Goal: Transaction & Acquisition: Purchase product/service

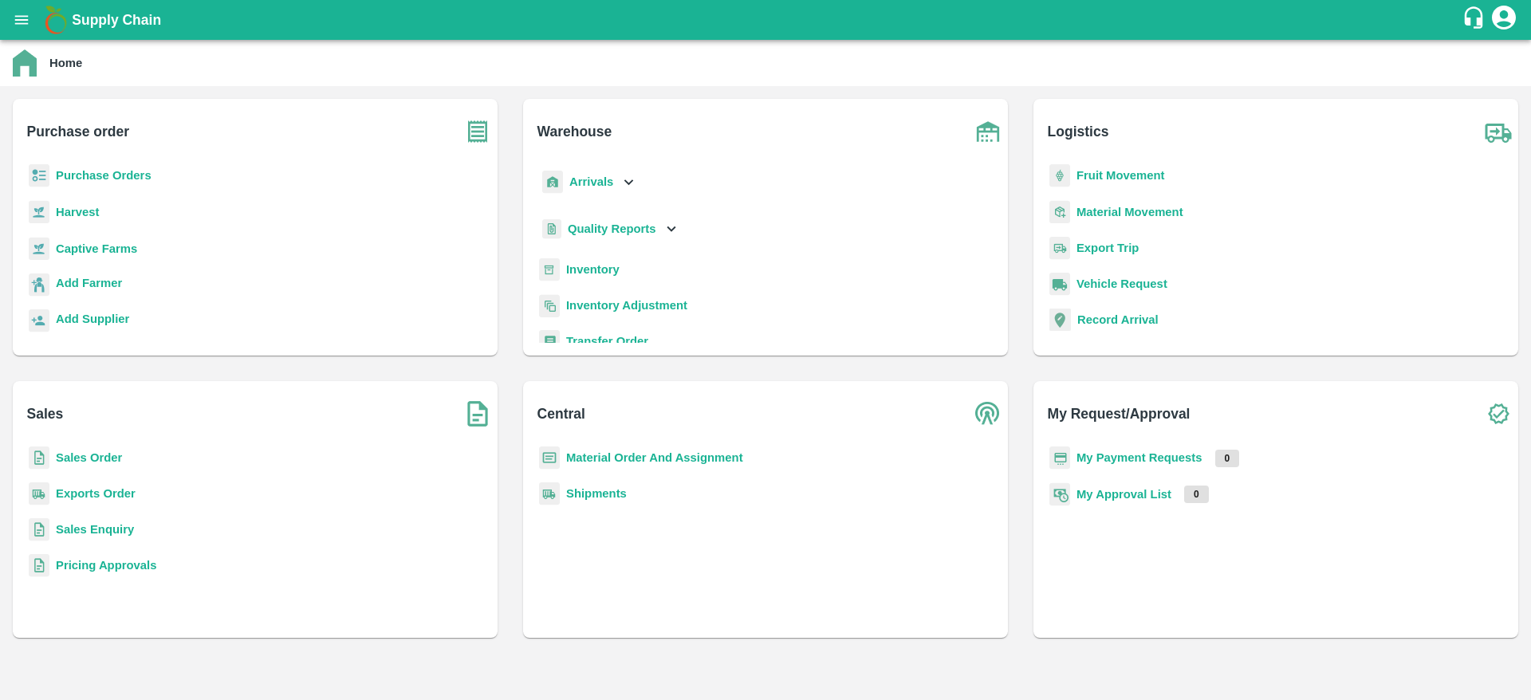
click at [82, 176] on b "Purchase Orders" at bounding box center [104, 175] width 96 height 13
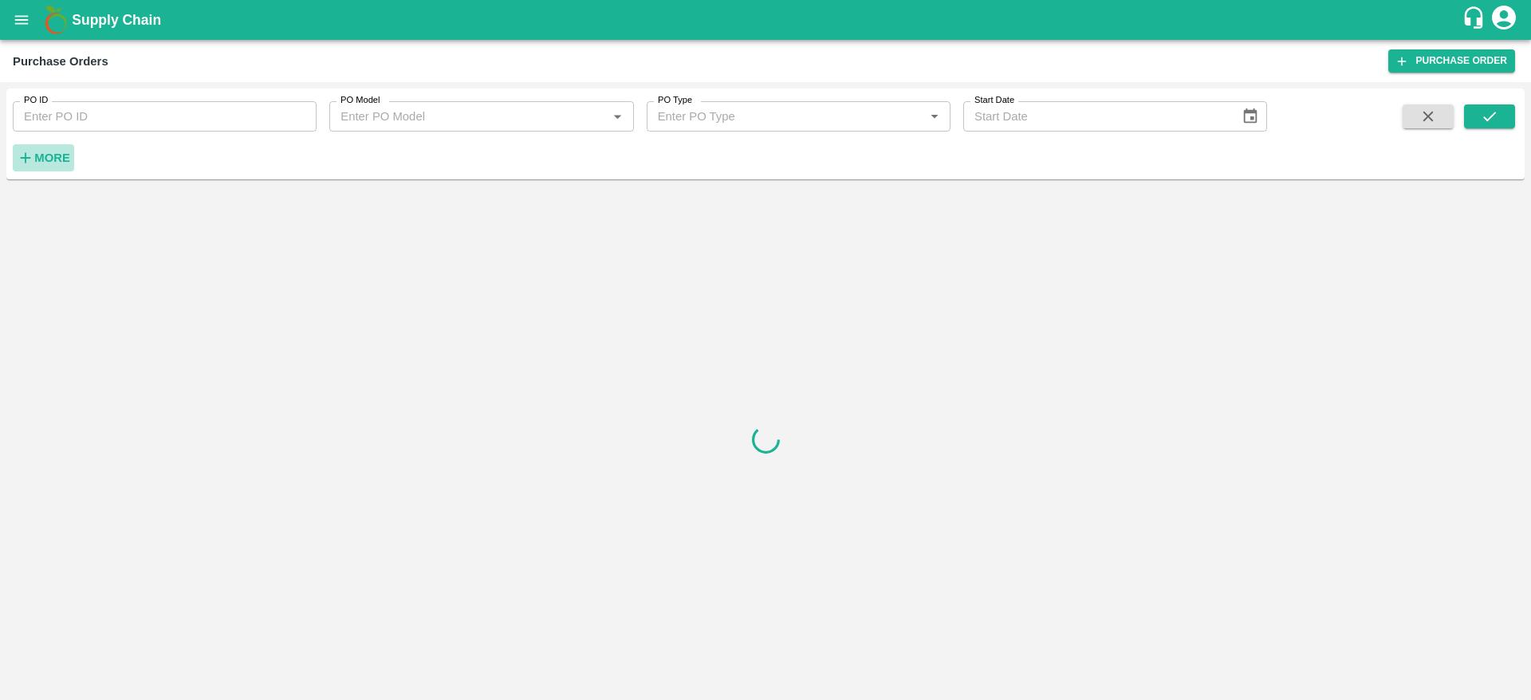
click at [56, 157] on strong "More" at bounding box center [52, 158] width 36 height 13
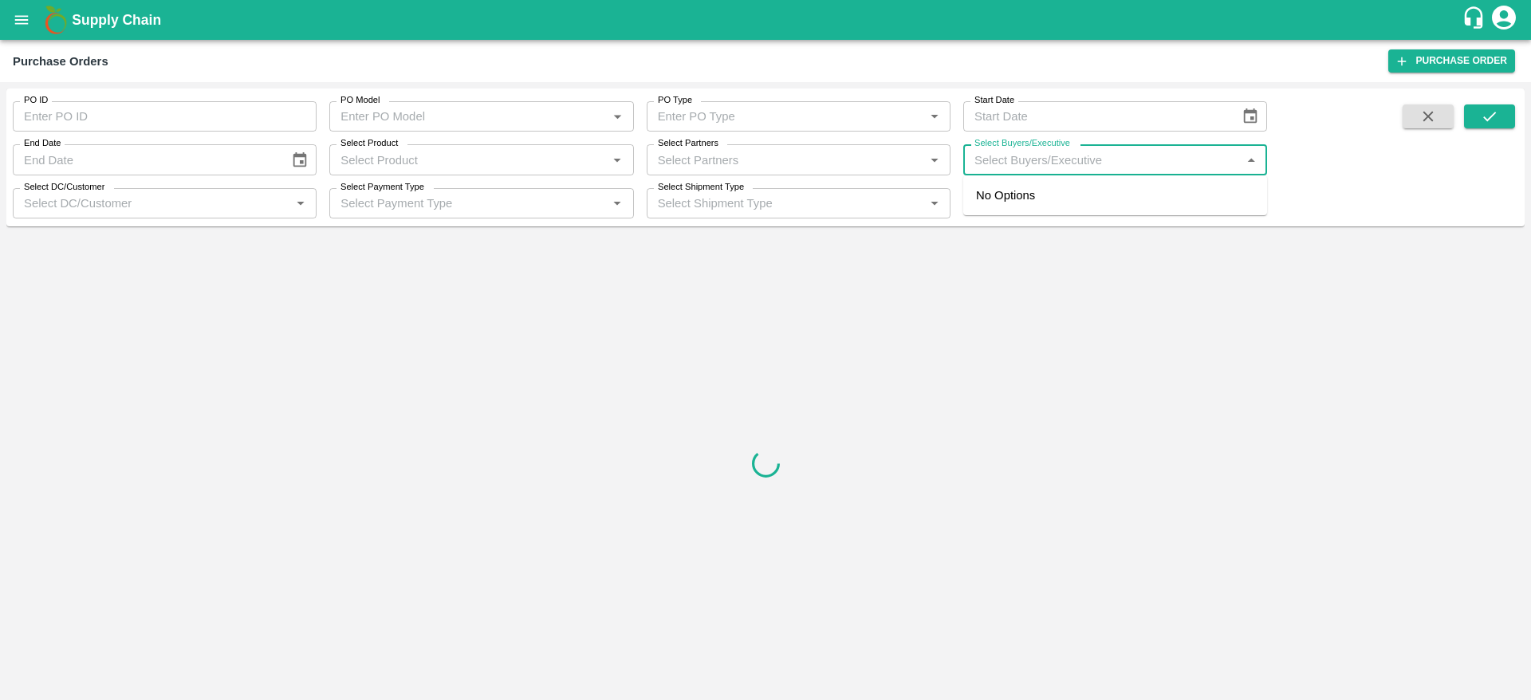
click at [1048, 154] on input "Select Buyers/Executive" at bounding box center [1102, 159] width 268 height 21
type input "lavan"
click at [1056, 237] on div "Lavanur Naga Sivananda Reddy" at bounding box center [1106, 241] width 171 height 18
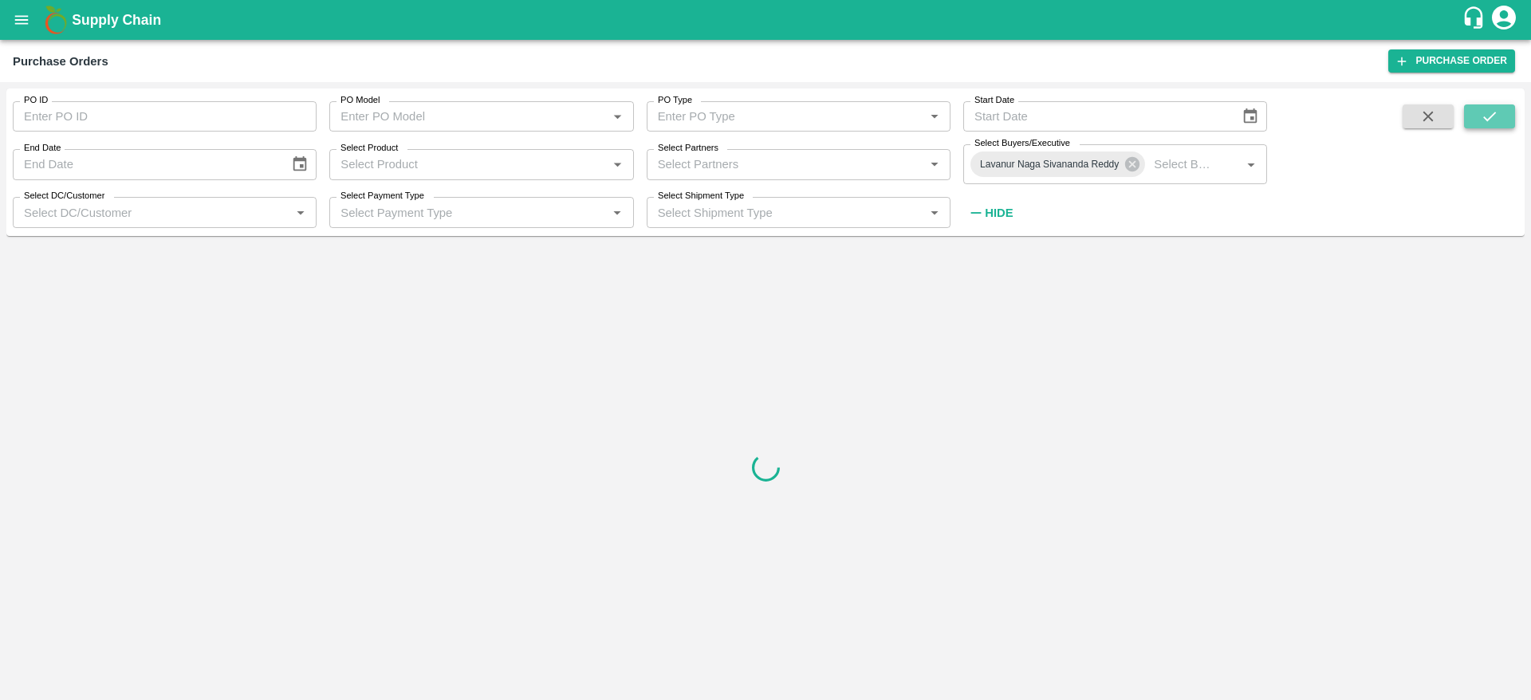
click at [1481, 122] on icon "submit" at bounding box center [1490, 117] width 18 height 18
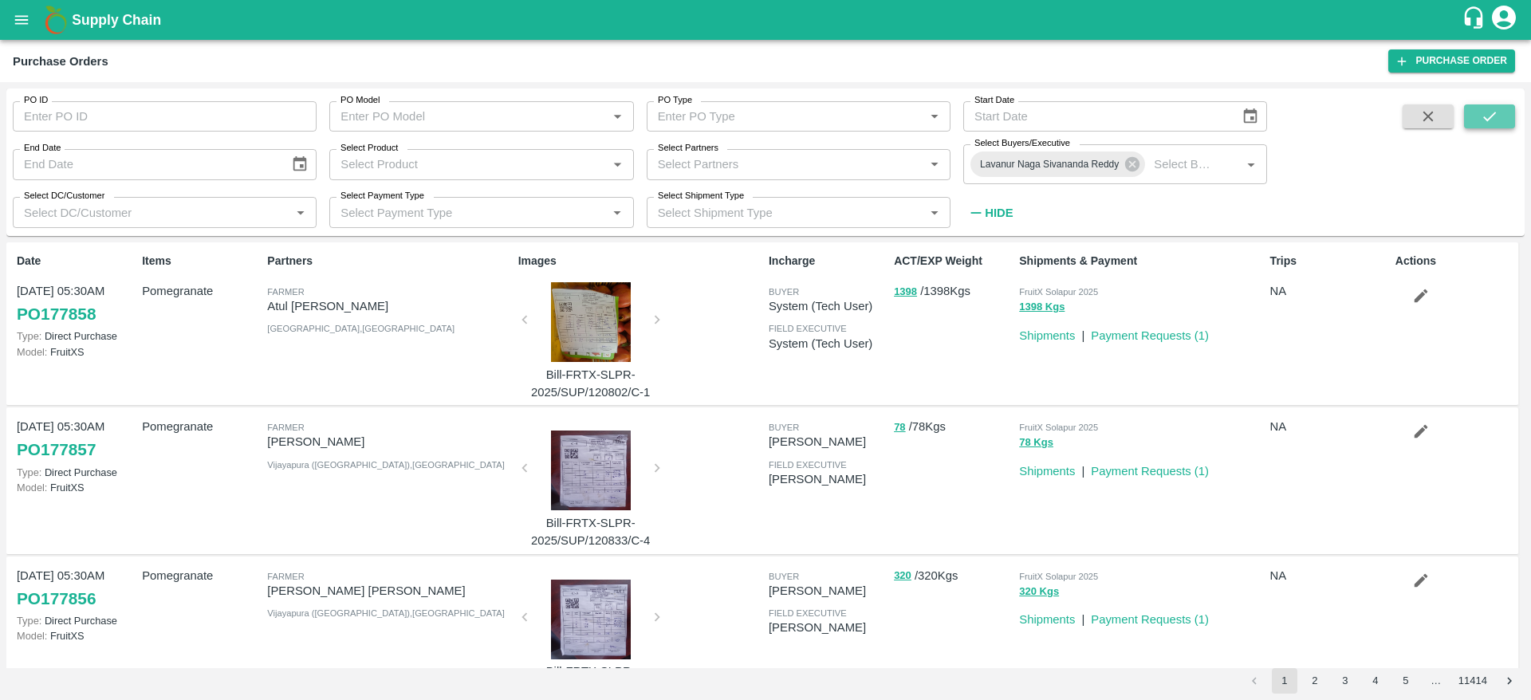
click at [1514, 112] on button "submit" at bounding box center [1489, 116] width 51 height 24
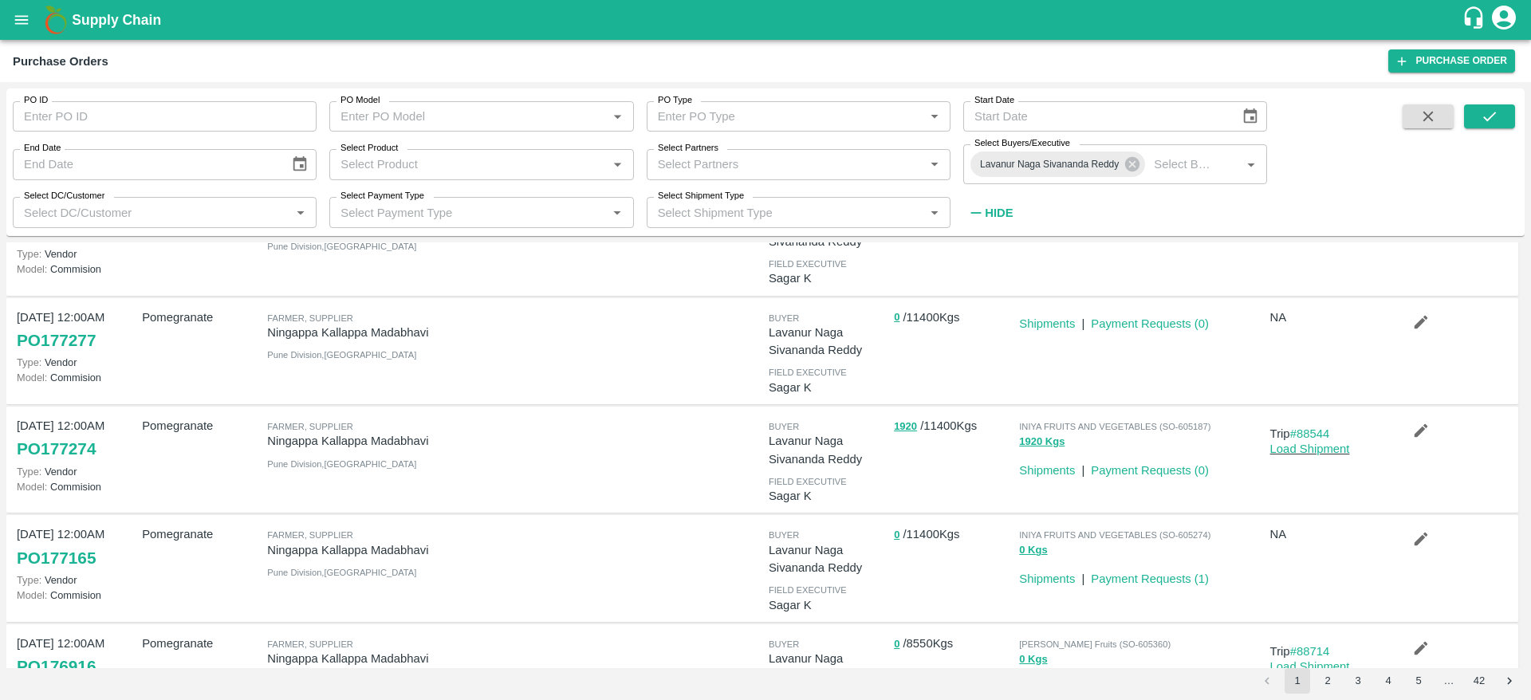
scroll to position [193, 0]
click at [907, 536] on p "0 / 11400 Kgs" at bounding box center [953, 533] width 119 height 18
click at [927, 573] on div "0 / 11400 Kgs" at bounding box center [950, 567] width 125 height 98
click at [936, 558] on div "0 / 11400 Kgs" at bounding box center [950, 567] width 125 height 98
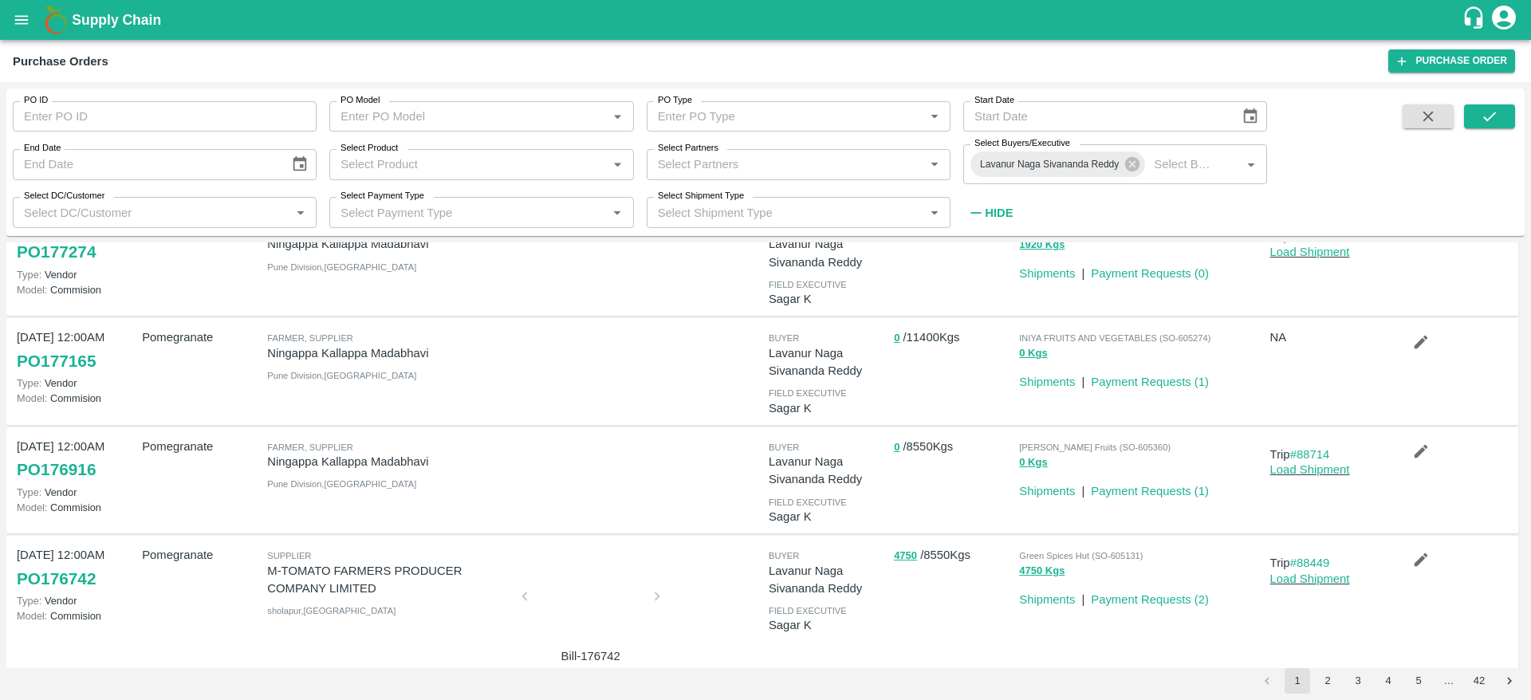
scroll to position [384, 0]
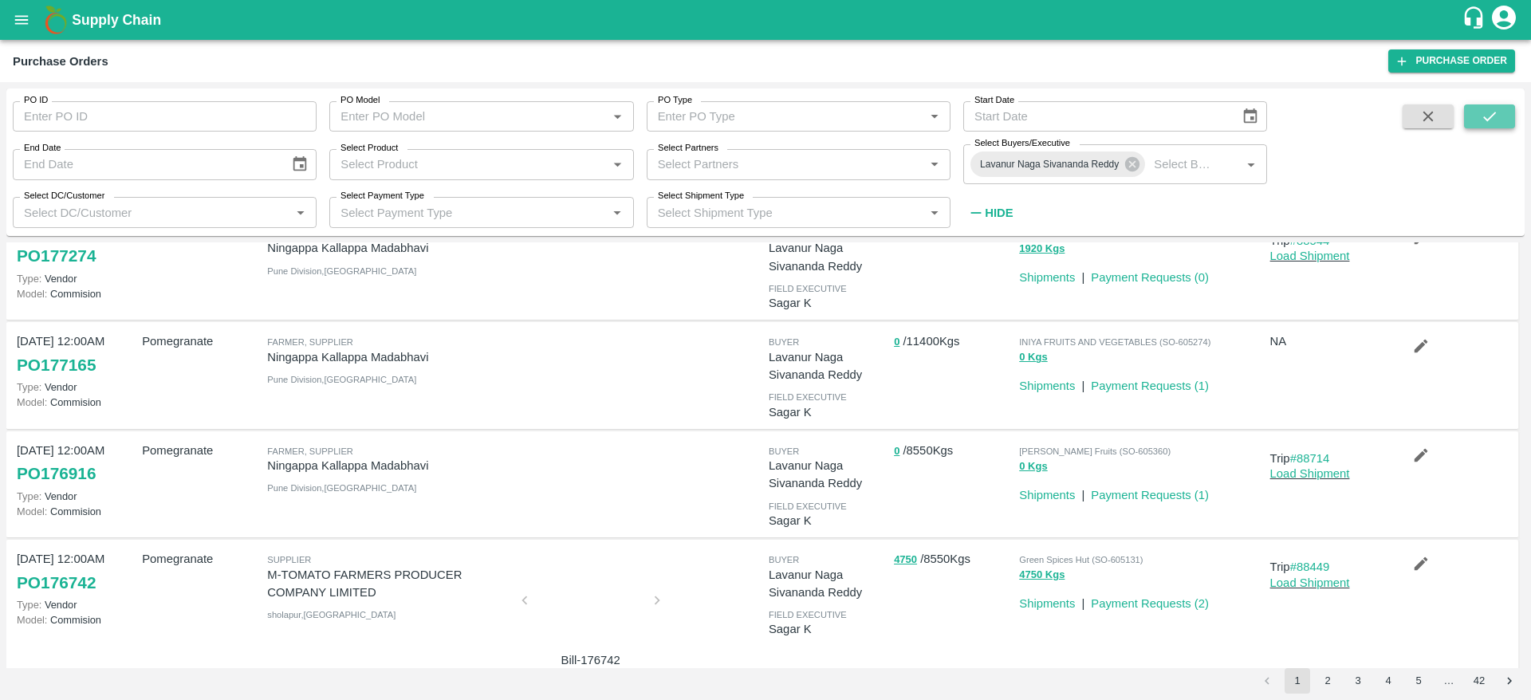
click at [1465, 121] on button "submit" at bounding box center [1489, 116] width 51 height 24
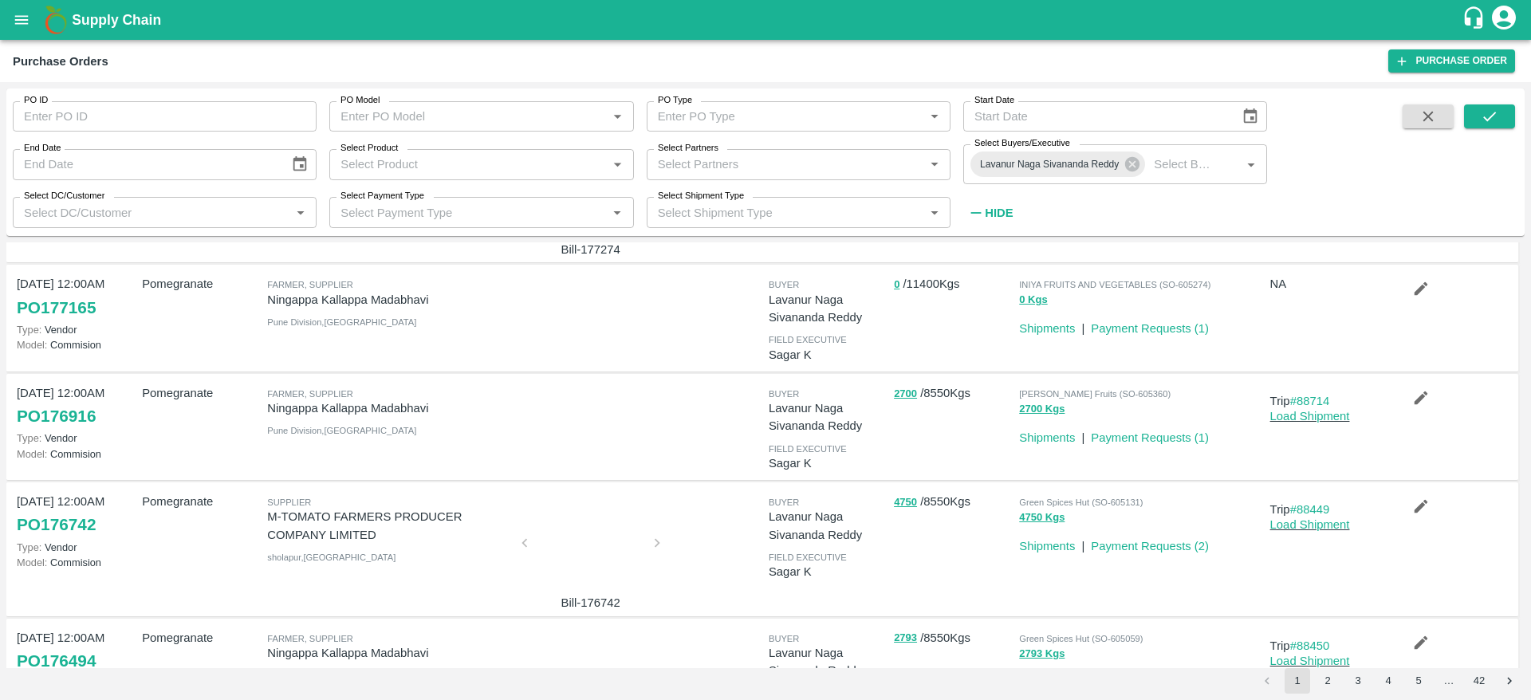
scroll to position [449, 0]
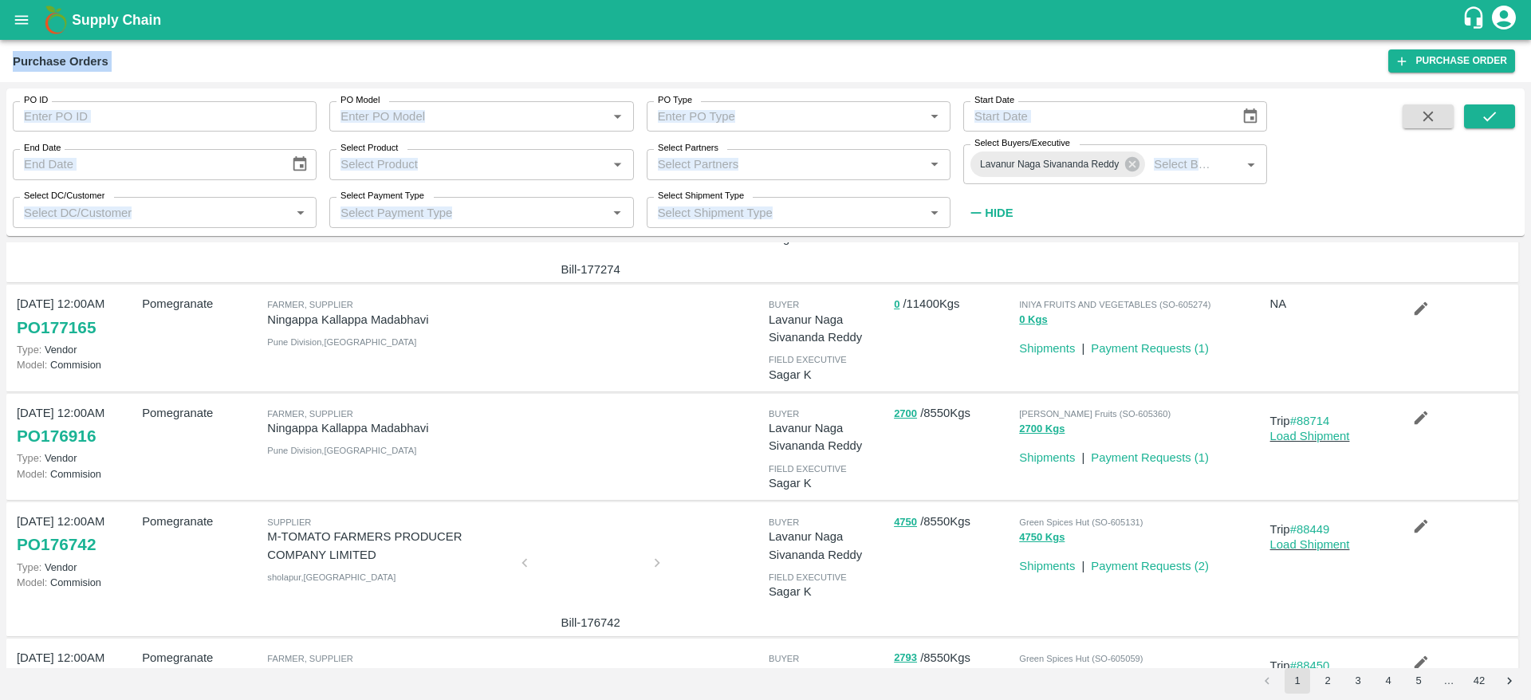
drag, startPoint x: 179, startPoint y: 277, endPoint x: 498, endPoint y: -104, distance: 497.1
click at [498, 0] on html "Supply Chain Purchase Orders Purchase Order PO ID PO ID PO Model PO Model   * P…" at bounding box center [765, 350] width 1531 height 700
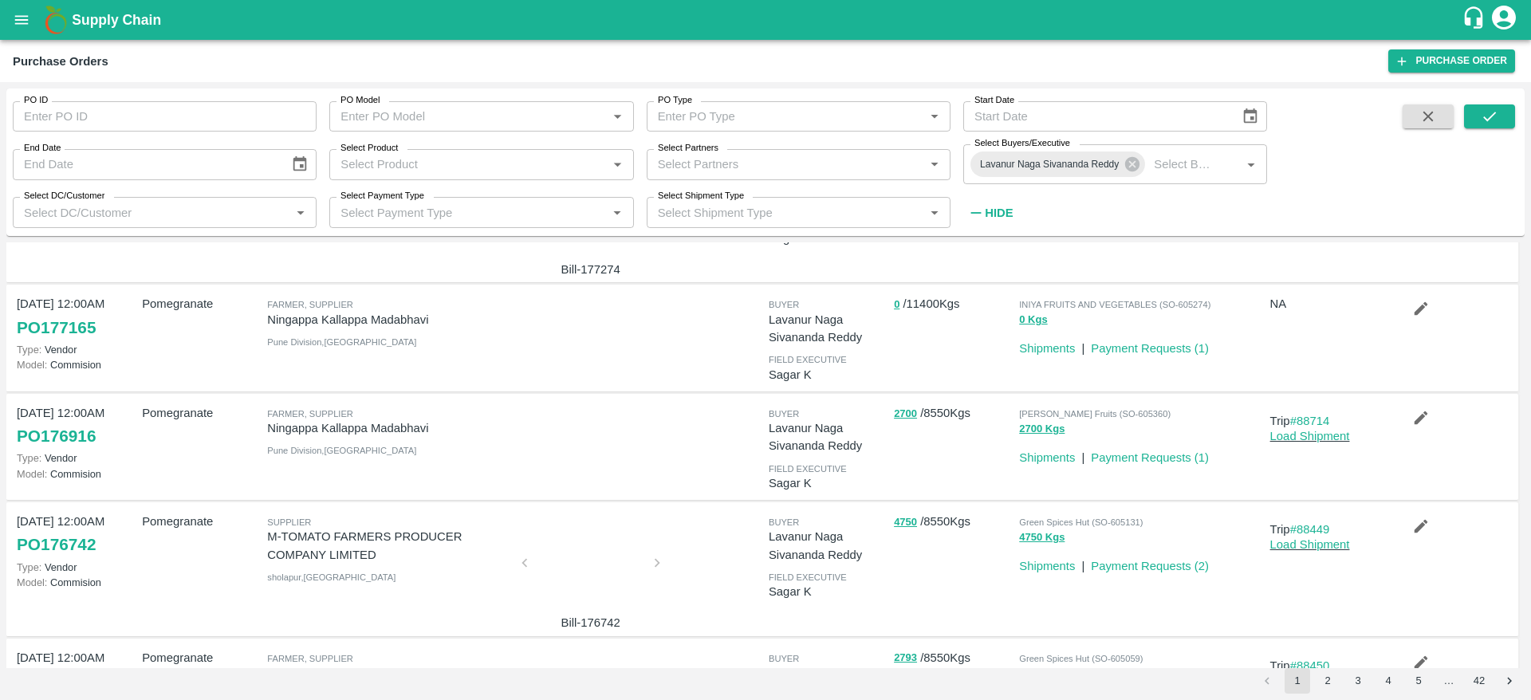
click at [142, 490] on div "Pomegranate" at bounding box center [198, 447] width 125 height 98
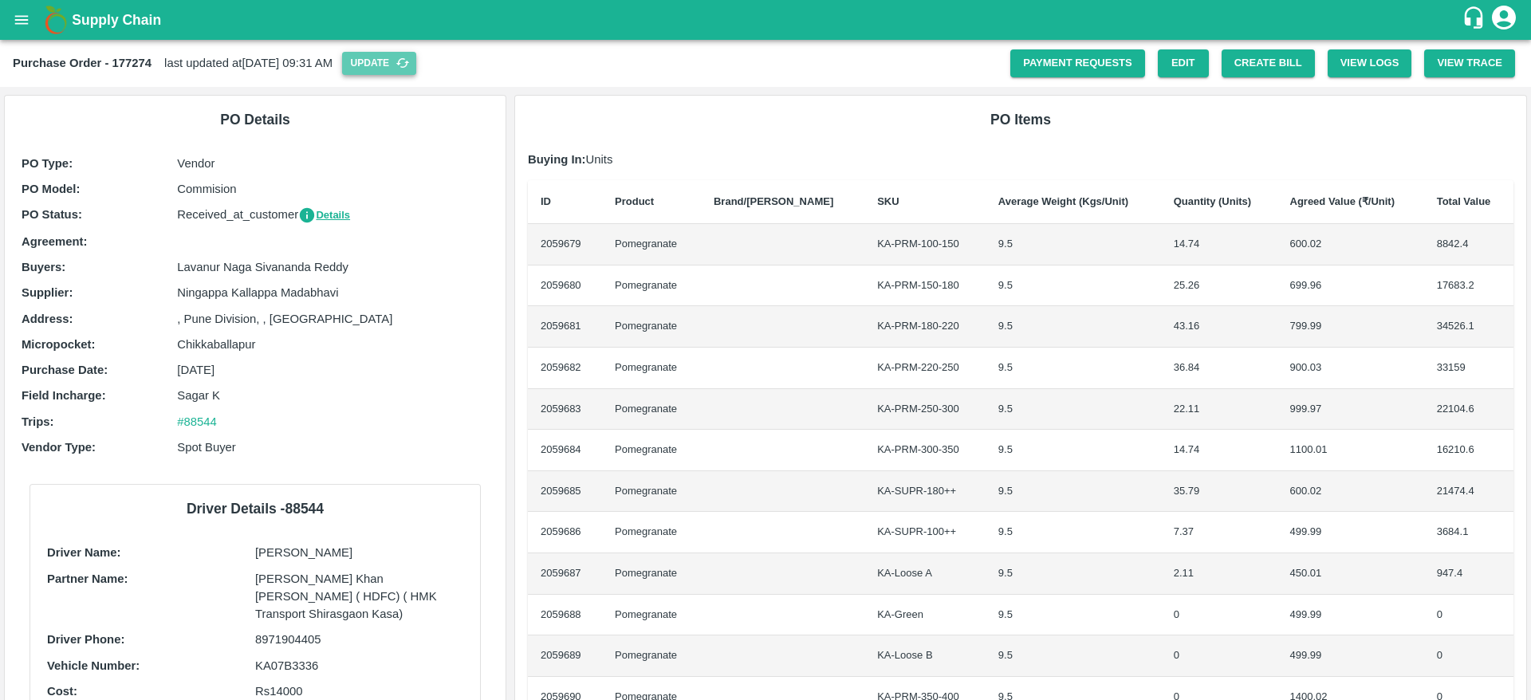
click at [416, 59] on button "Update" at bounding box center [379, 63] width 74 height 23
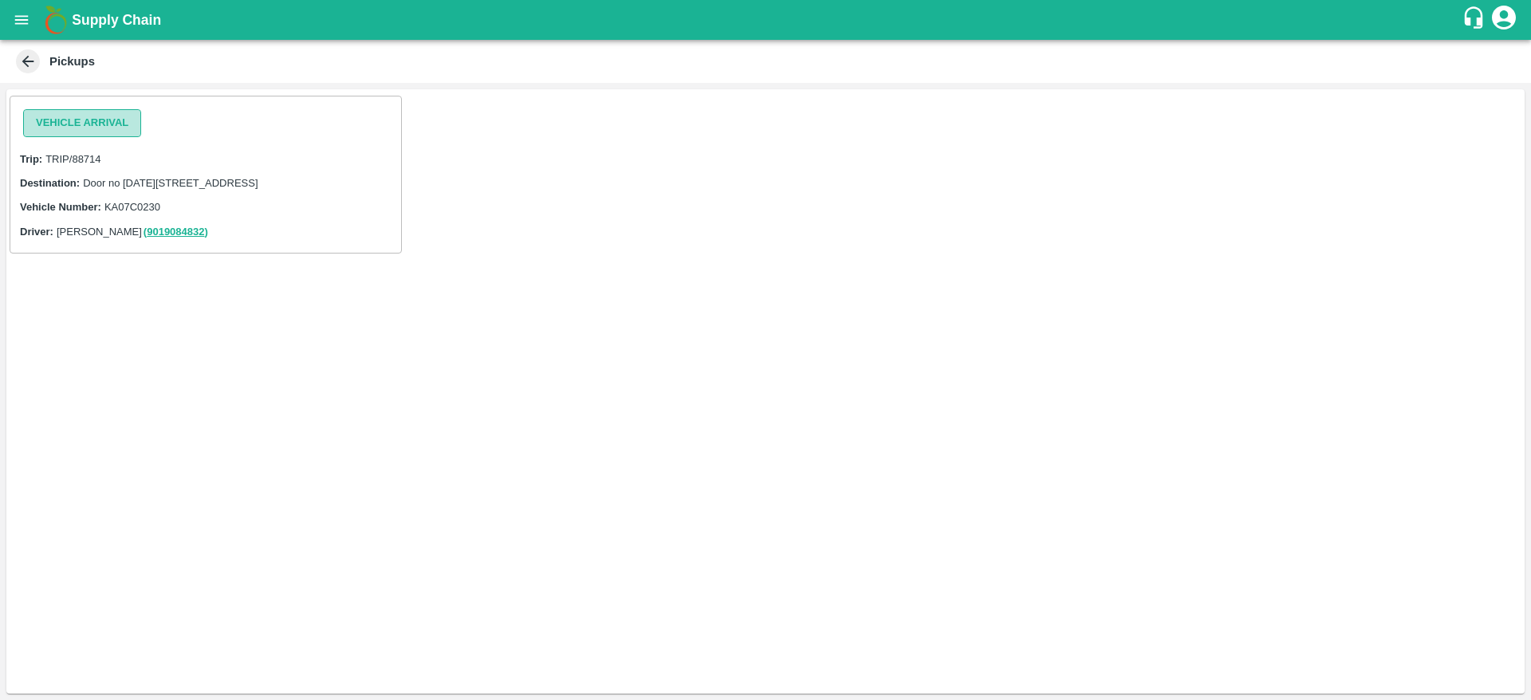
click at [100, 135] on button "Vehicle Arrival" at bounding box center [82, 123] width 118 height 28
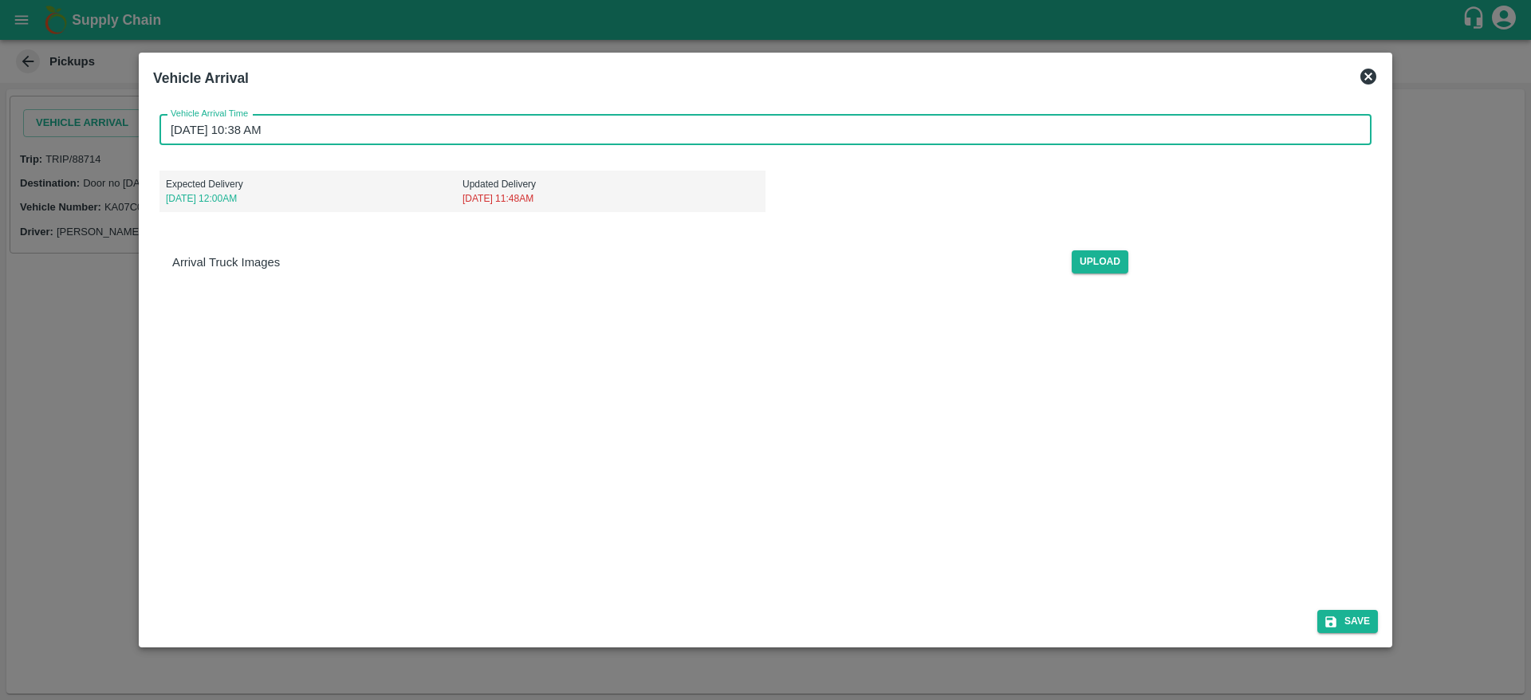
click at [937, 132] on input "22/09/2025 10:38 AM" at bounding box center [760, 130] width 1201 height 30
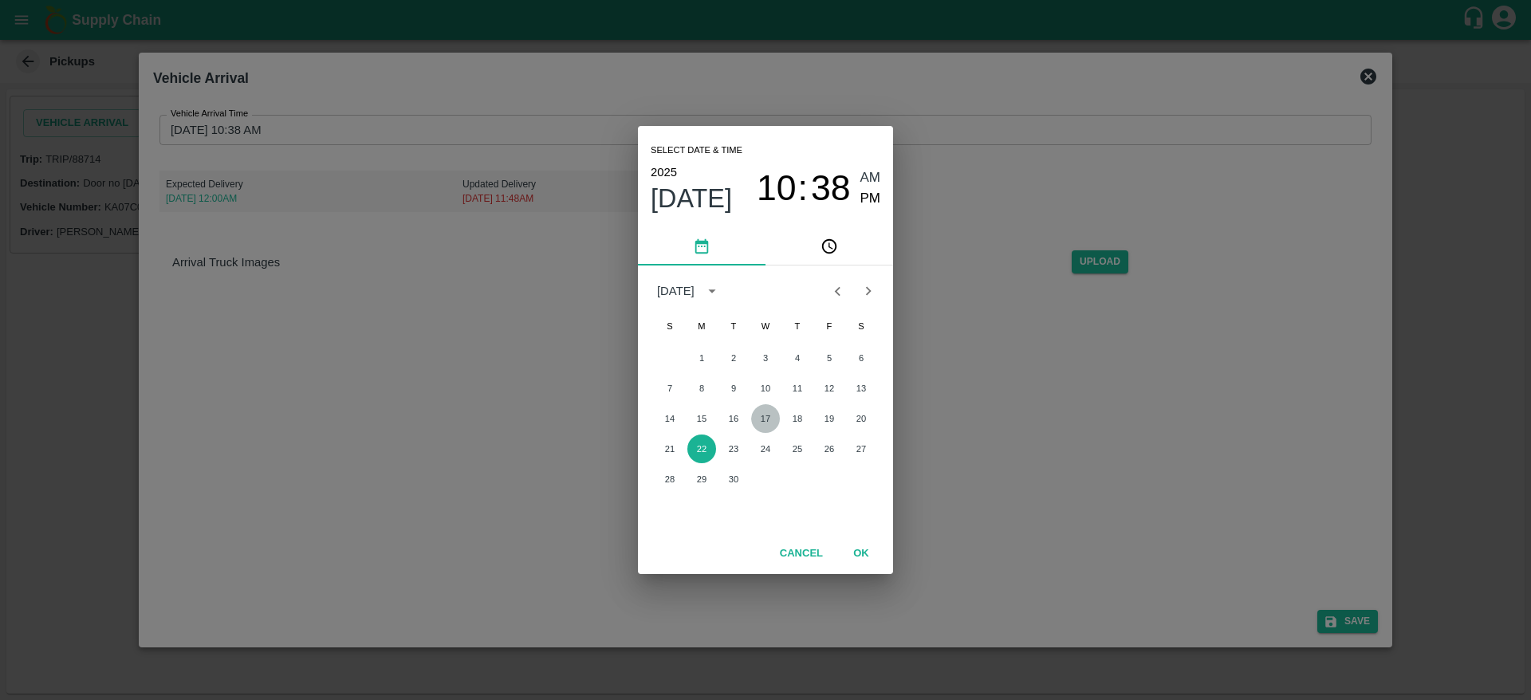
click at [774, 423] on button "17" at bounding box center [765, 418] width 29 height 29
type input "17/09/2025 10:38 AM"
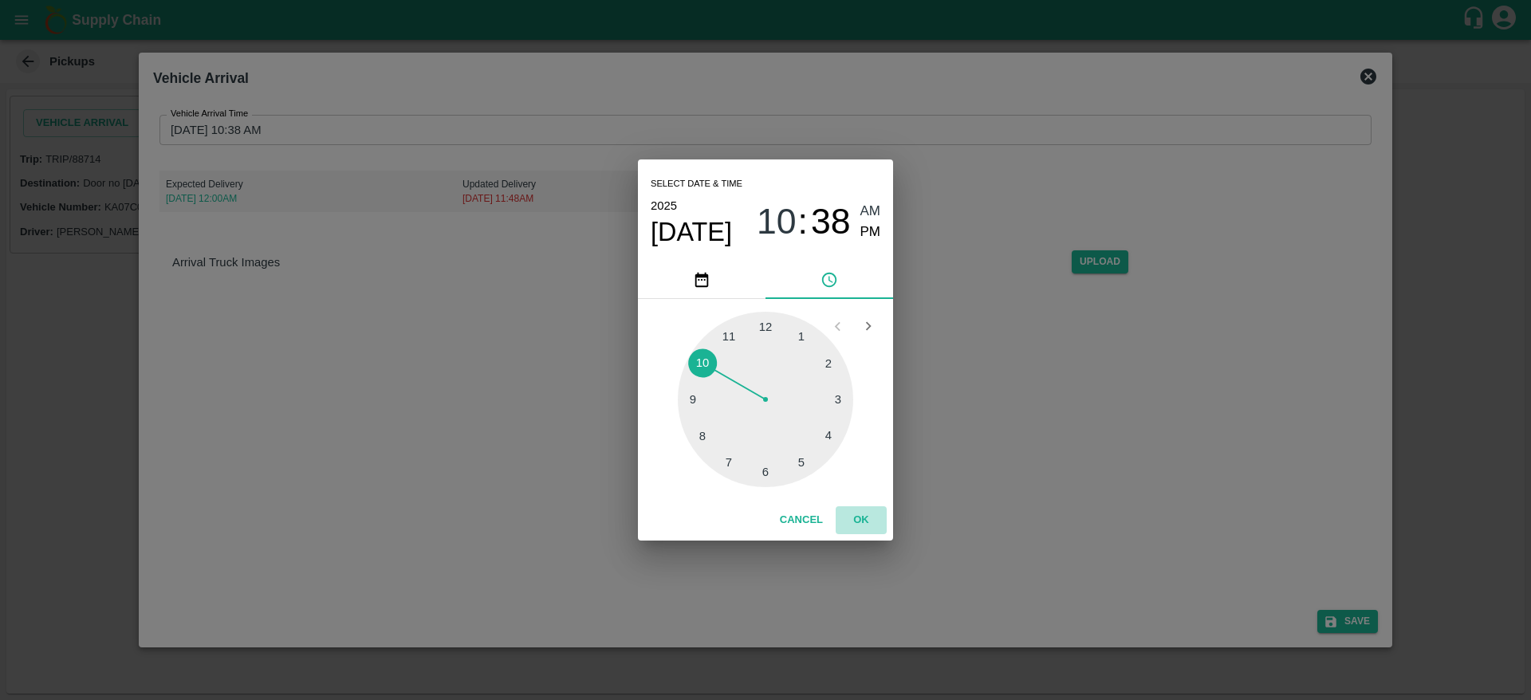
click at [867, 506] on button "OK" at bounding box center [861, 520] width 51 height 28
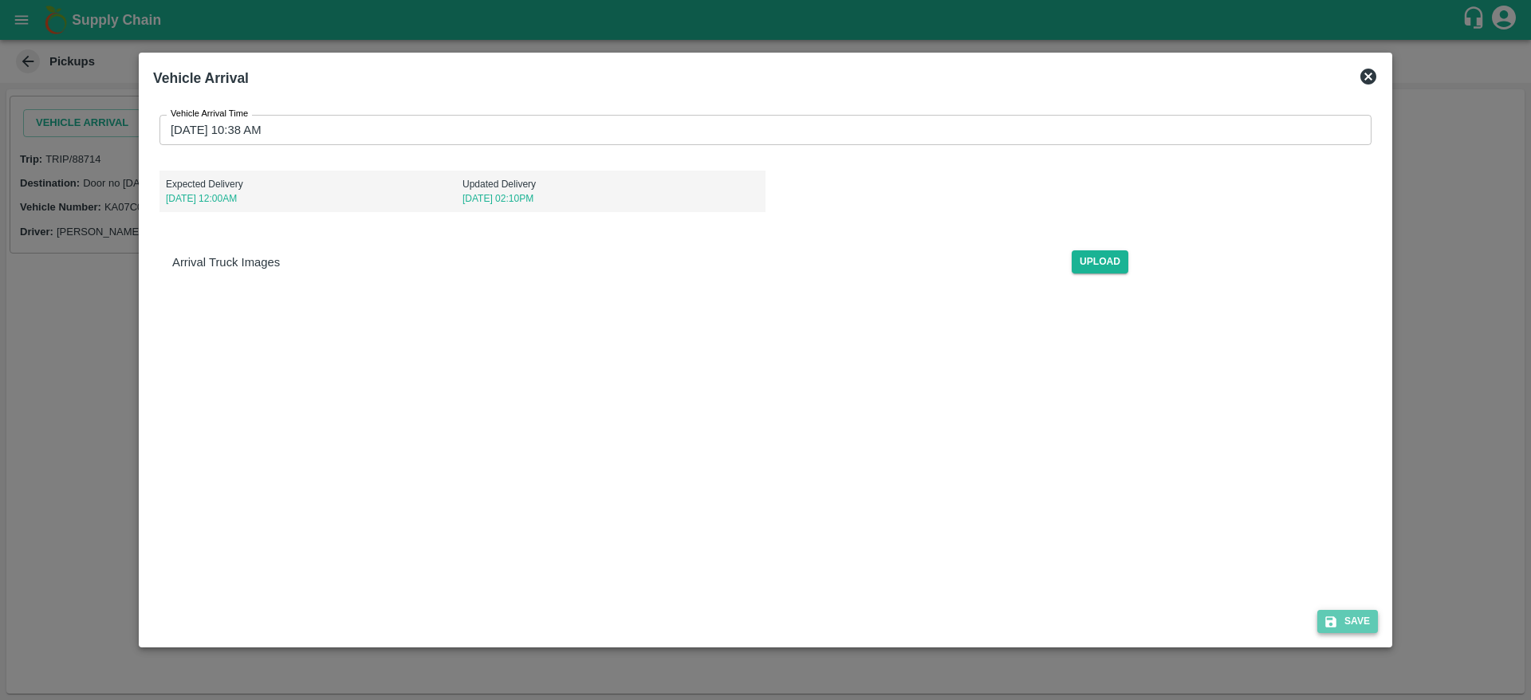
click at [1357, 611] on button "Save" at bounding box center [1348, 621] width 61 height 23
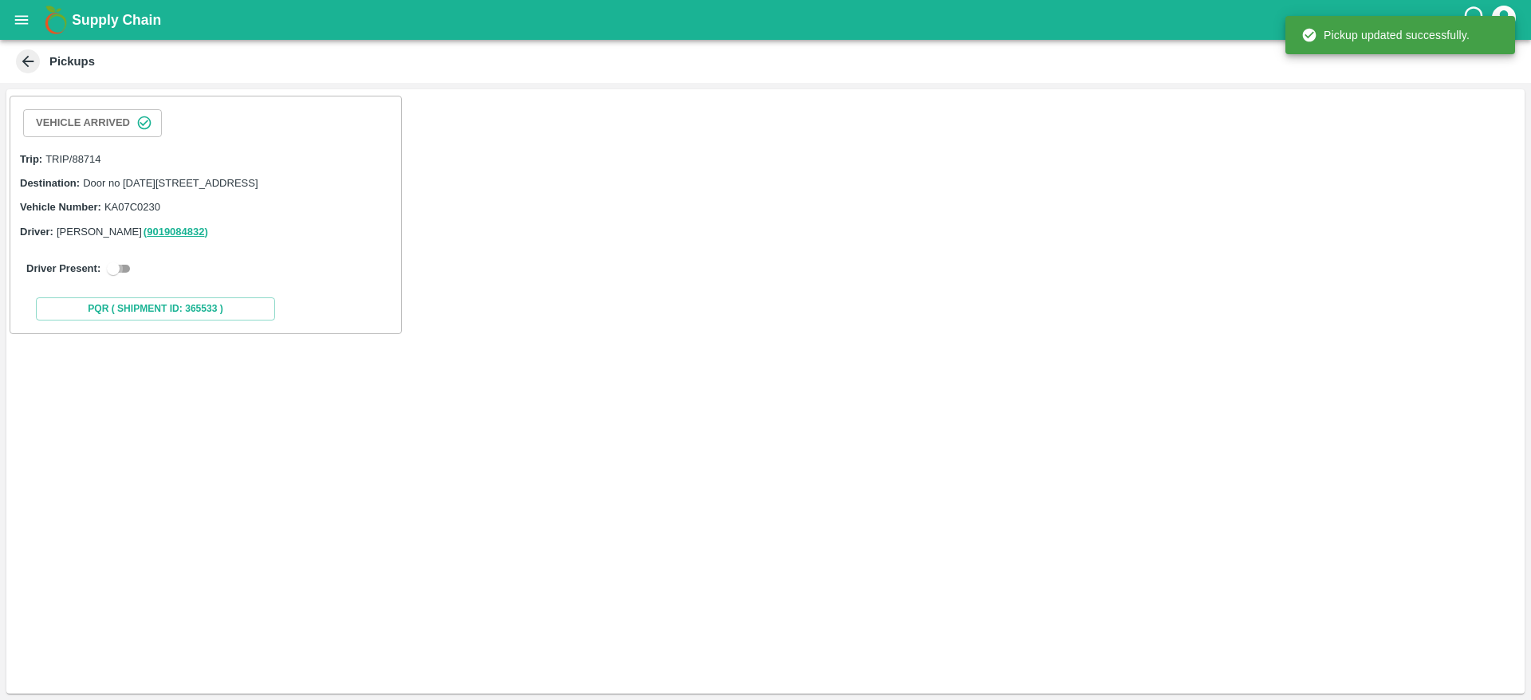
click at [104, 278] on input "checkbox" at bounding box center [113, 268] width 57 height 19
checkbox input "true"
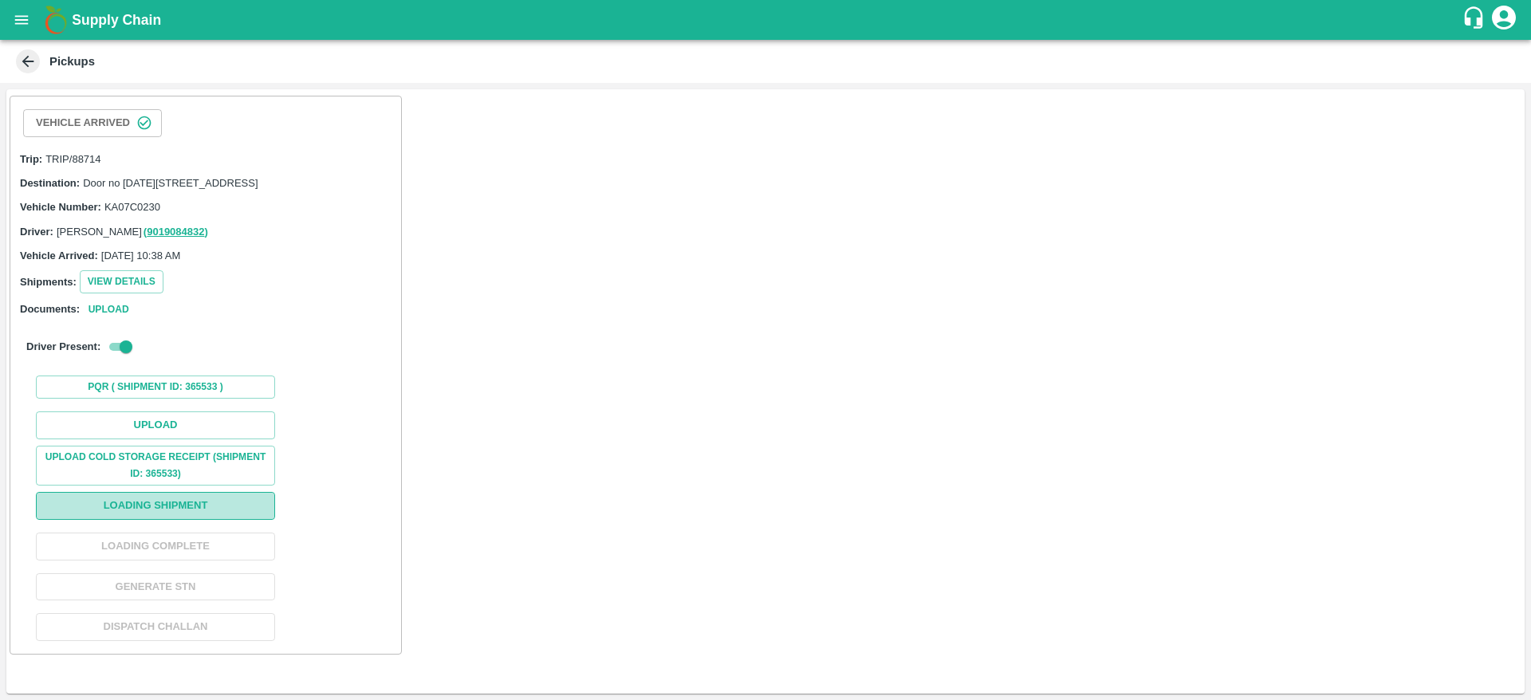
click at [163, 520] on button "Loading Shipment" at bounding box center [155, 506] width 239 height 28
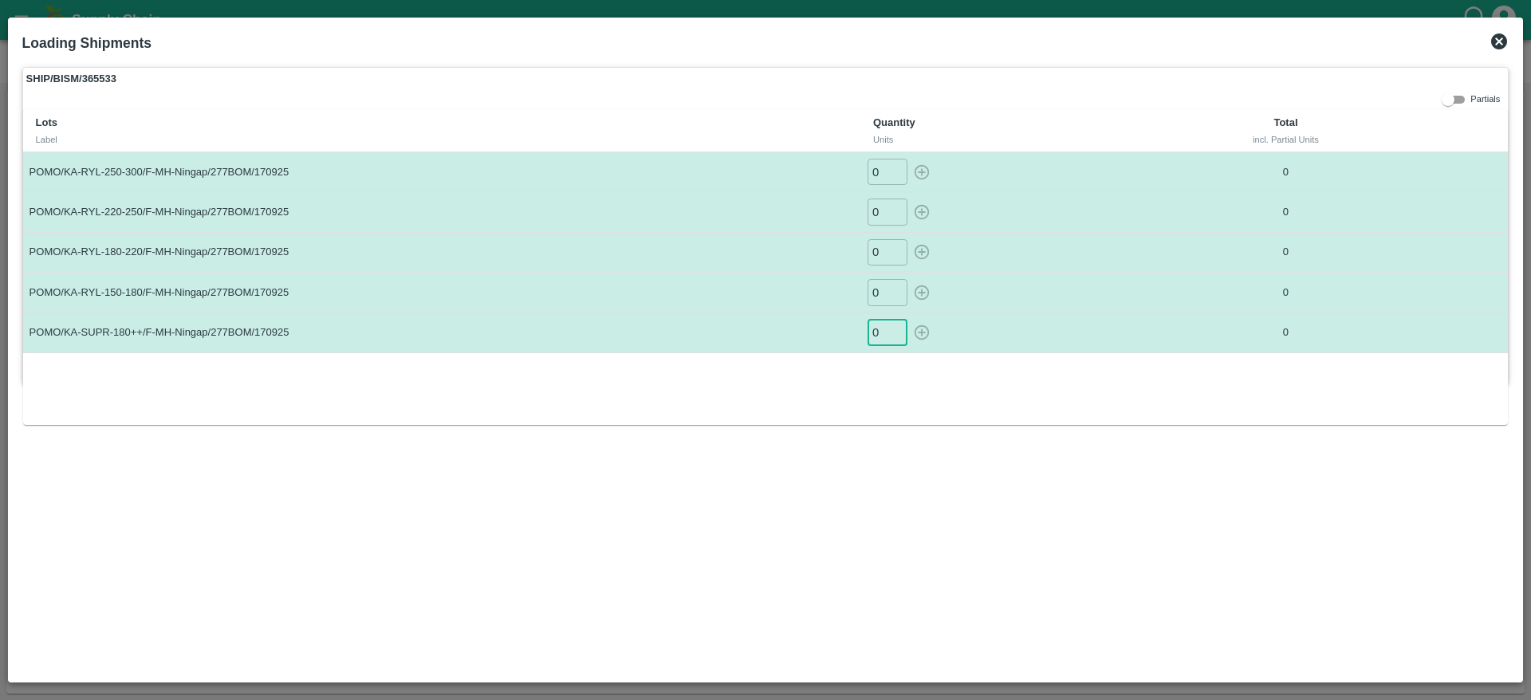
click at [873, 329] on input "0" at bounding box center [888, 333] width 40 height 26
type input "11"
click at [881, 295] on input "0" at bounding box center [888, 292] width 40 height 26
type input "25"
click at [881, 254] on input "0" at bounding box center [888, 252] width 40 height 26
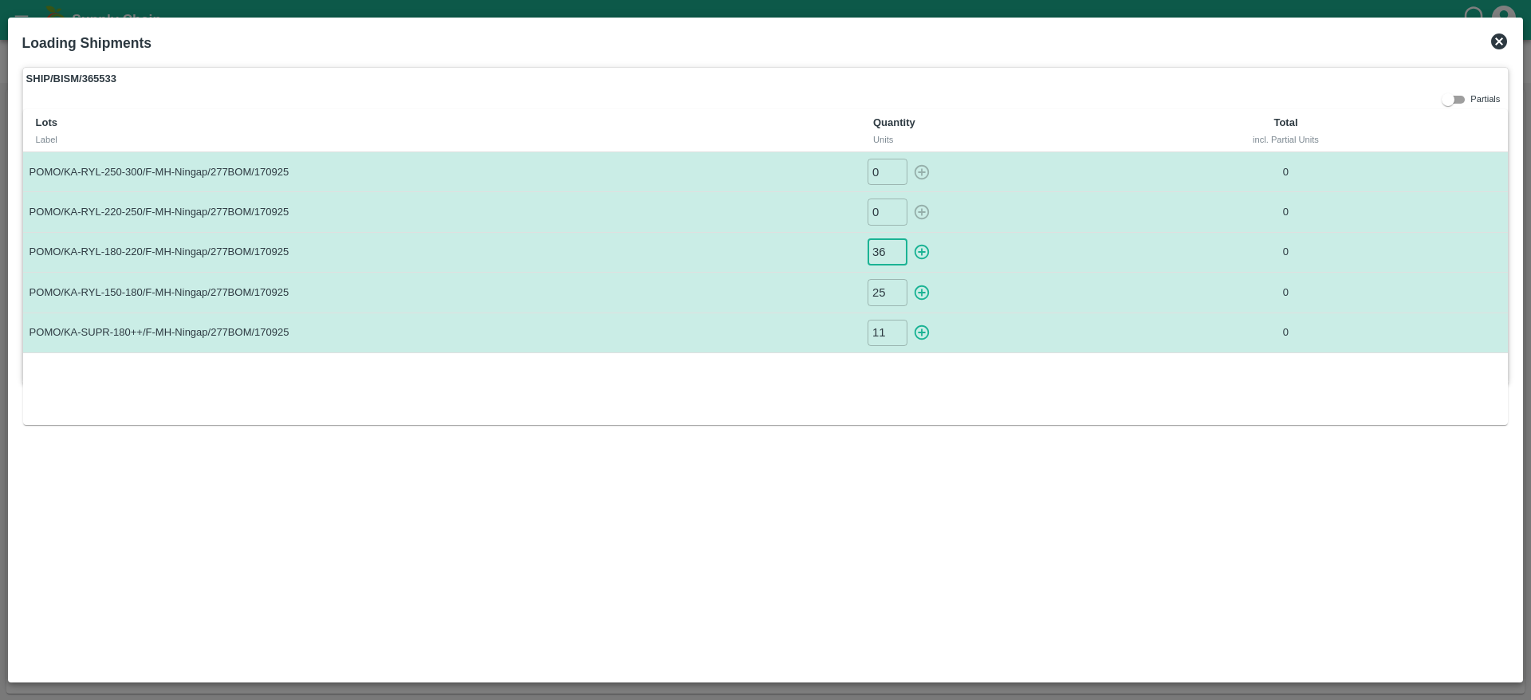
type input "36"
click at [880, 219] on input "0" at bounding box center [888, 212] width 40 height 26
type input "31"
click at [881, 167] on input "0" at bounding box center [888, 172] width 40 height 26
click at [917, 169] on icon "button" at bounding box center [922, 173] width 18 height 18
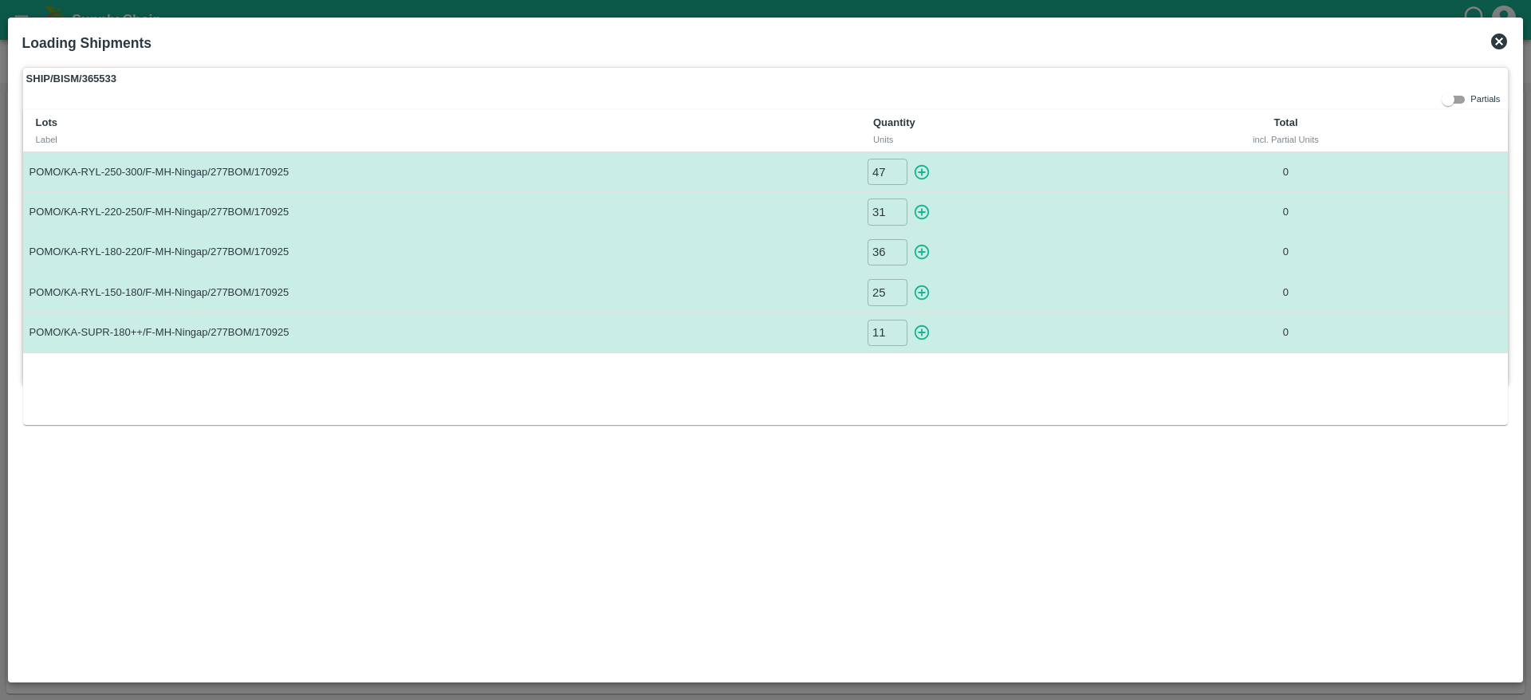
type input "0"
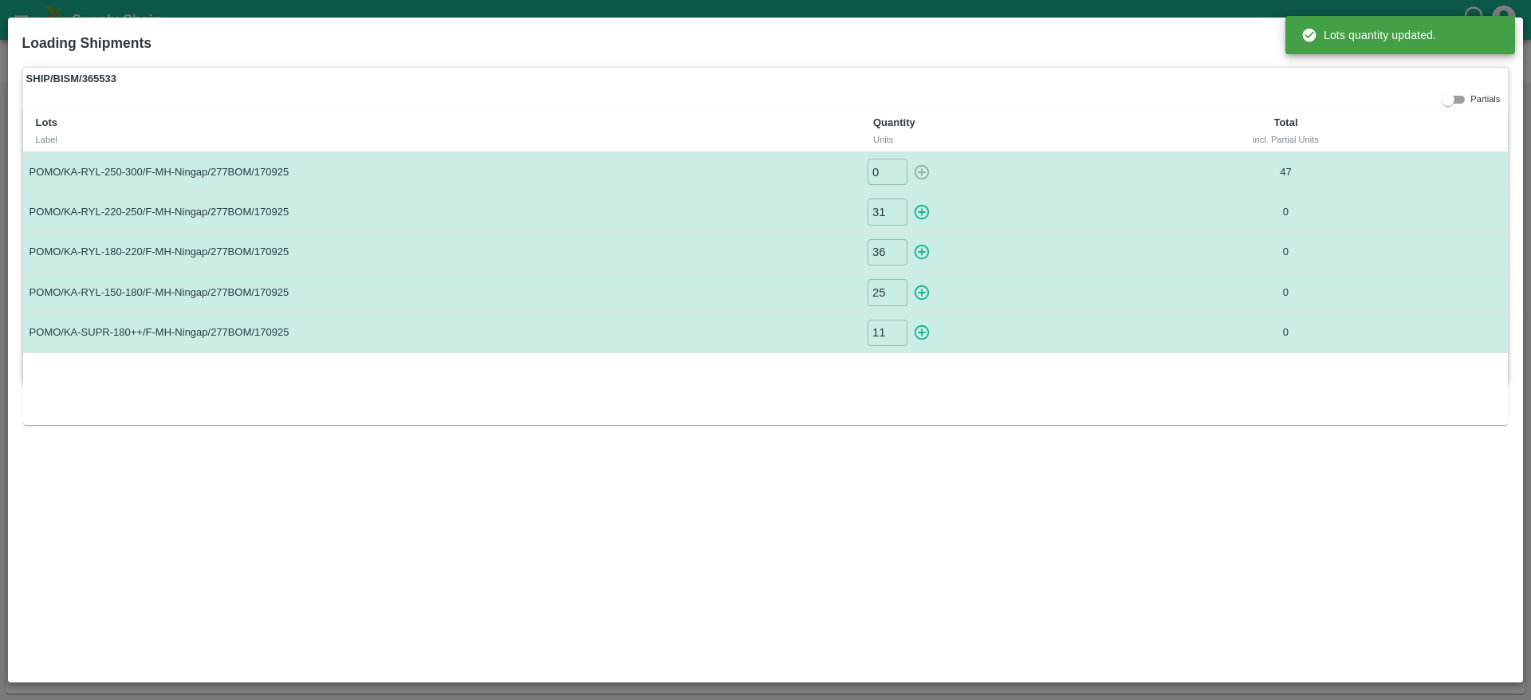
drag, startPoint x: 916, startPoint y: 168, endPoint x: 923, endPoint y: 207, distance: 38.8
click at [923, 207] on tbody "POMO/KA-RYL-250-300/F-MH-Ningap/277BOM/170925 0 ​ 47 POMO/KA-RYL-220-250/F-MH-N…" at bounding box center [766, 252] width 1486 height 201
click at [923, 207] on icon "button" at bounding box center [922, 212] width 18 height 18
type input "0"
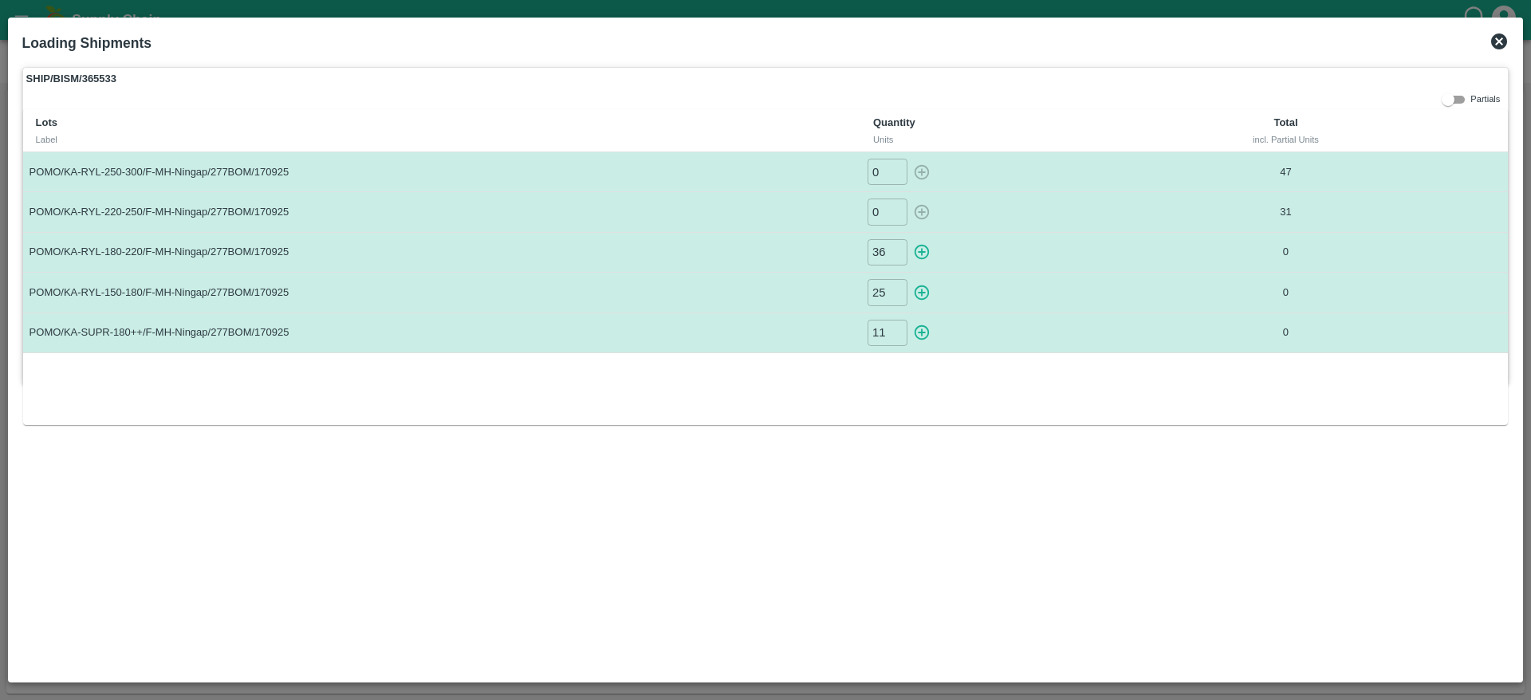
click at [920, 252] on icon "button" at bounding box center [922, 252] width 15 height 15
type input "0"
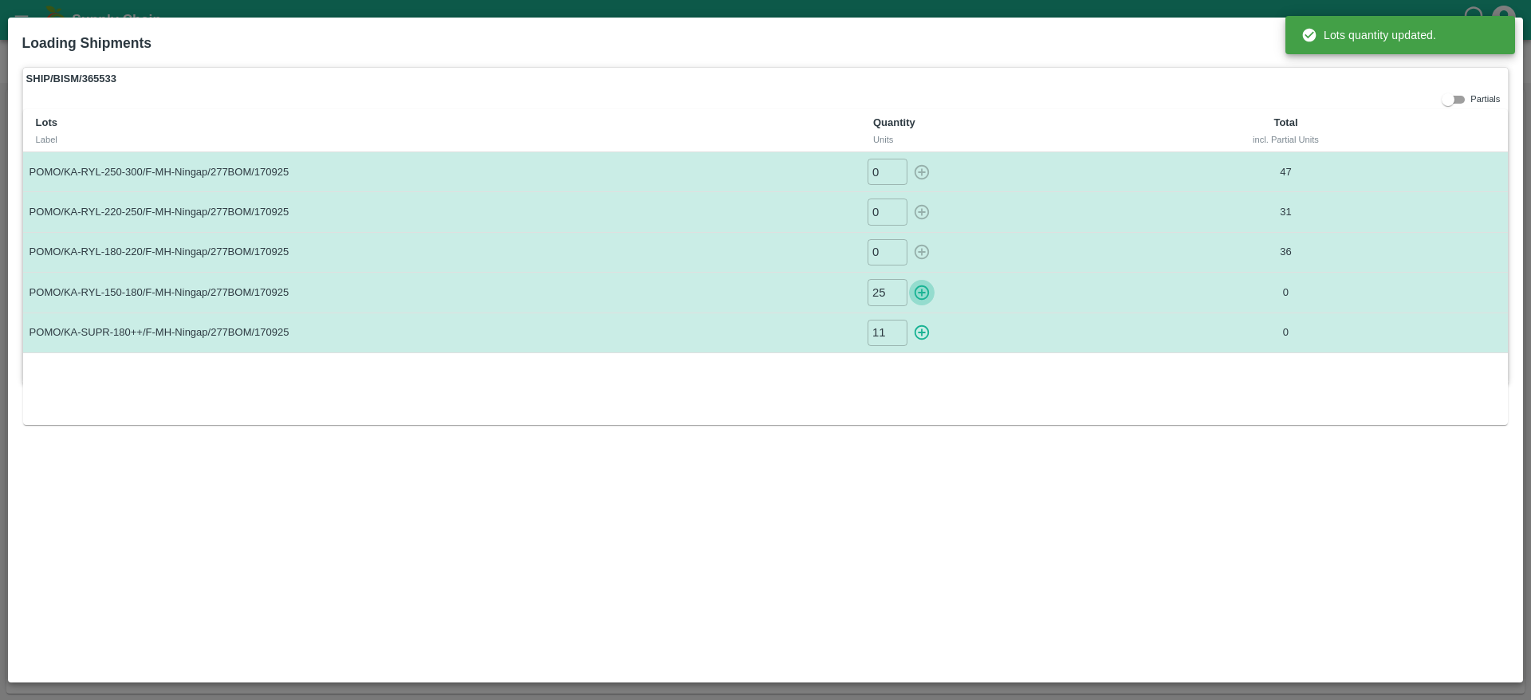
click at [924, 280] on button "button" at bounding box center [922, 292] width 26 height 26
type input "0"
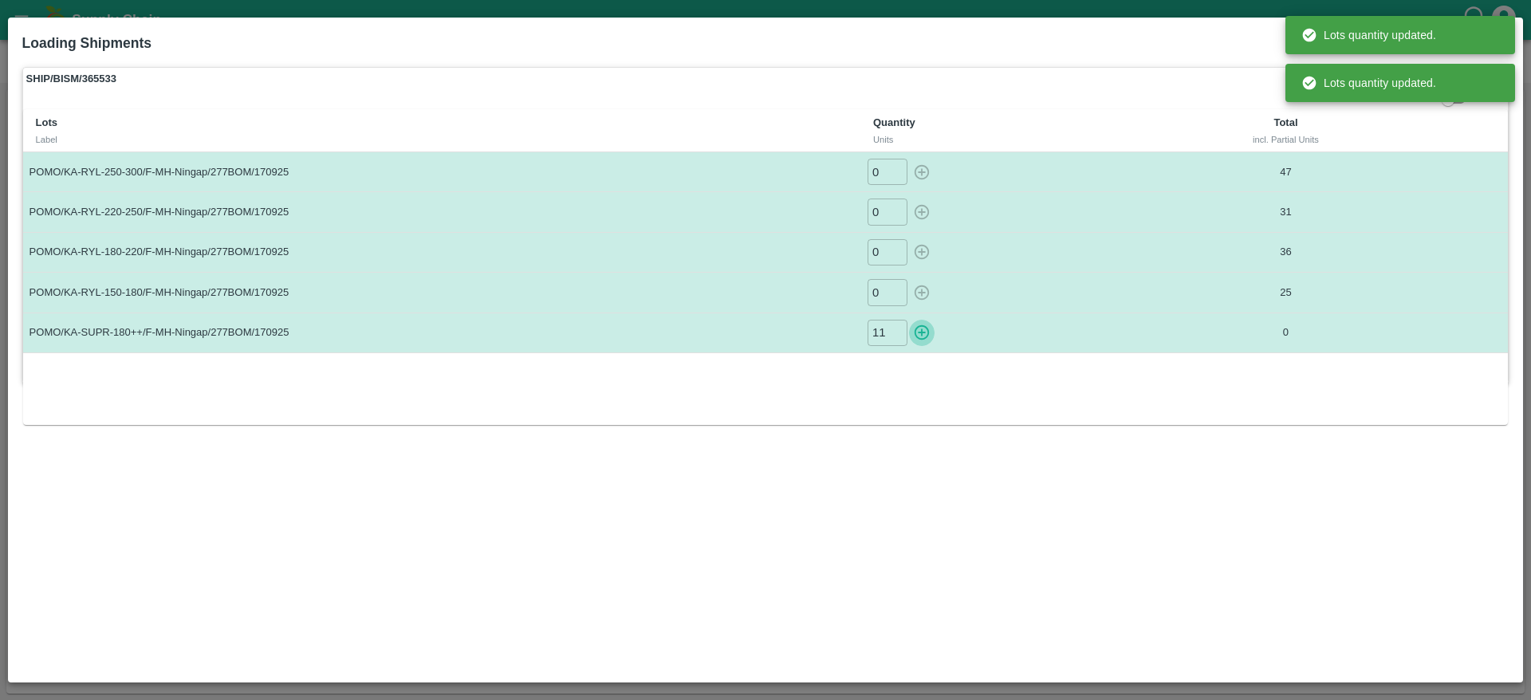
click at [924, 337] on icon "button" at bounding box center [922, 333] width 18 height 18
type input "0"
click at [967, 375] on div "Lots Label Quantity Units Total incl. Partial Units POMO/KA-RYL-250-300/F-MH-Ni…" at bounding box center [766, 266] width 1486 height 315
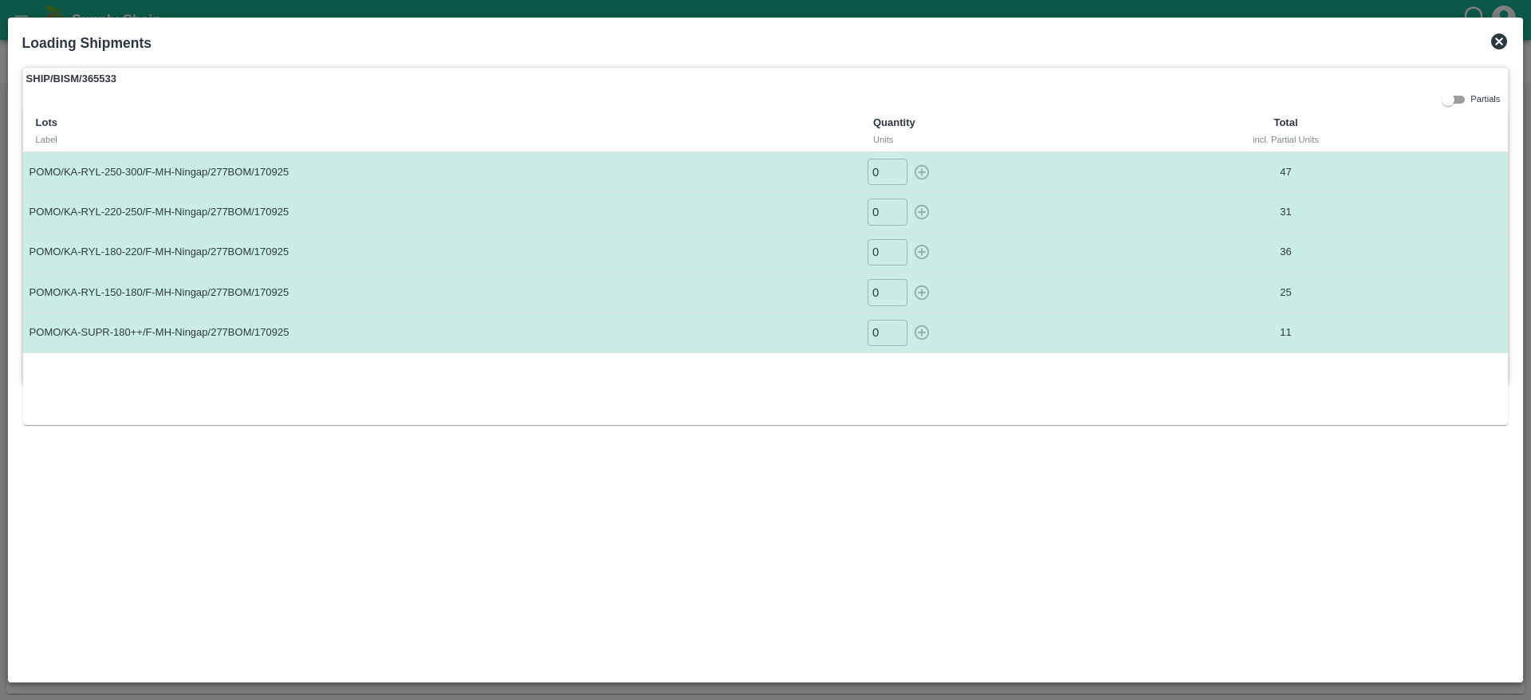
click at [1495, 42] on icon at bounding box center [1499, 41] width 16 height 16
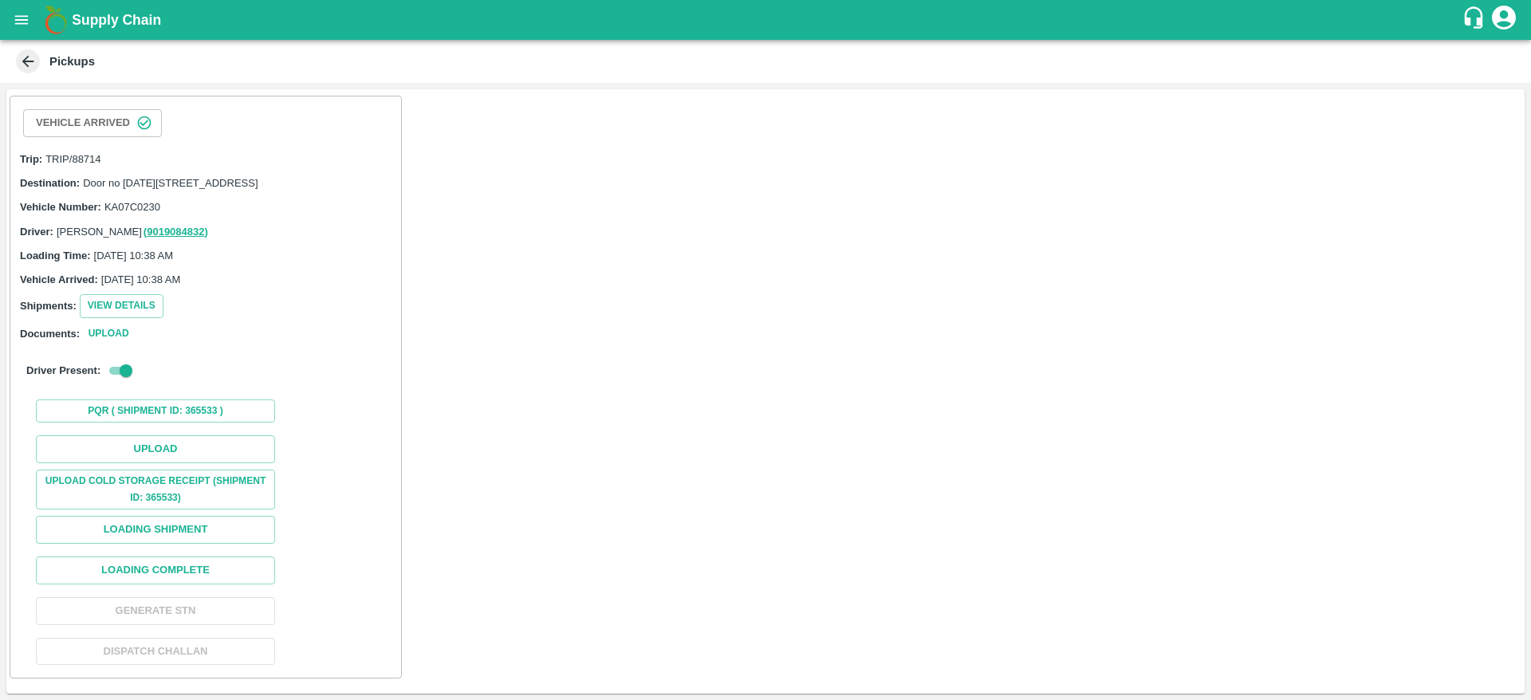
scroll to position [27, 0]
click at [214, 535] on button "Loading Shipment" at bounding box center [155, 530] width 239 height 28
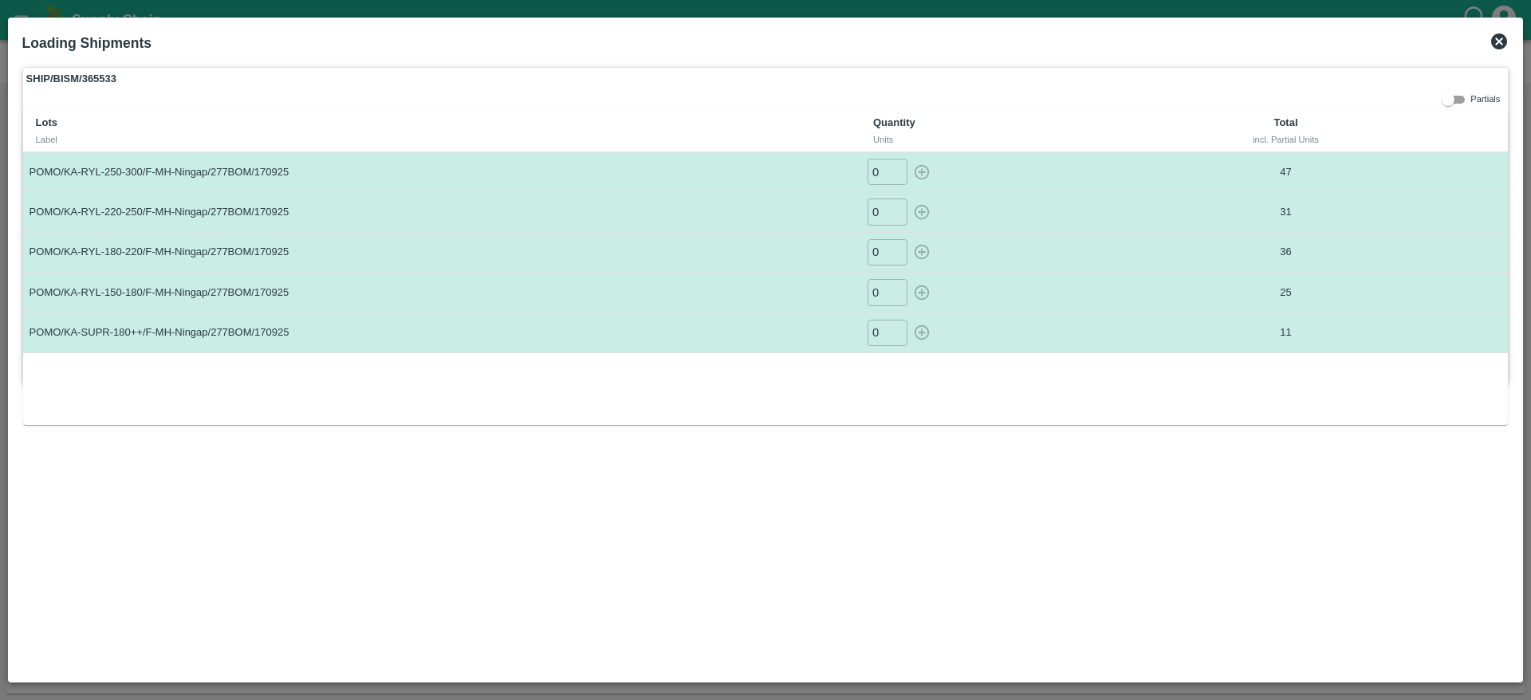
click at [1505, 46] on icon at bounding box center [1499, 41] width 16 height 16
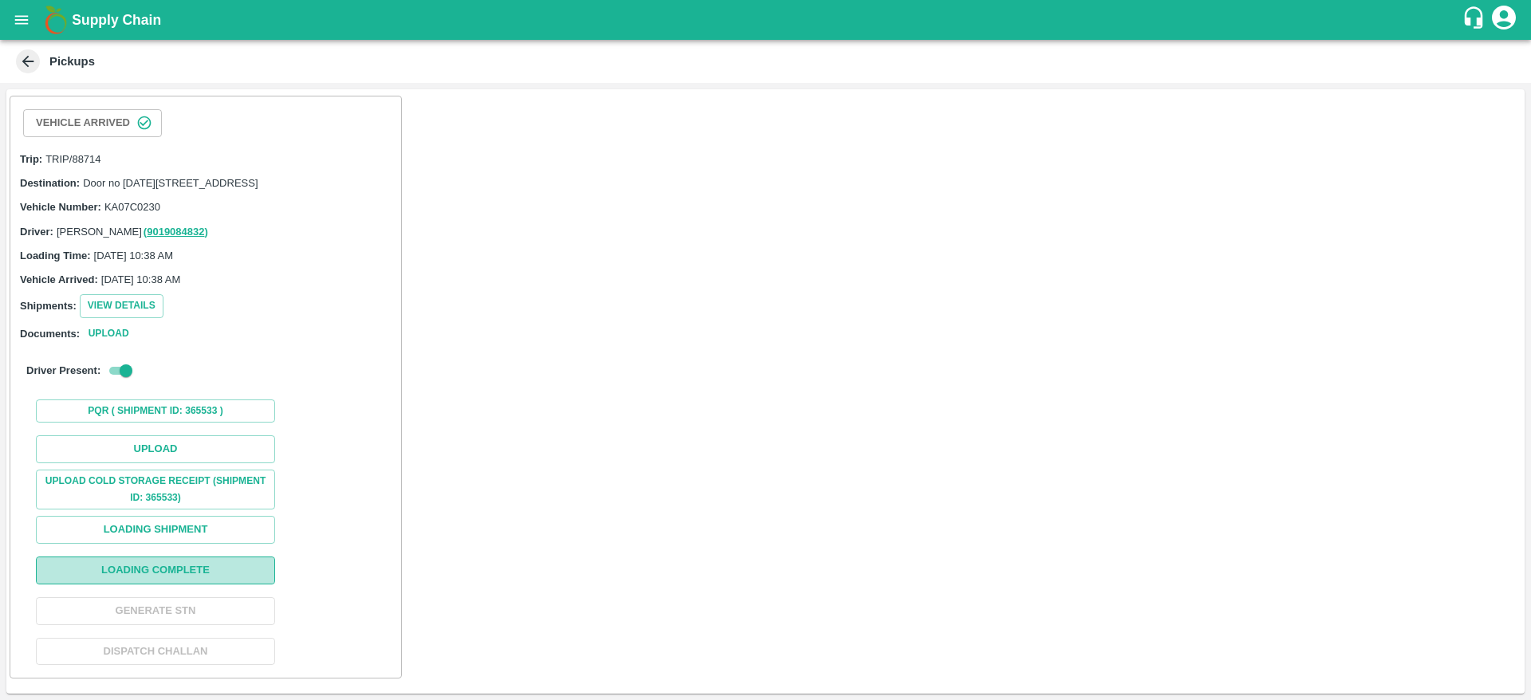
click at [242, 567] on button "Loading Complete" at bounding box center [155, 571] width 239 height 28
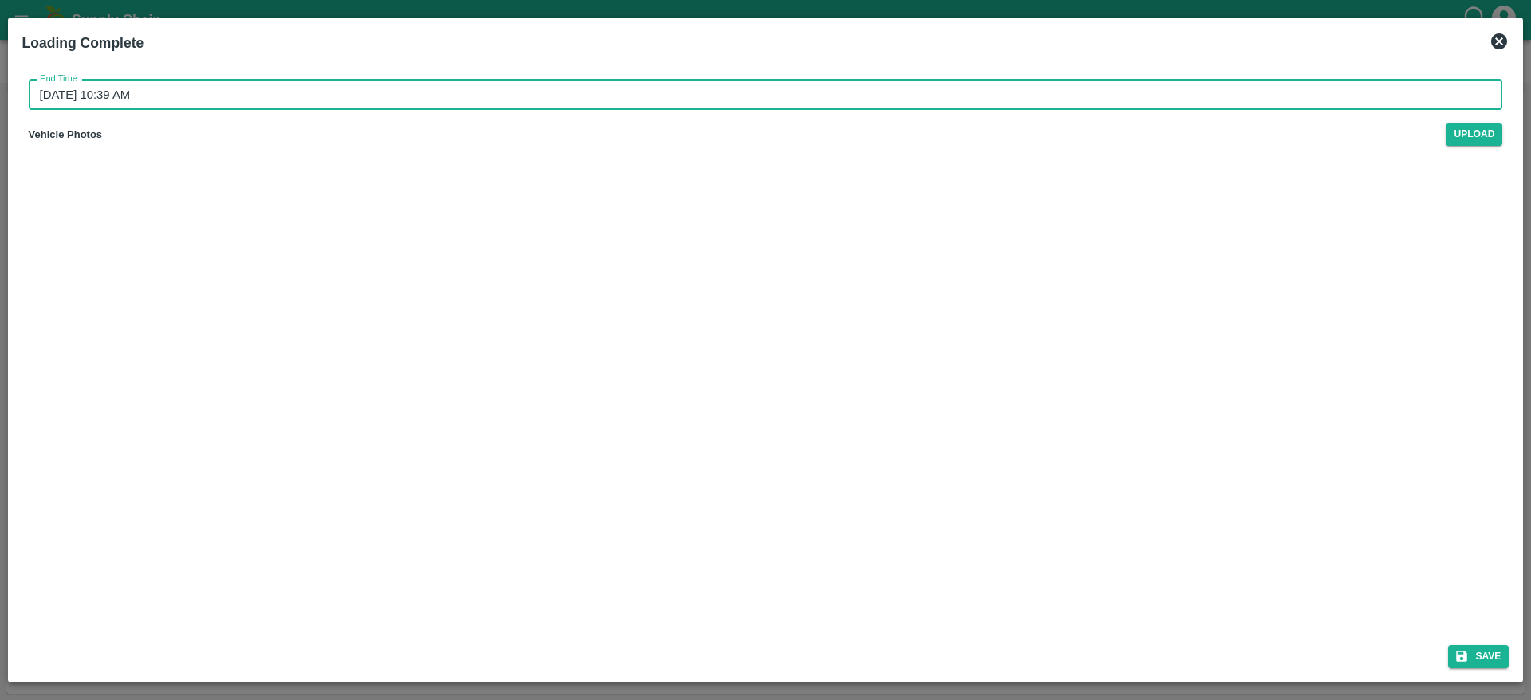
click at [956, 97] on input "22/09/2025 10:39 AM" at bounding box center [761, 95] width 1464 height 30
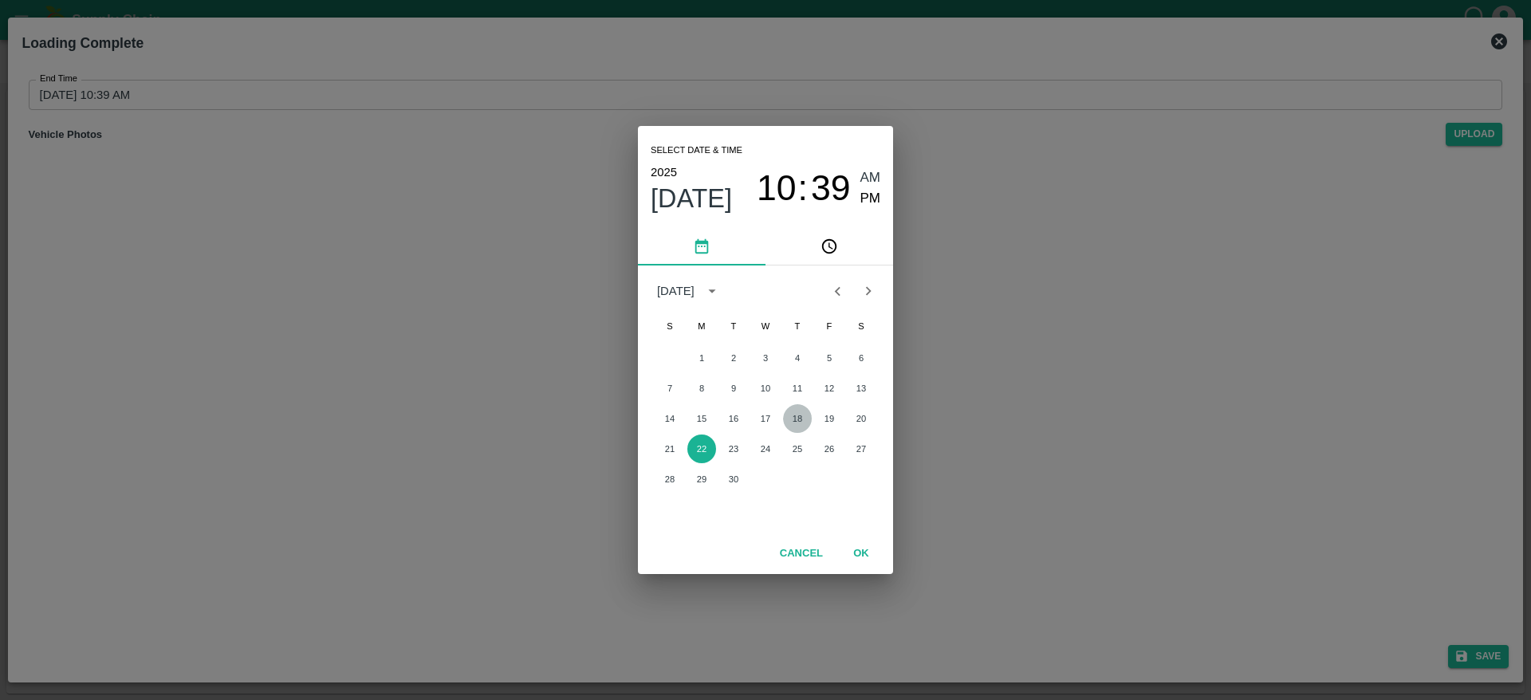
click at [798, 423] on button "18" at bounding box center [797, 418] width 29 height 29
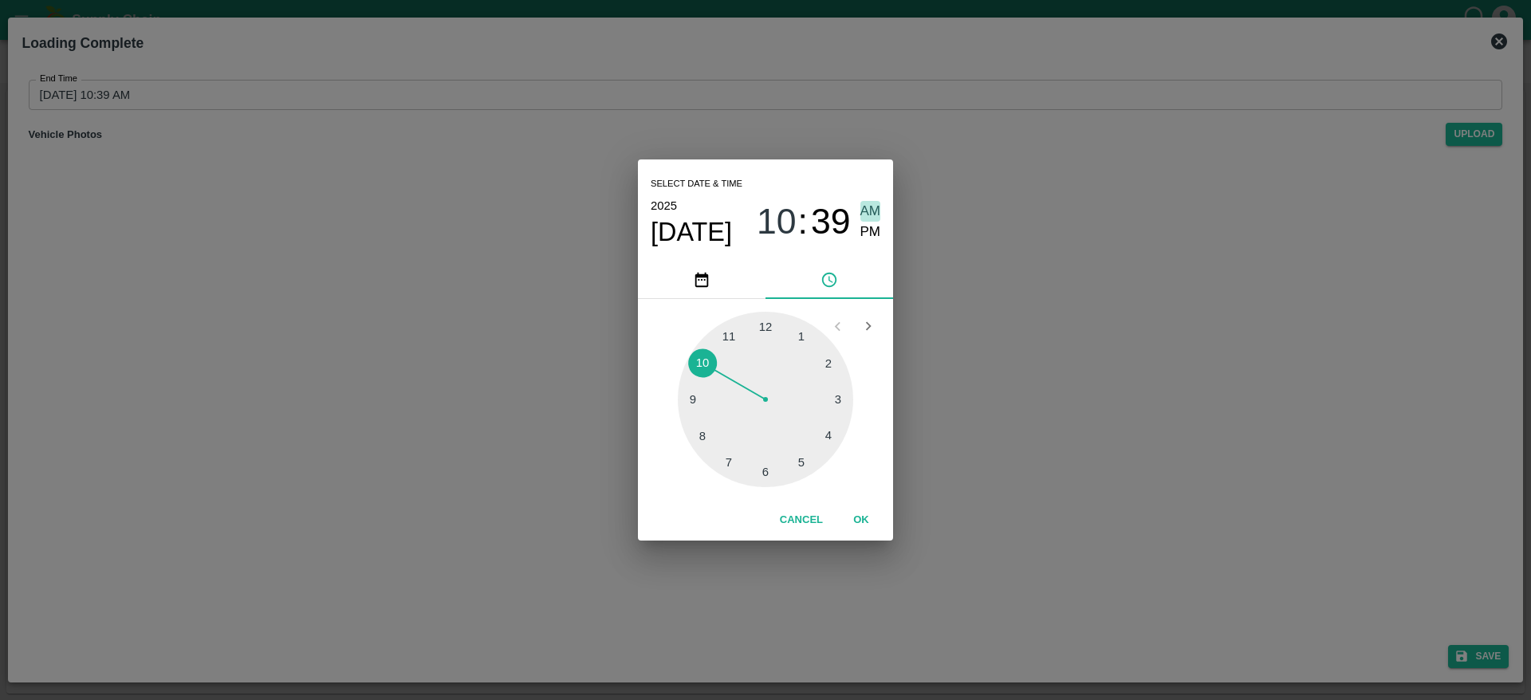
click at [872, 218] on span "AM" at bounding box center [871, 212] width 21 height 22
click at [872, 226] on span "PM" at bounding box center [871, 233] width 21 height 22
click at [857, 509] on button "OK" at bounding box center [861, 520] width 51 height 28
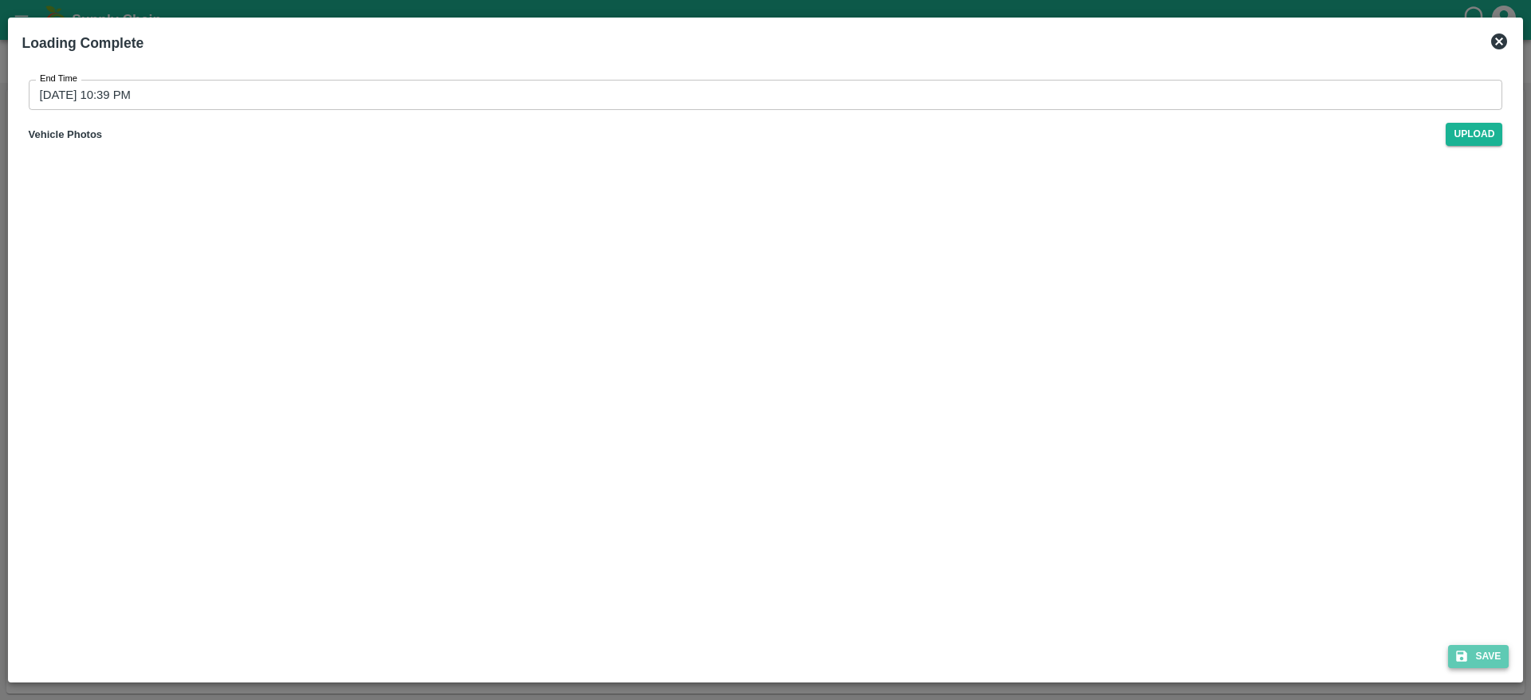
click at [1479, 664] on button "Save" at bounding box center [1478, 656] width 61 height 23
type input "22/09/2025 10:39 AM"
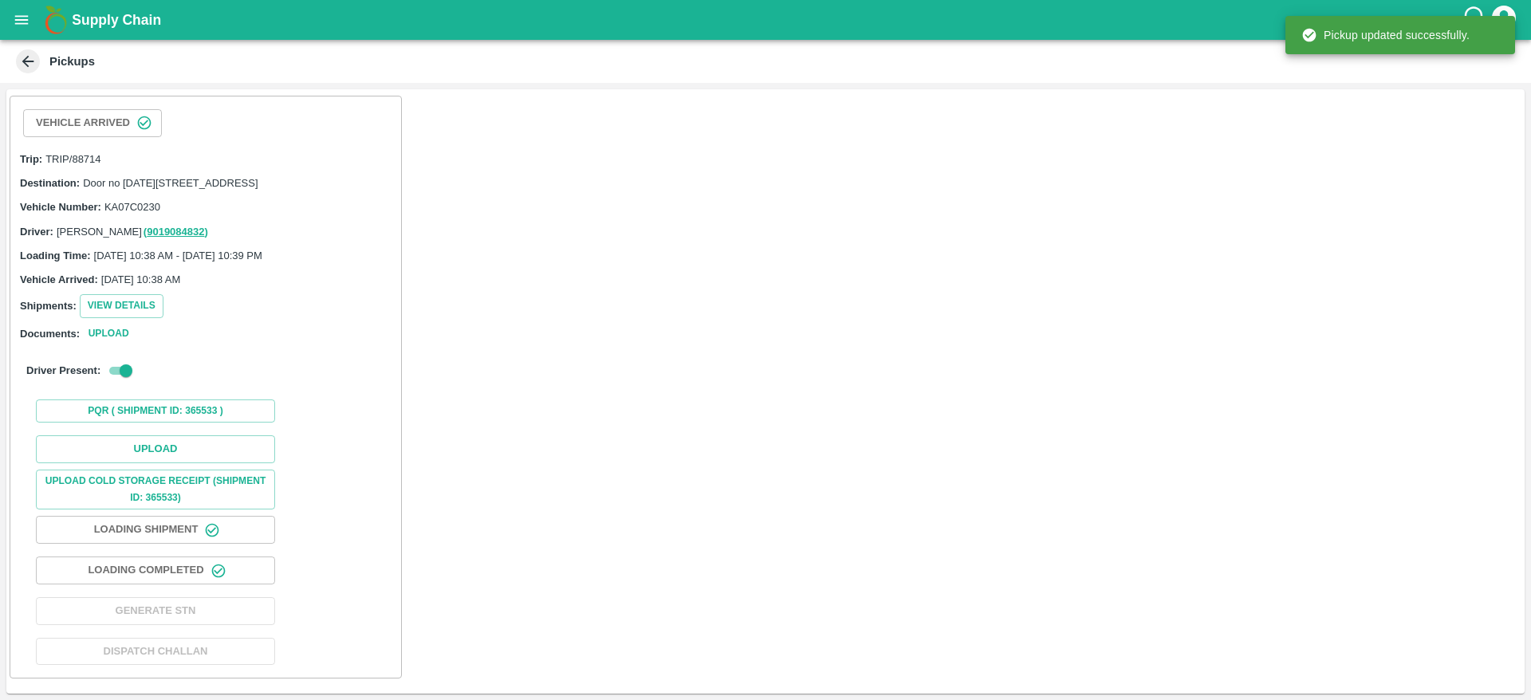
click at [229, 622] on div "Upload Upload Cold Storage Receipt (SHIPMENT ID: 365533) Loading Shipment Loadi…" at bounding box center [206, 550] width 378 height 242
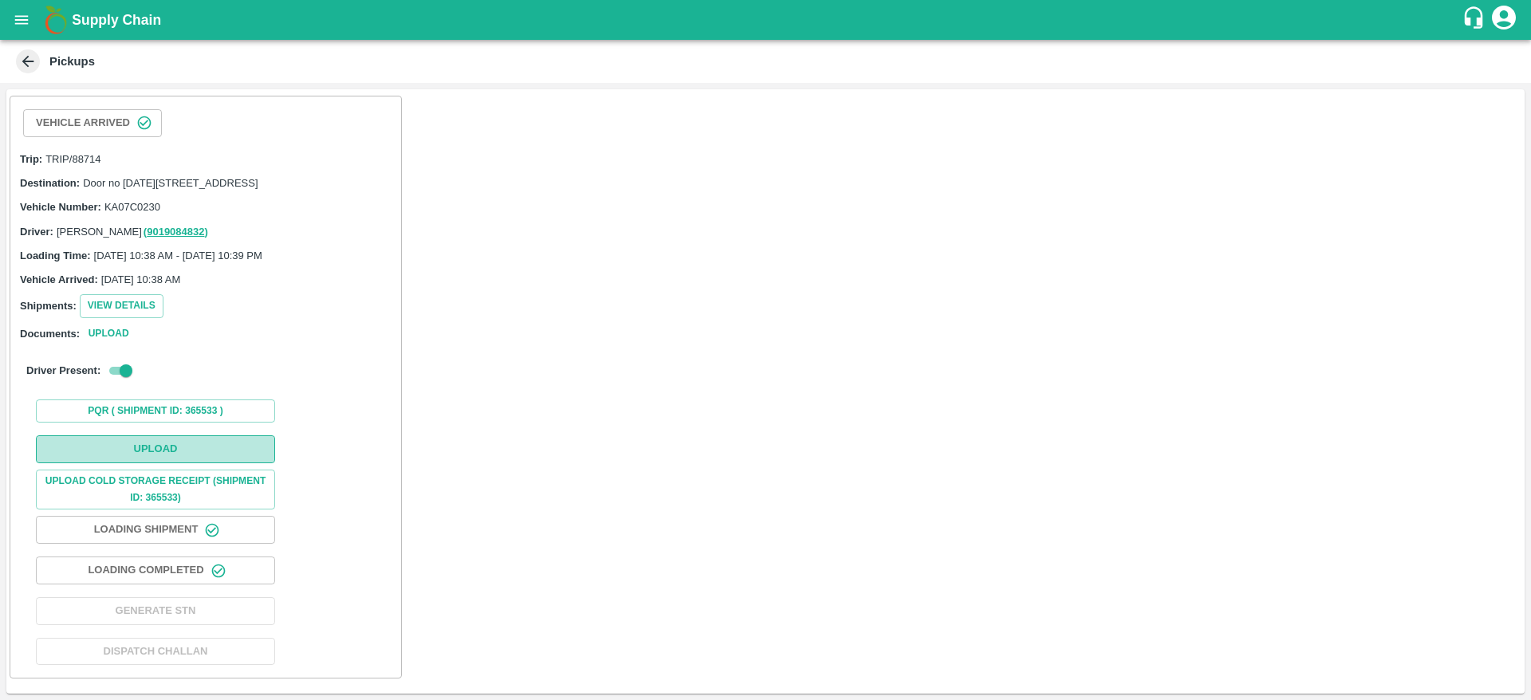
click at [245, 463] on button "Upload" at bounding box center [155, 449] width 239 height 28
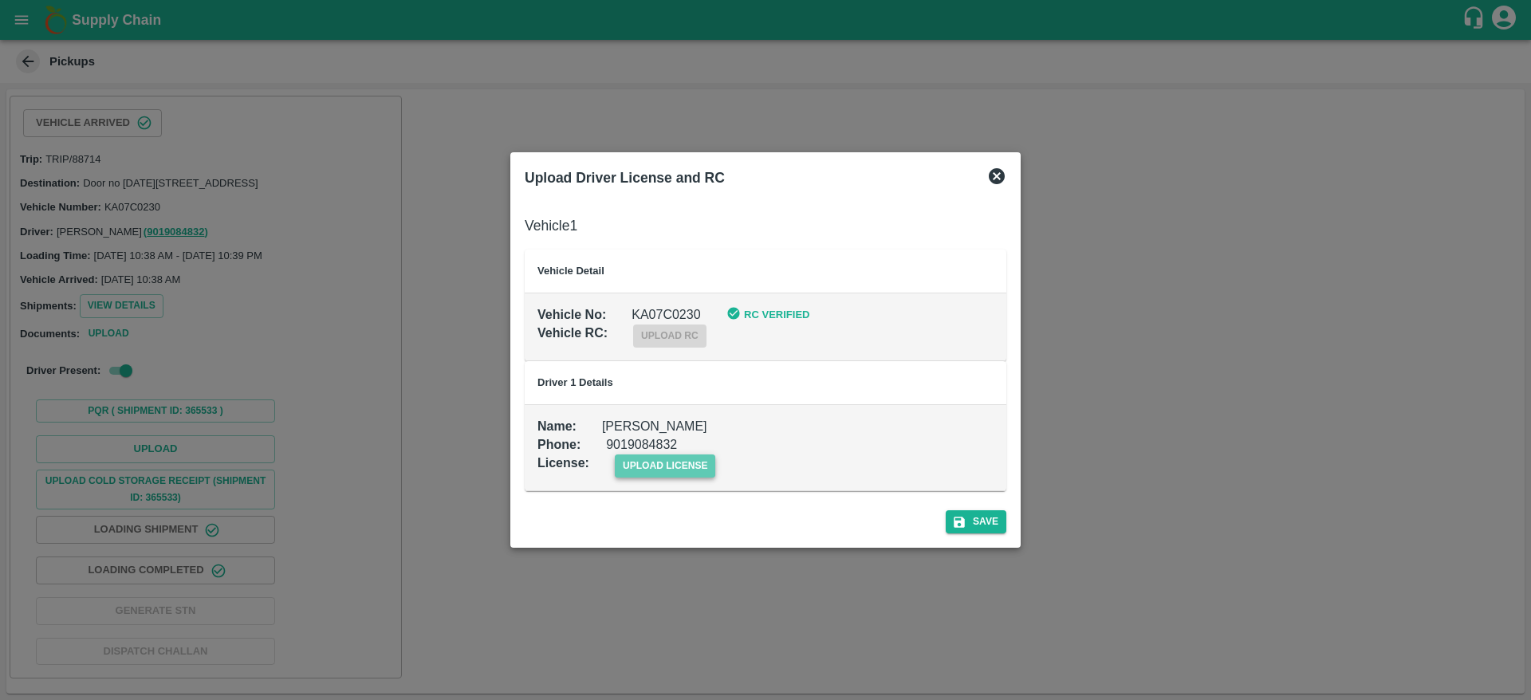
click at [658, 471] on span "upload license" at bounding box center [665, 466] width 101 height 23
click at [0, 0] on input "upload license" at bounding box center [0, 0] width 0 height 0
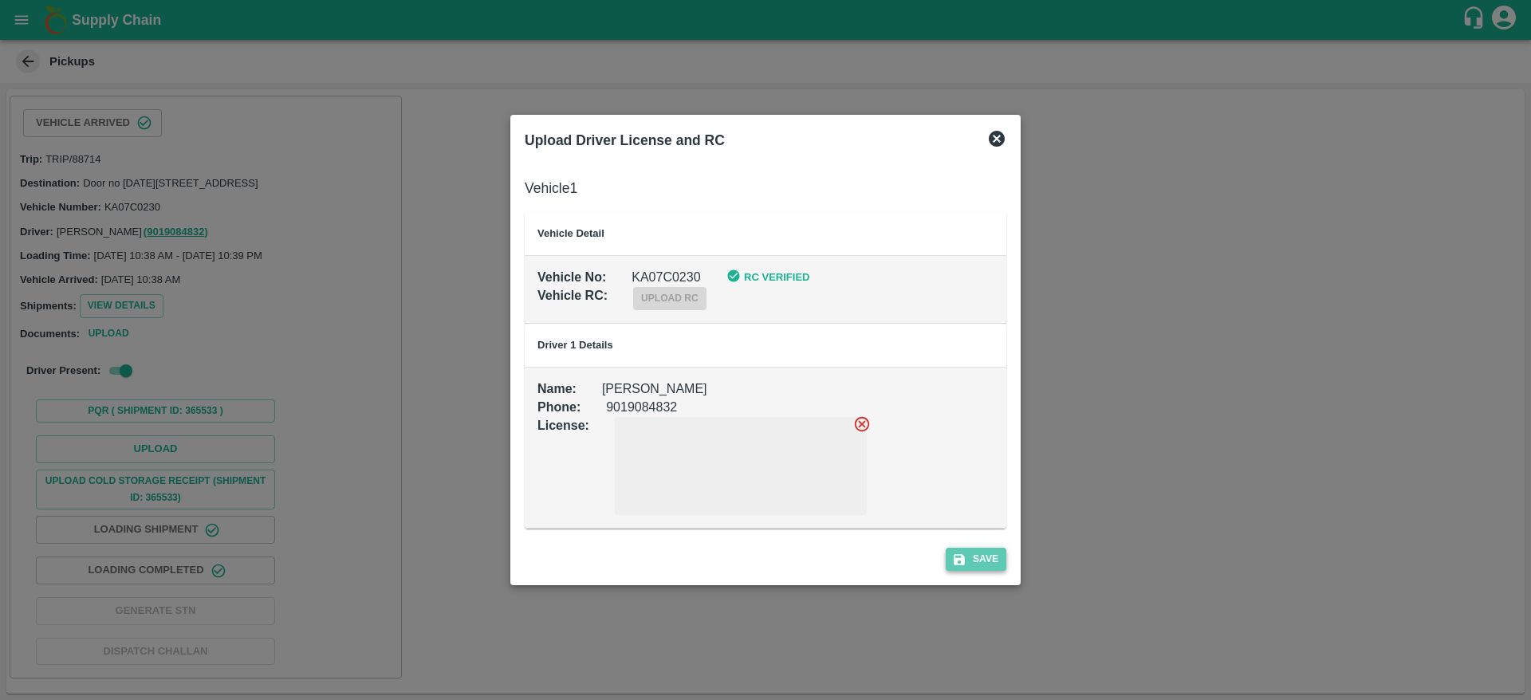
click at [964, 567] on button "Save" at bounding box center [976, 559] width 61 height 23
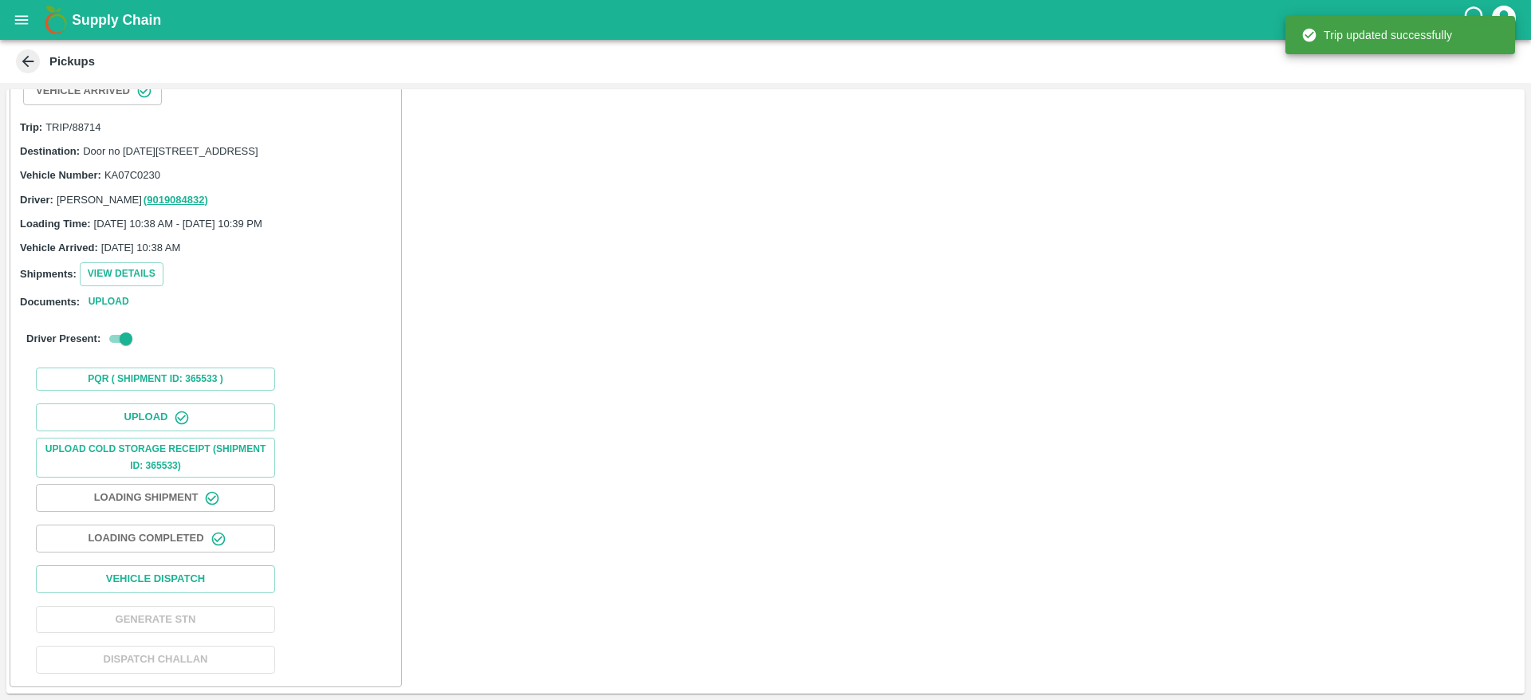
scroll to position [68, 0]
click at [209, 585] on button "Vehicle Dispatch" at bounding box center [155, 579] width 239 height 28
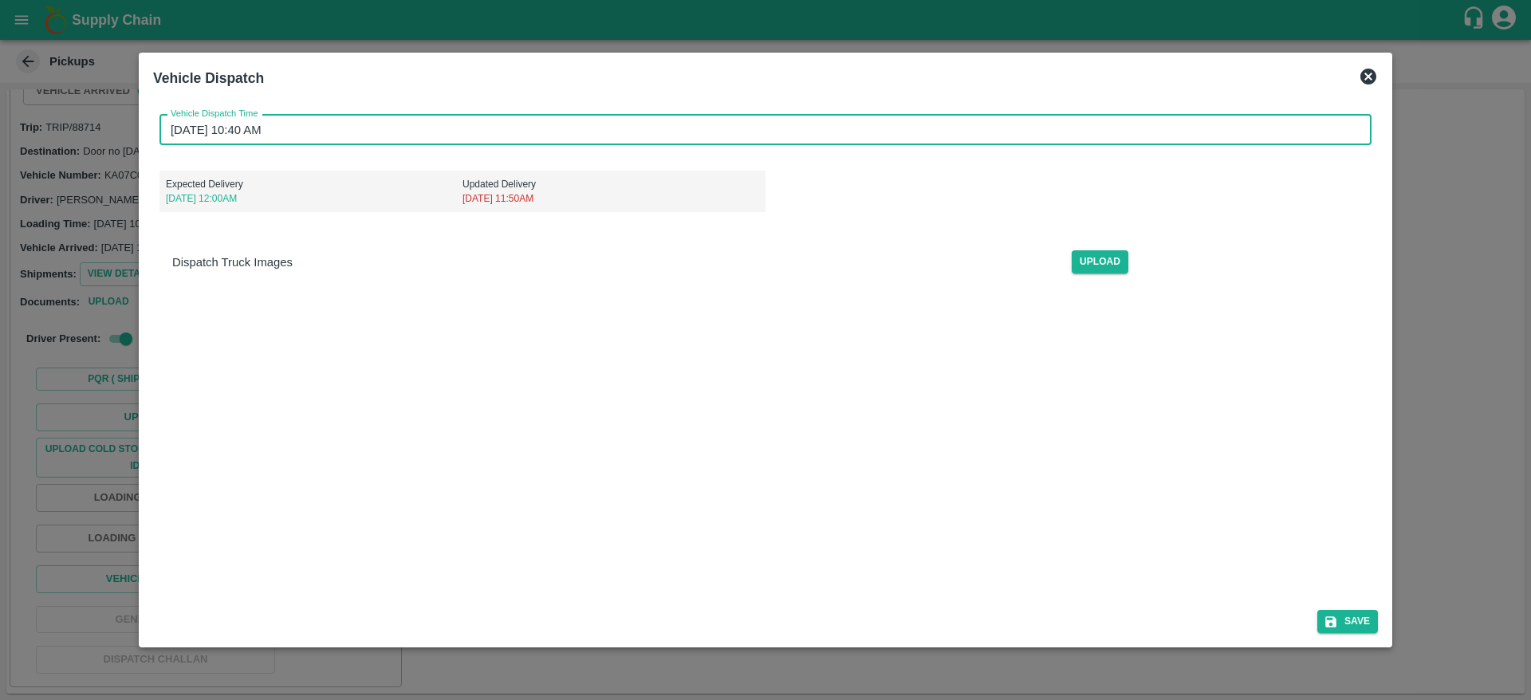
click at [479, 143] on input "22/09/2025 10:40 AM" at bounding box center [760, 130] width 1201 height 30
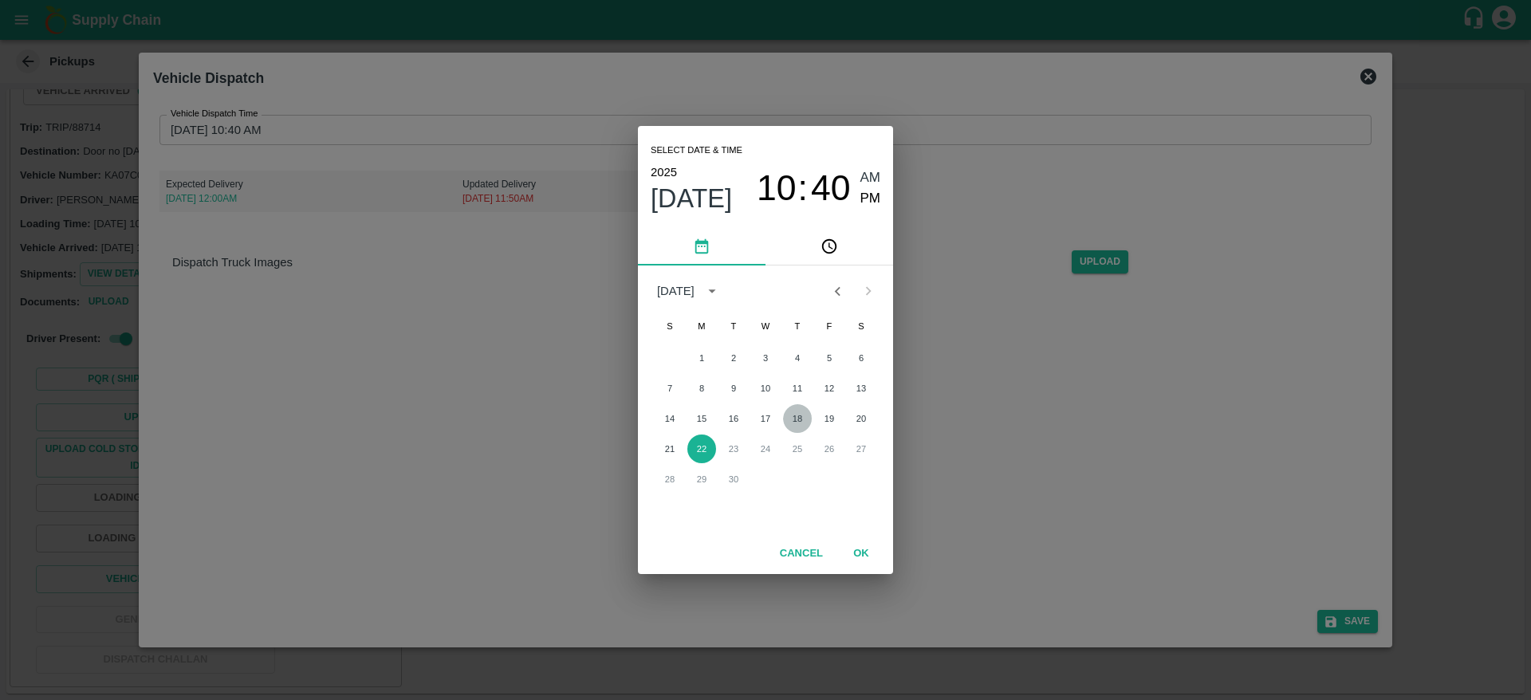
click at [792, 422] on button "18" at bounding box center [797, 418] width 29 height 29
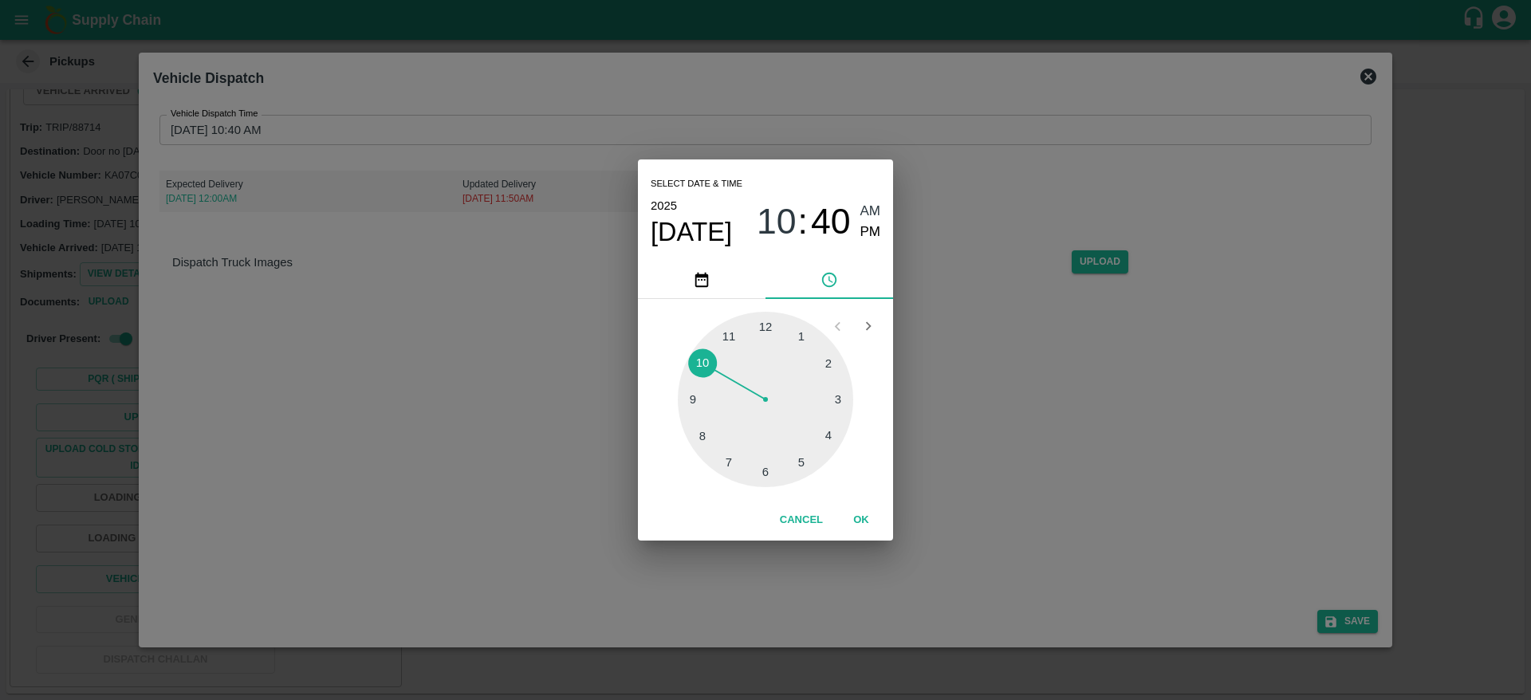
click at [752, 323] on div at bounding box center [765, 399] width 175 height 175
click at [672, 219] on span "Sep 18" at bounding box center [691, 232] width 81 height 32
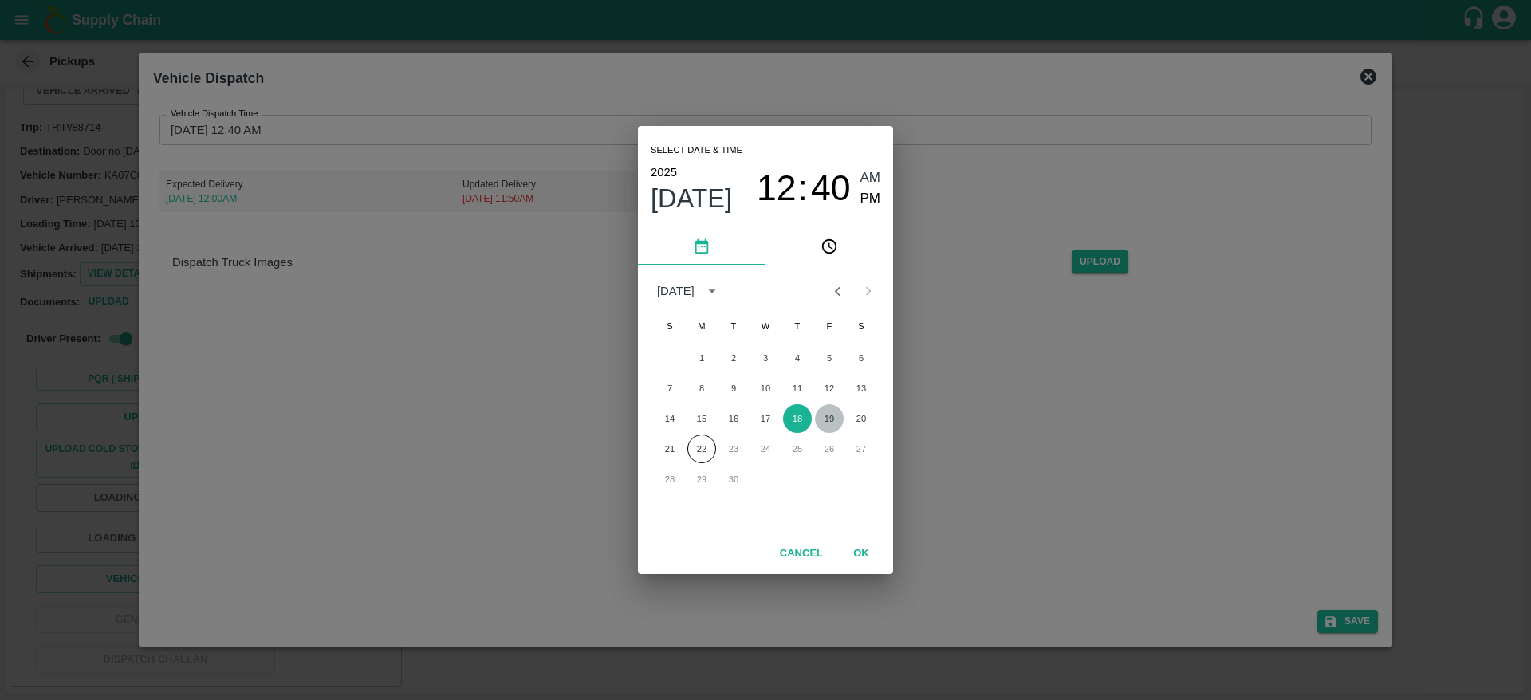
click at [827, 425] on button "19" at bounding box center [829, 418] width 29 height 29
type input "19/09/2025 12:40 AM"
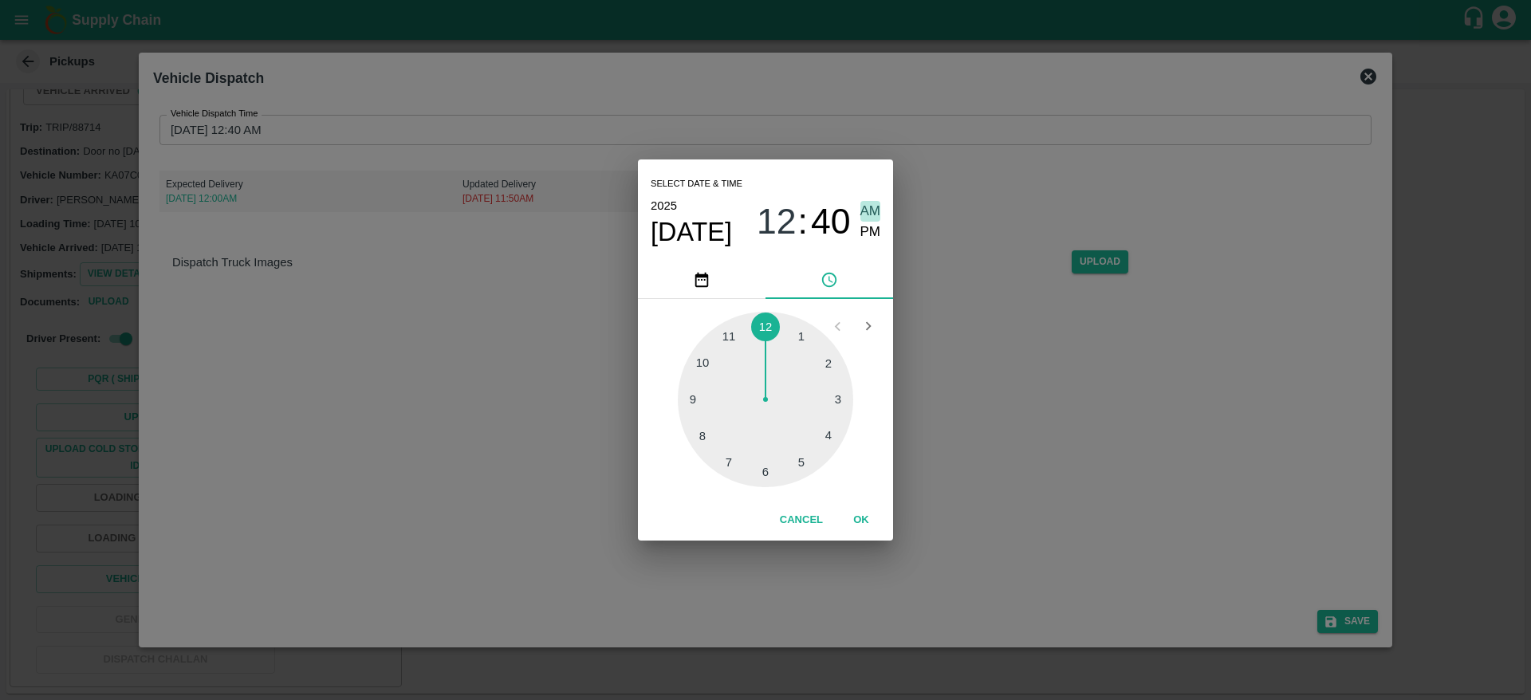
click at [866, 210] on span "AM" at bounding box center [871, 212] width 21 height 22
click at [861, 513] on button "OK" at bounding box center [861, 520] width 51 height 28
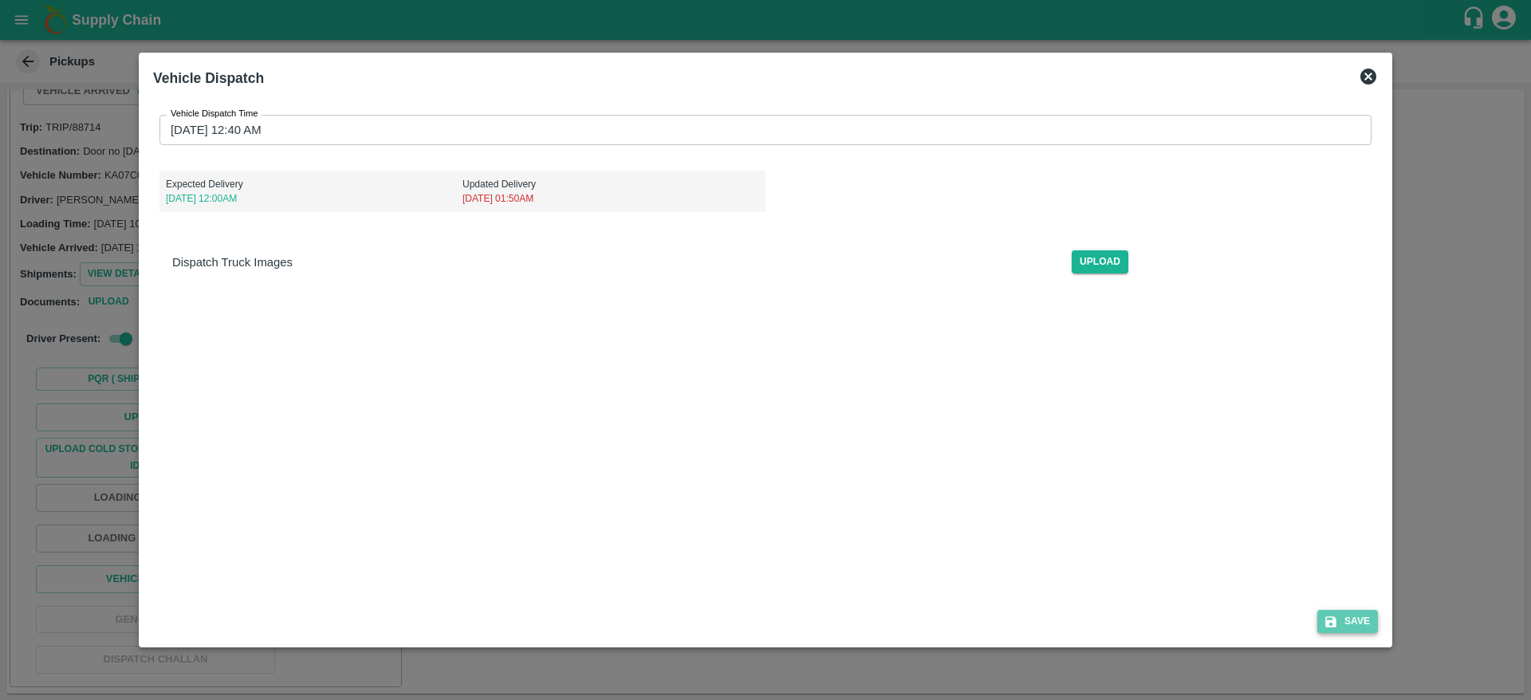
click at [1336, 631] on button "Save" at bounding box center [1348, 621] width 61 height 23
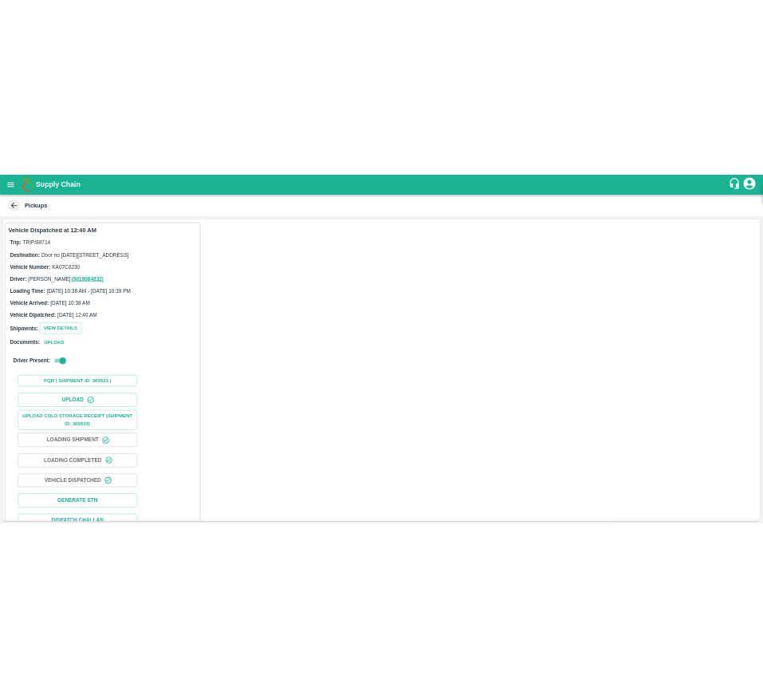
scroll to position [69, 0]
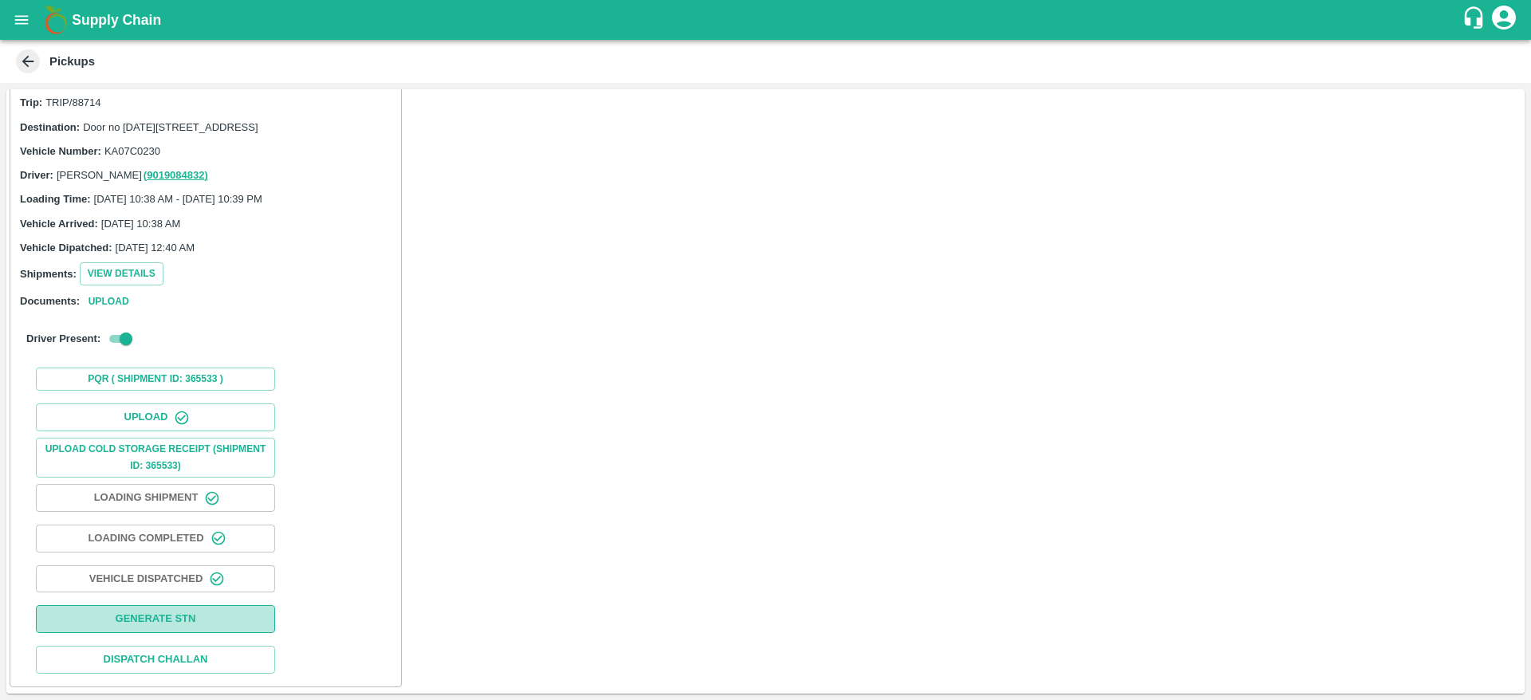
click at [205, 616] on button "Generate STN" at bounding box center [155, 619] width 239 height 28
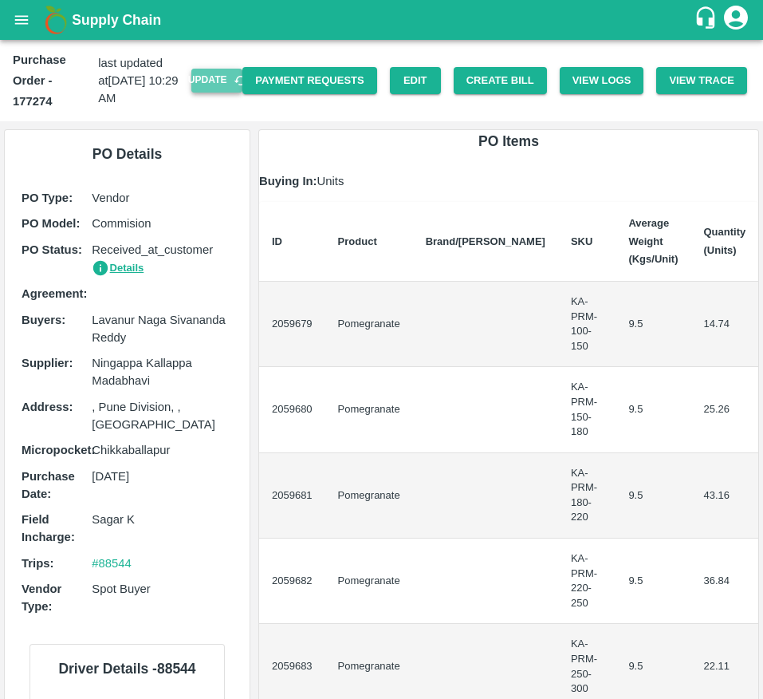
click at [215, 83] on button "Update" at bounding box center [216, 80] width 51 height 23
click at [503, 71] on button "Create Bill" at bounding box center [500, 81] width 93 height 28
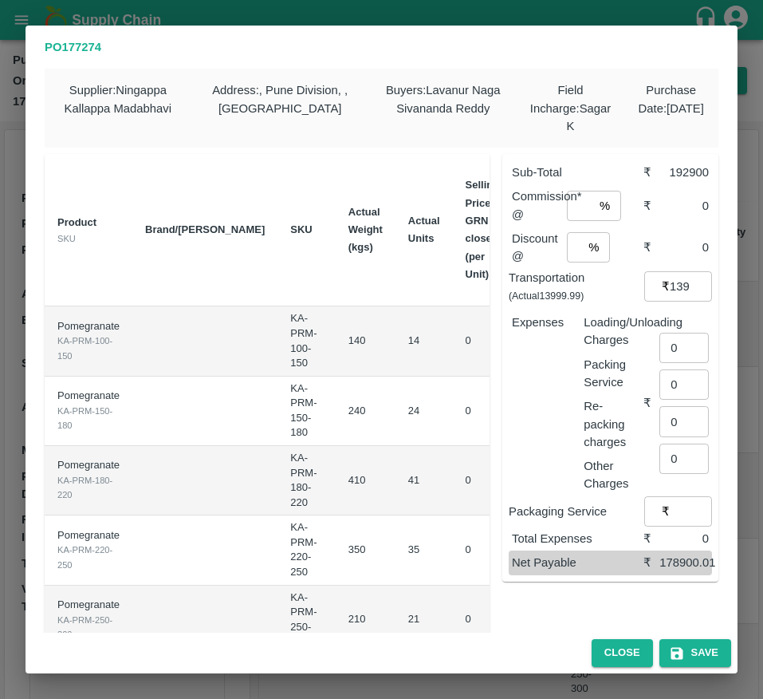
scroll to position [0, 173]
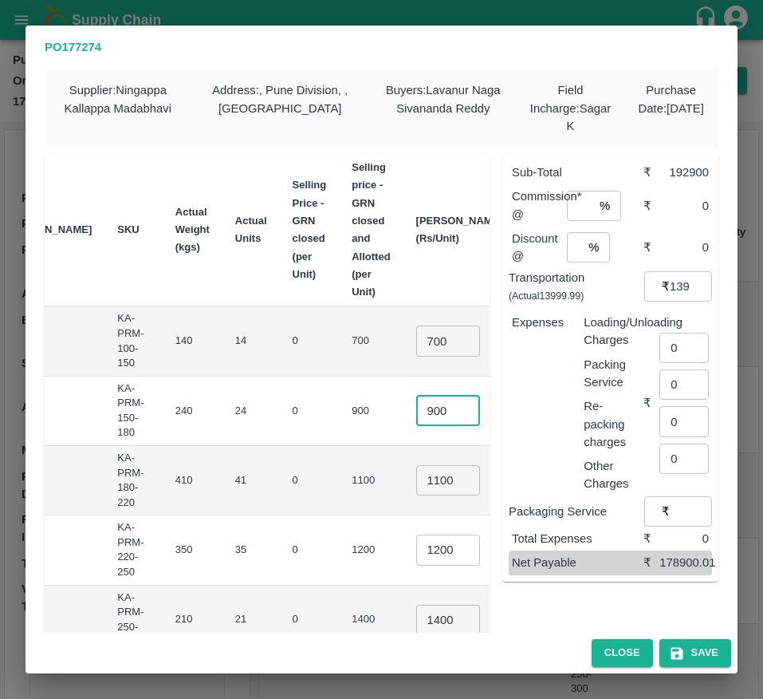
click at [416, 410] on input "900" at bounding box center [448, 411] width 64 height 30
type input "850"
click at [416, 478] on input "1100" at bounding box center [448, 480] width 64 height 30
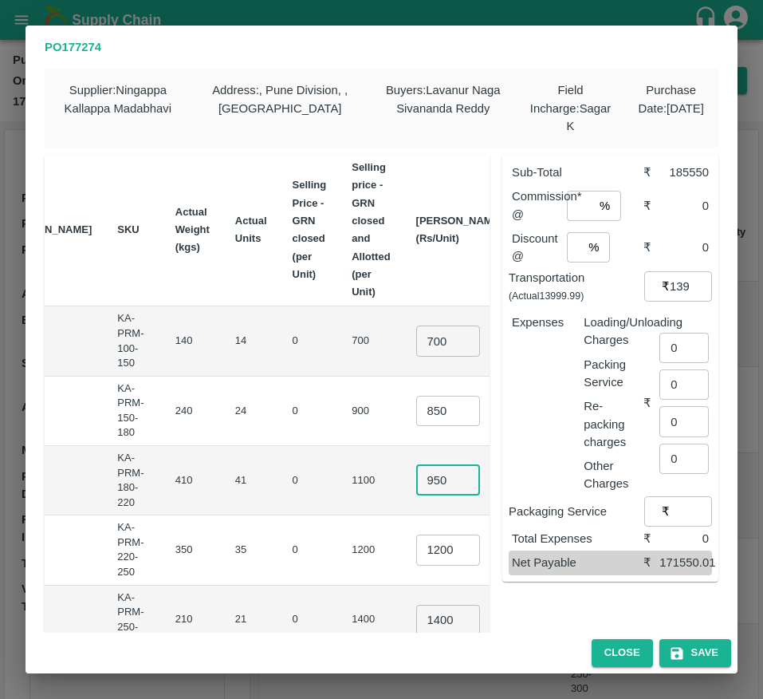
type input "950"
click at [416, 558] on input "1200" at bounding box center [448, 549] width 64 height 30
type input "1100"
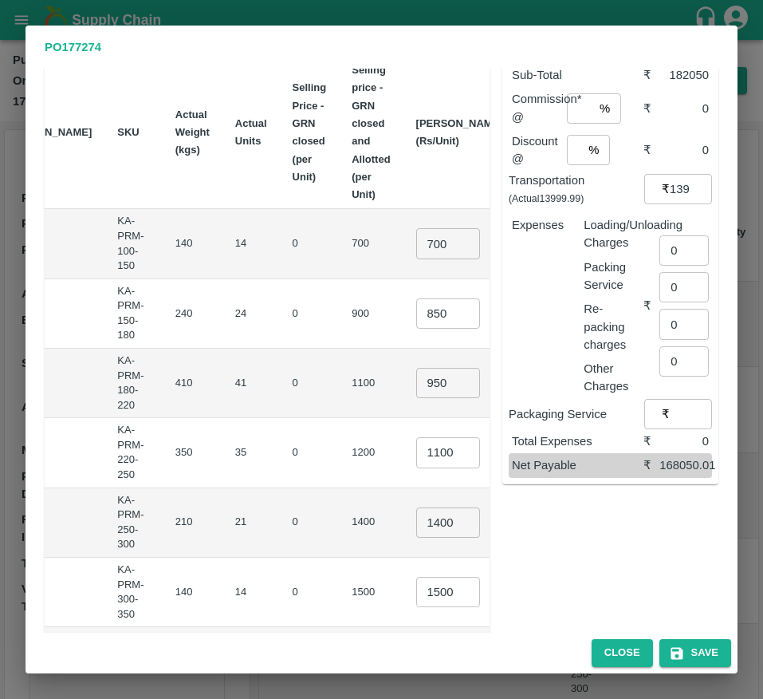
scroll to position [98, 0]
click at [416, 529] on input "1400" at bounding box center [448, 521] width 64 height 30
type input "1200"
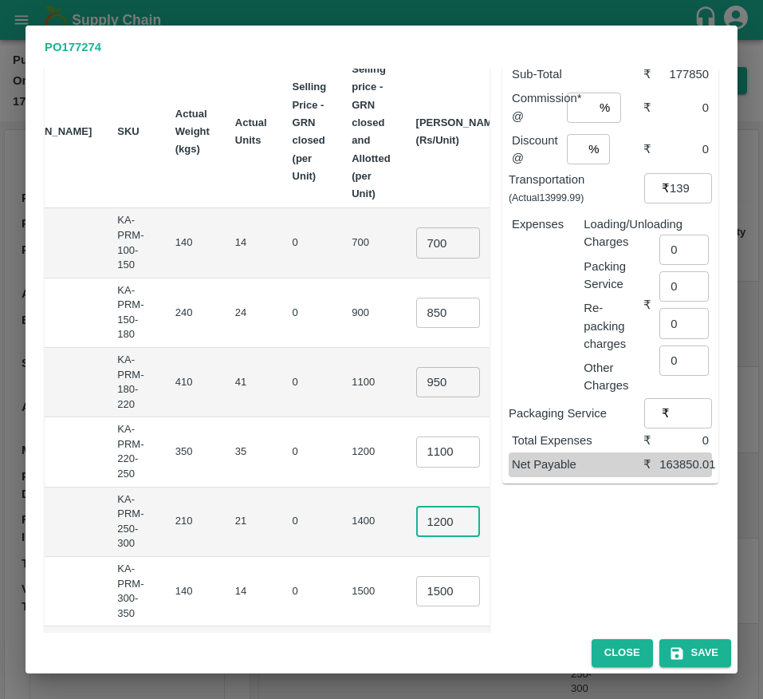
scroll to position [0, 0]
drag, startPoint x: 379, startPoint y: 606, endPoint x: 375, endPoint y: 598, distance: 8.9
click at [404, 598] on td "1500 ​" at bounding box center [460, 591] width 112 height 69
click at [416, 598] on input "1500" at bounding box center [448, 591] width 64 height 30
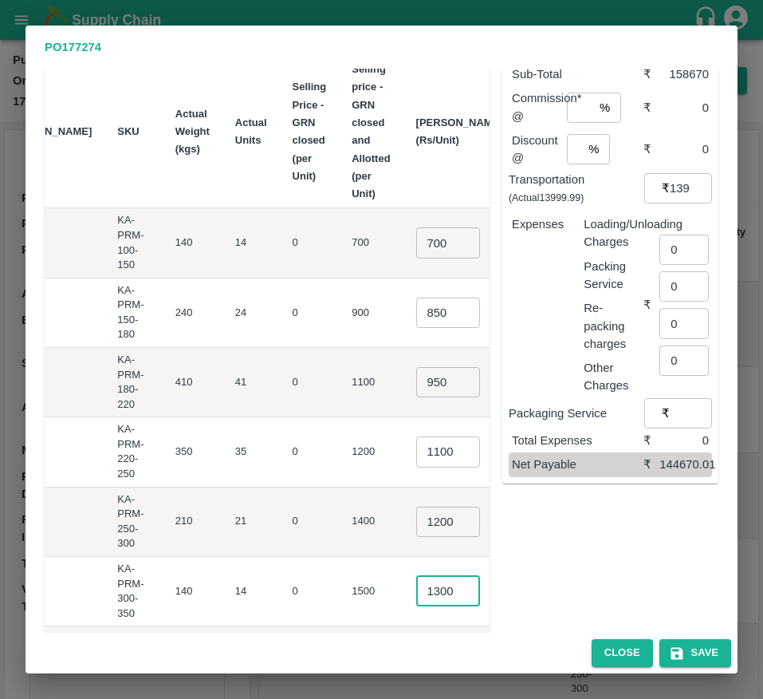
scroll to position [0, 5]
type input "1300"
click at [424, 558] on td "1300 ​" at bounding box center [460, 591] width 112 height 69
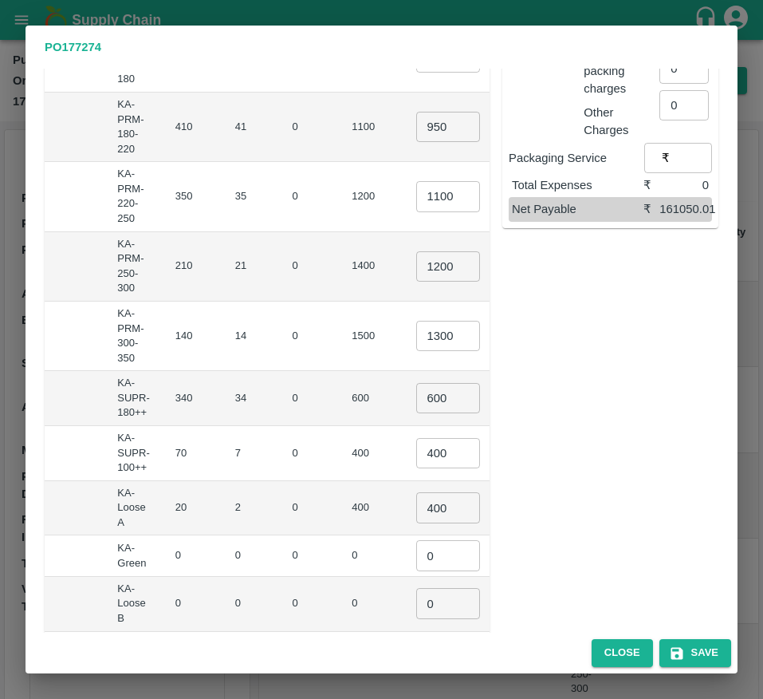
scroll to position [361, 0]
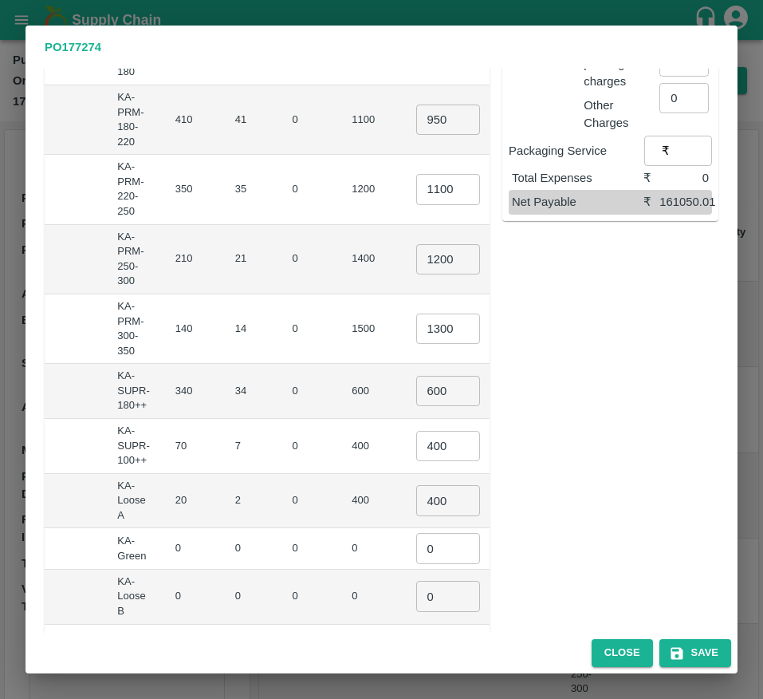
click at [416, 389] on input "600" at bounding box center [448, 391] width 64 height 30
type input "650"
click at [416, 441] on input "400" at bounding box center [448, 446] width 64 height 30
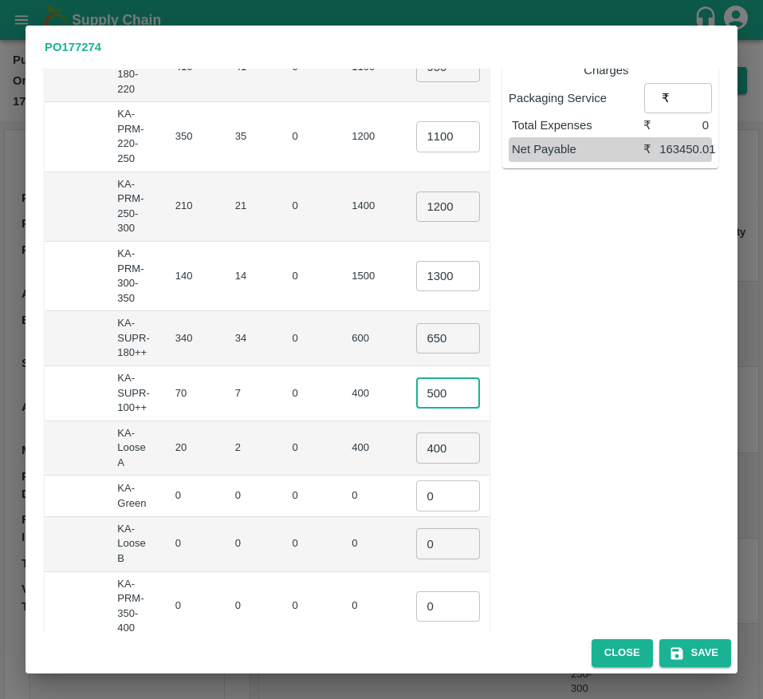
scroll to position [437, 0]
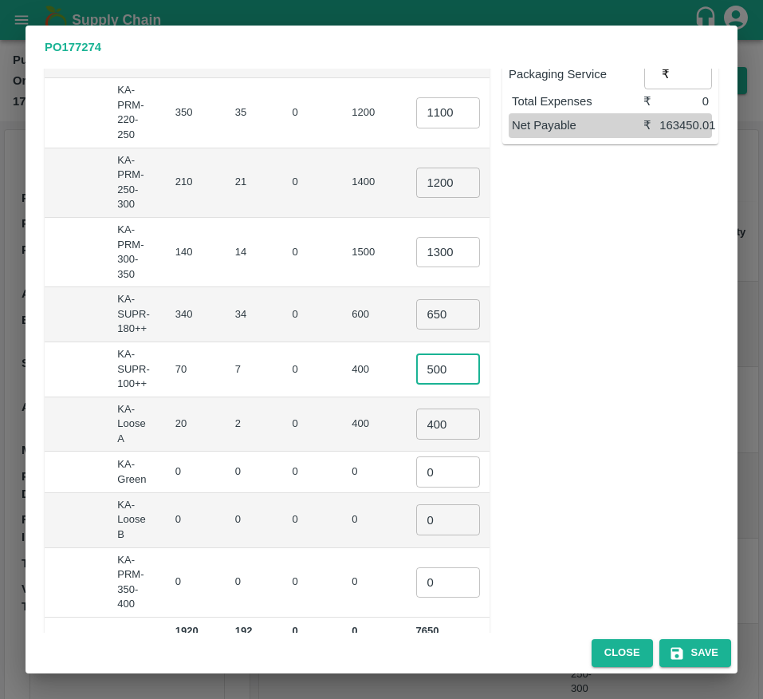
type input "500"
click at [416, 477] on input "0" at bounding box center [448, 471] width 64 height 30
type input "1"
click at [416, 514] on input "0" at bounding box center [448, 519] width 64 height 30
type input "1"
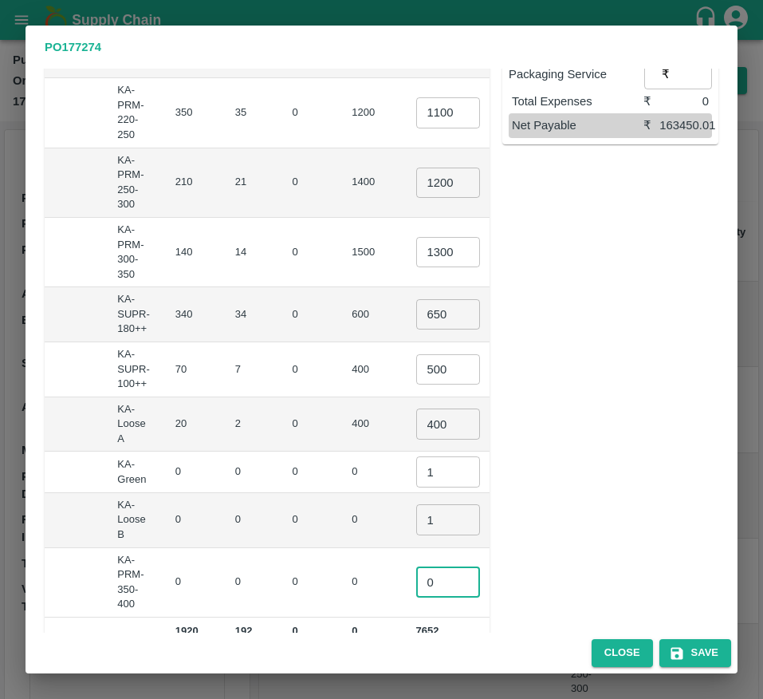
click at [416, 580] on input "0" at bounding box center [448, 582] width 64 height 30
type input "1"
click at [516, 538] on td "₹0" at bounding box center [546, 520] width 61 height 55
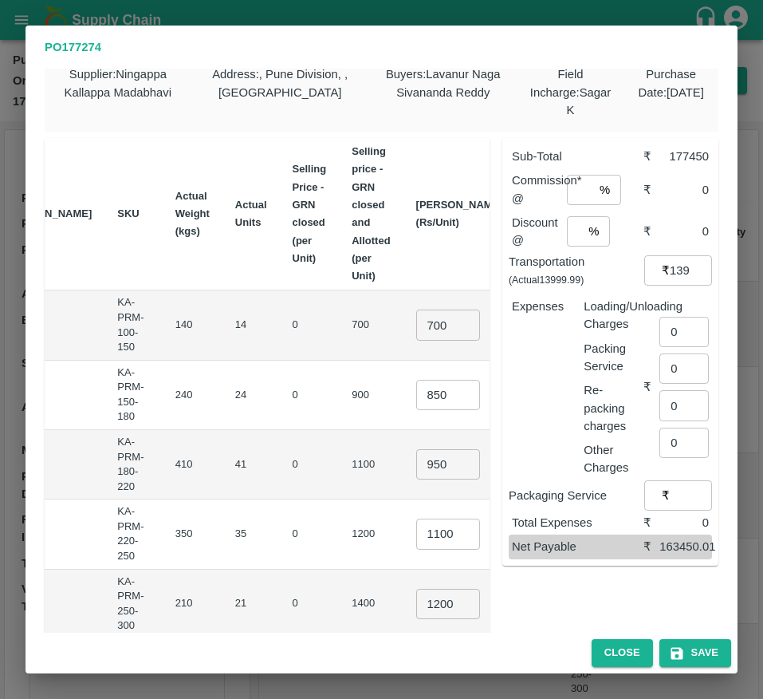
scroll to position [0, 0]
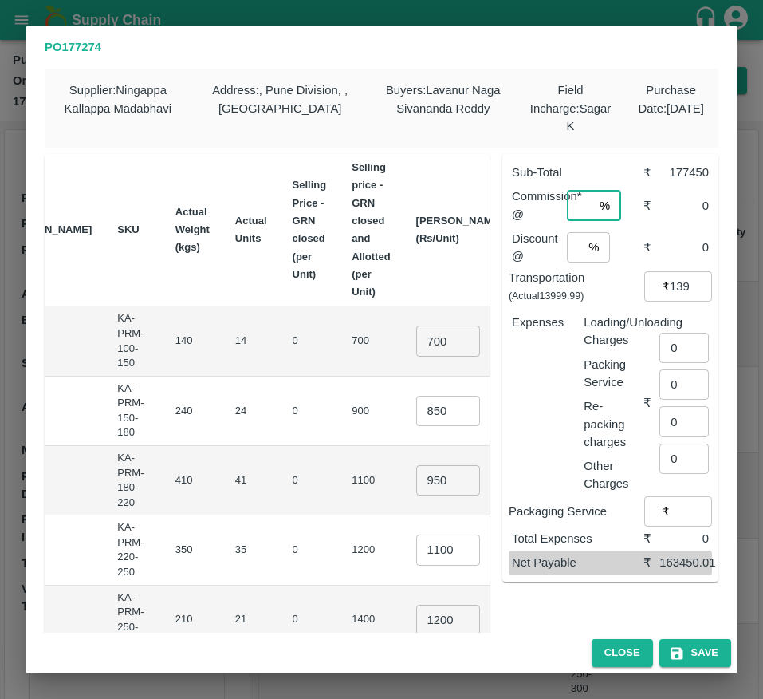
click at [574, 202] on input "number" at bounding box center [580, 206] width 26 height 30
type input "6"
click at [571, 246] on input "number" at bounding box center [575, 247] width 16 height 30
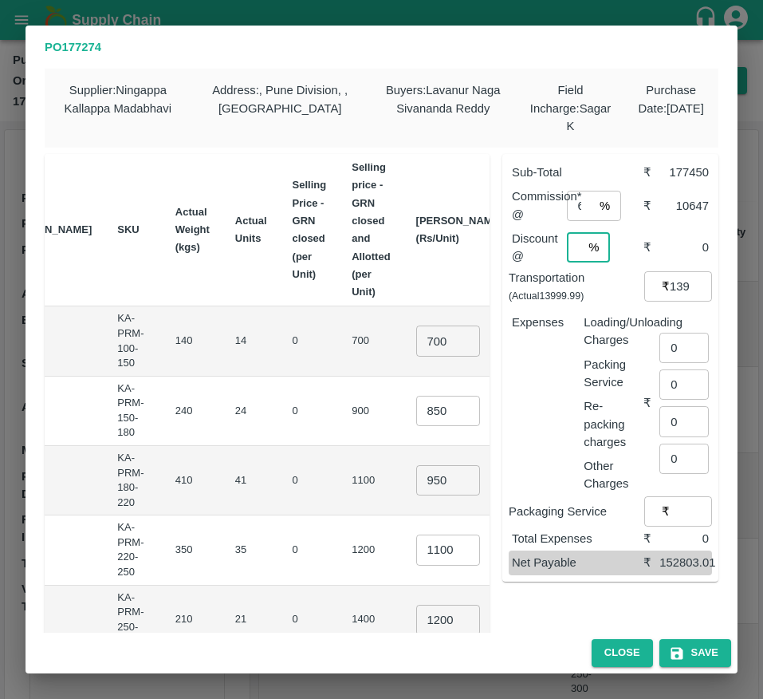
scroll to position [0, 4]
type input "0"
click at [675, 289] on input "13999.99" at bounding box center [691, 286] width 42 height 30
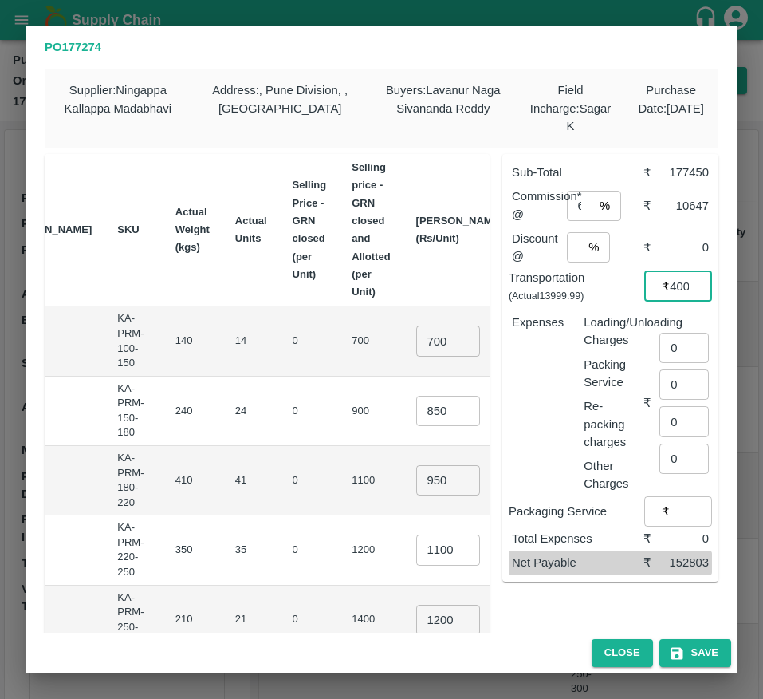
scroll to position [0, 13]
type input "14000"
click at [679, 343] on input "0" at bounding box center [684, 348] width 49 height 30
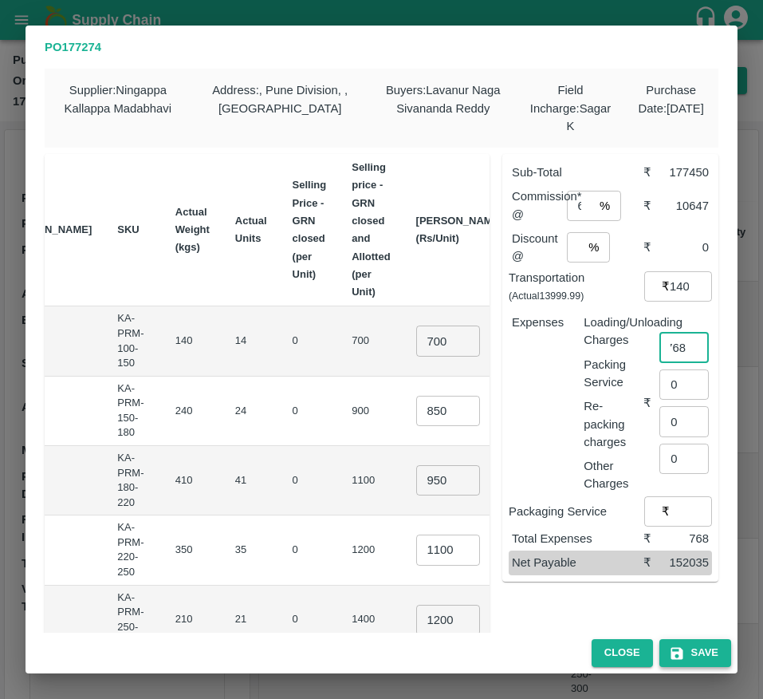
type input "768"
click at [714, 660] on button "Save" at bounding box center [696, 653] width 72 height 28
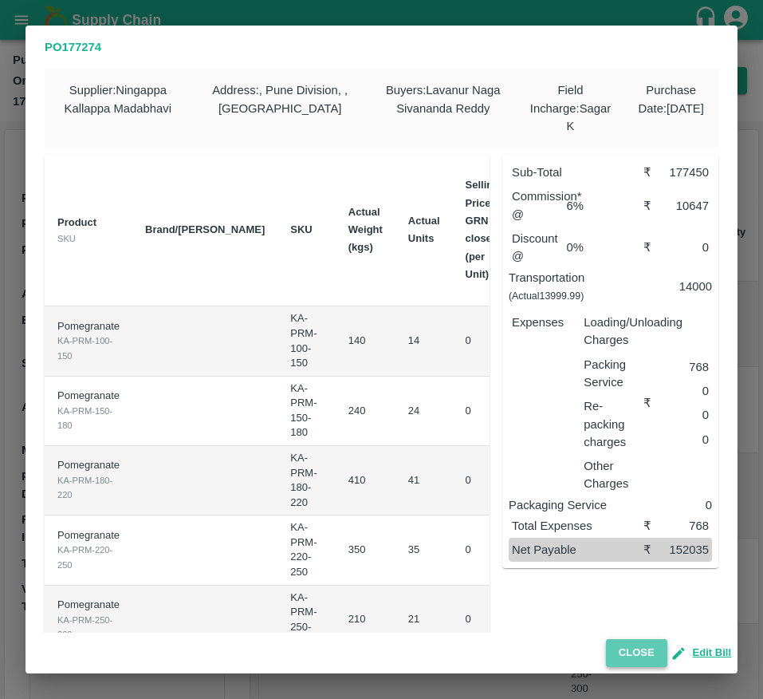
click at [610, 647] on button "Close" at bounding box center [636, 653] width 61 height 28
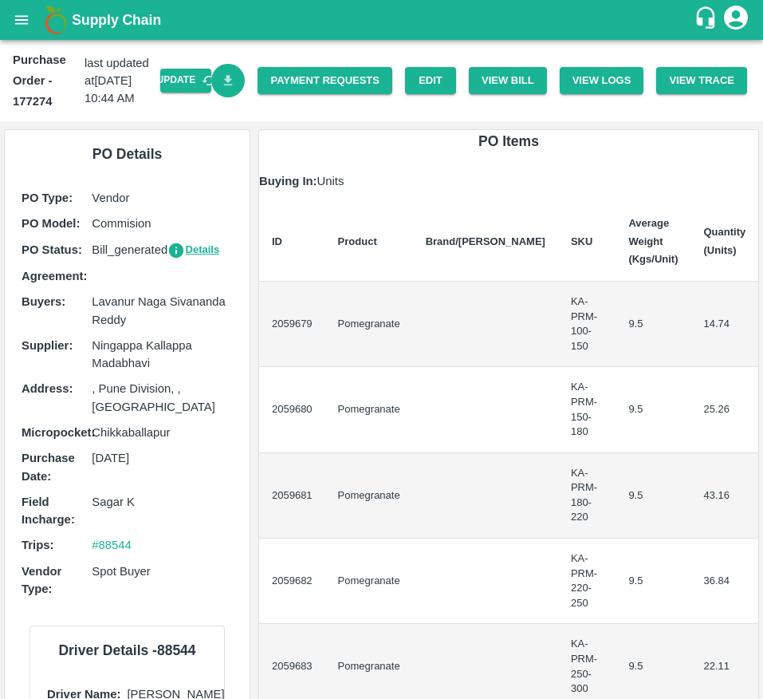
click at [232, 78] on icon "Download Bill" at bounding box center [228, 80] width 15 height 15
click at [297, 76] on link "Payment Requests" at bounding box center [325, 81] width 135 height 28
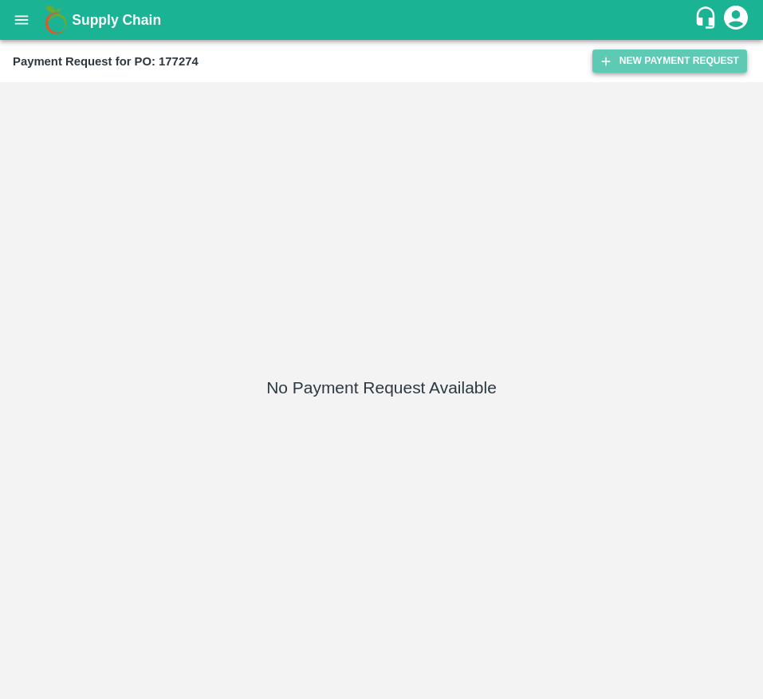
click at [667, 72] on button "New Payment Request" at bounding box center [670, 60] width 155 height 23
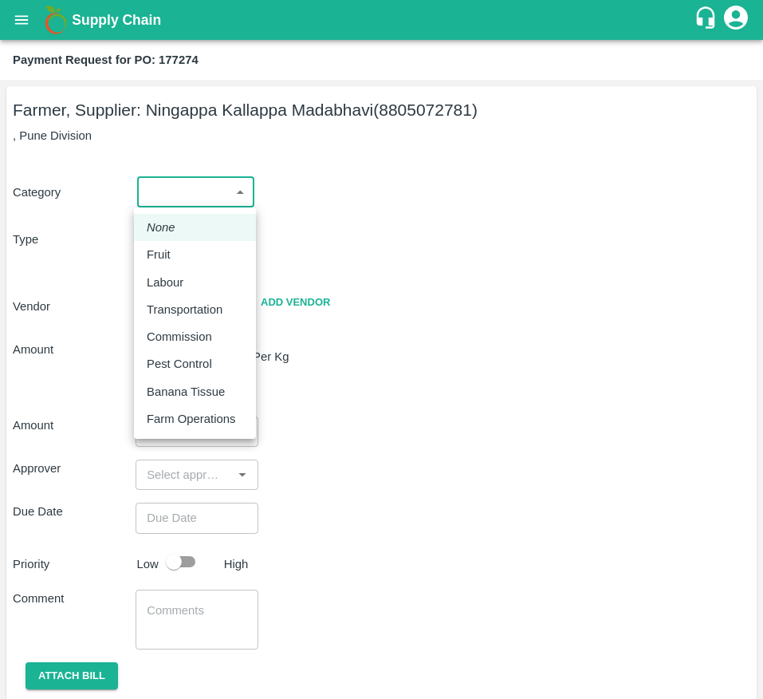
click at [210, 194] on body "Supply Chain Payment Request for PO: 177274 Farmer, Supplier: [GEOGRAPHIC_DATA]…" at bounding box center [381, 349] width 763 height 699
click at [211, 255] on div "Fruit" at bounding box center [195, 255] width 97 height 18
type input "1"
type input "Ningappa Kallappa Madabhavi - 8805072781(Farmer, Supplier)"
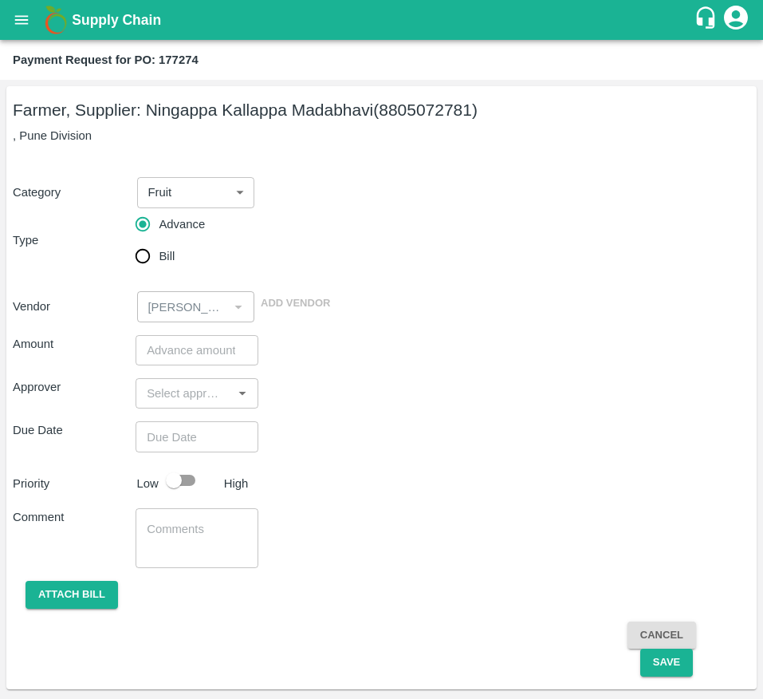
click at [163, 258] on span "Bill" at bounding box center [167, 256] width 16 height 18
click at [159, 258] on input "Bill" at bounding box center [143, 256] width 32 height 32
radio input "true"
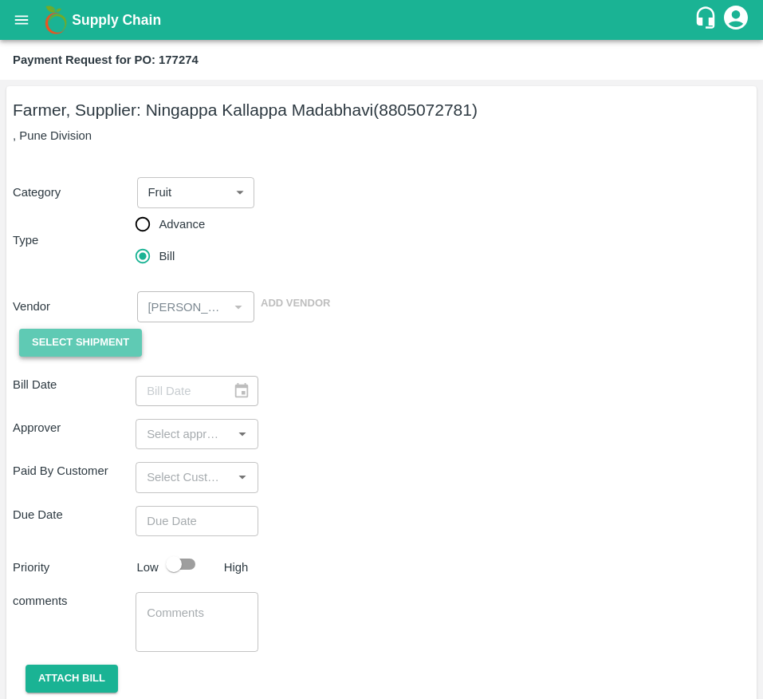
click at [111, 352] on span "Select Shipment" at bounding box center [80, 342] width 97 height 18
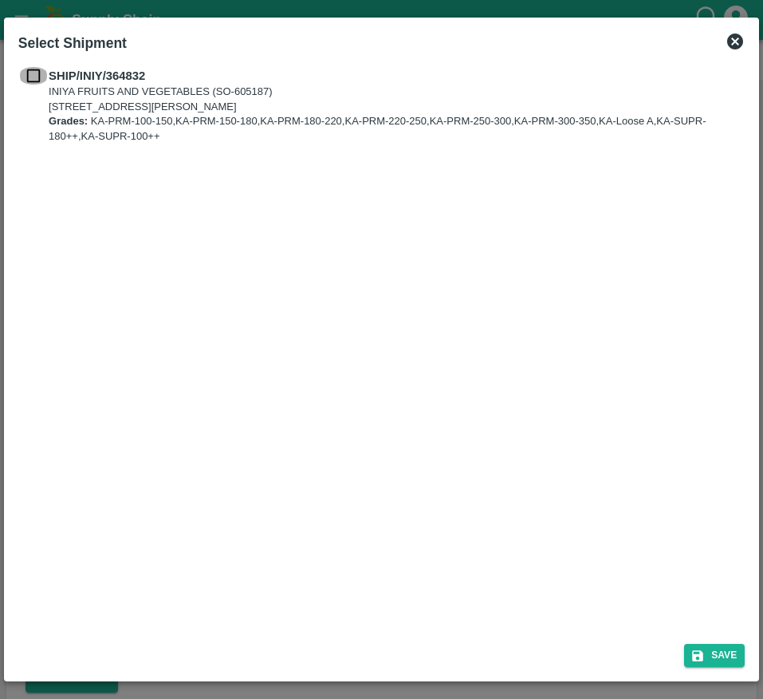
click at [34, 84] on input "checkbox" at bounding box center [33, 76] width 30 height 18
checkbox input "true"
click at [690, 656] on button "Save" at bounding box center [714, 655] width 61 height 23
type input "17/09/2025"
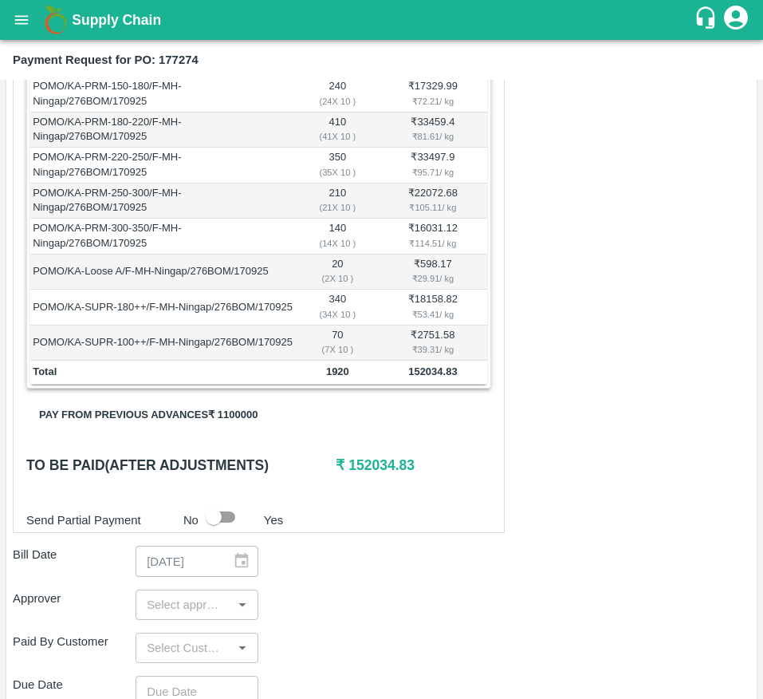
scroll to position [391, 0]
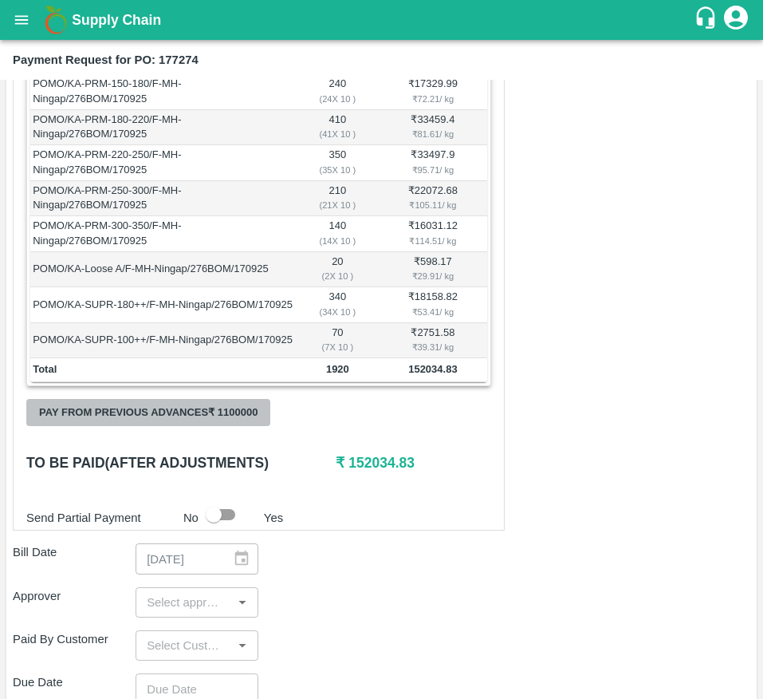
click at [245, 427] on button "Pay from previous advances ₹ 1100000" at bounding box center [148, 413] width 244 height 28
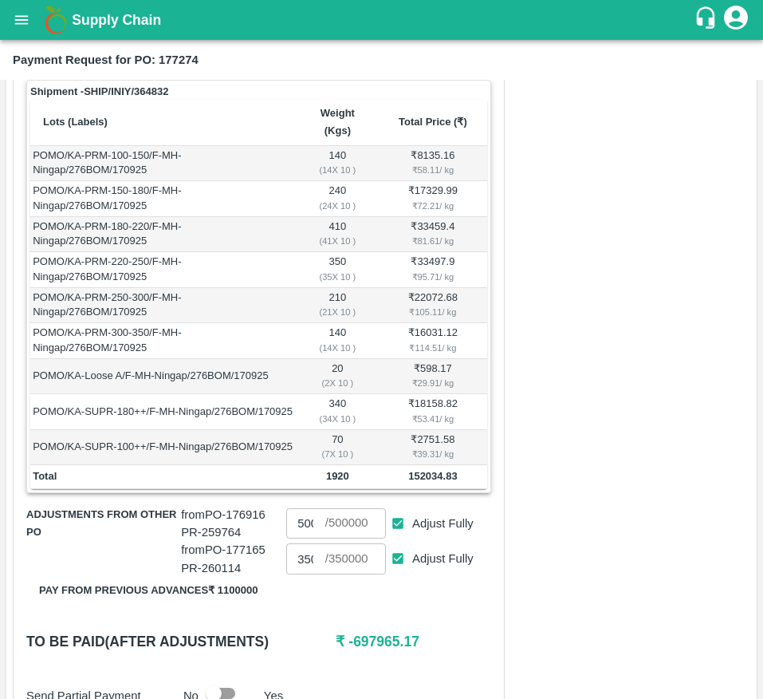
scroll to position [285, 0]
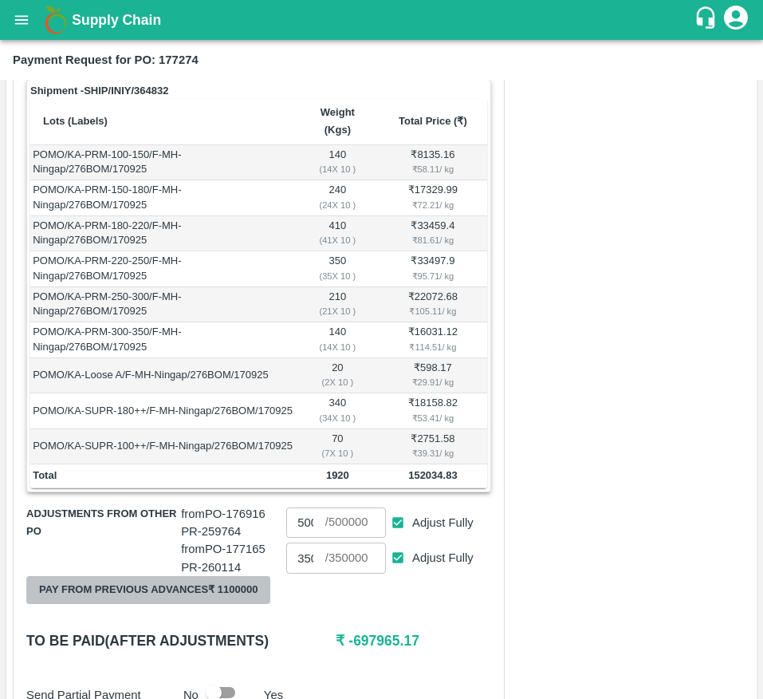
click at [183, 604] on button "Pay from previous advances ₹ 1100000" at bounding box center [148, 590] width 244 height 28
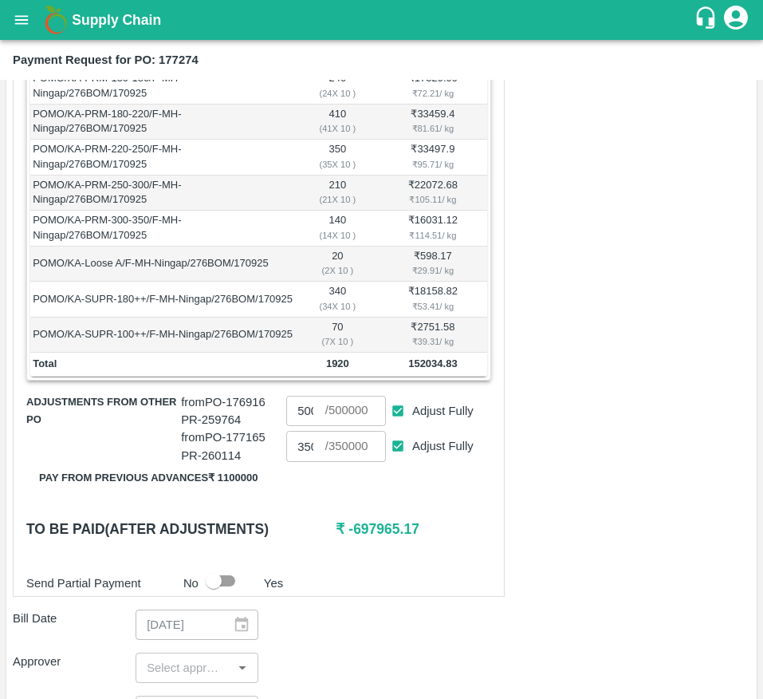
scroll to position [399, 0]
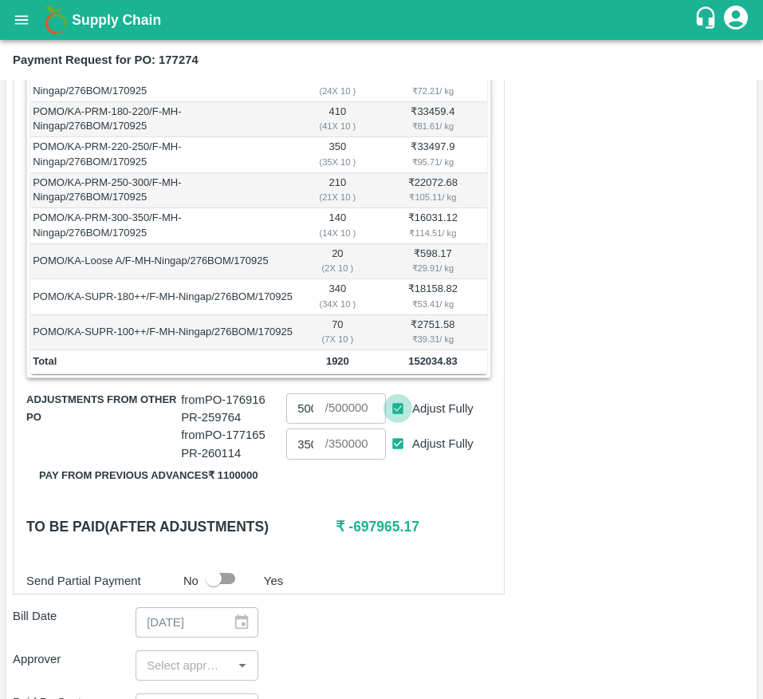
click at [391, 424] on input "Adjust Fully" at bounding box center [399, 409] width 30 height 30
checkbox input "false"
type input "0"
click at [398, 459] on input "Adjust Fully" at bounding box center [399, 444] width 30 height 30
checkbox input "false"
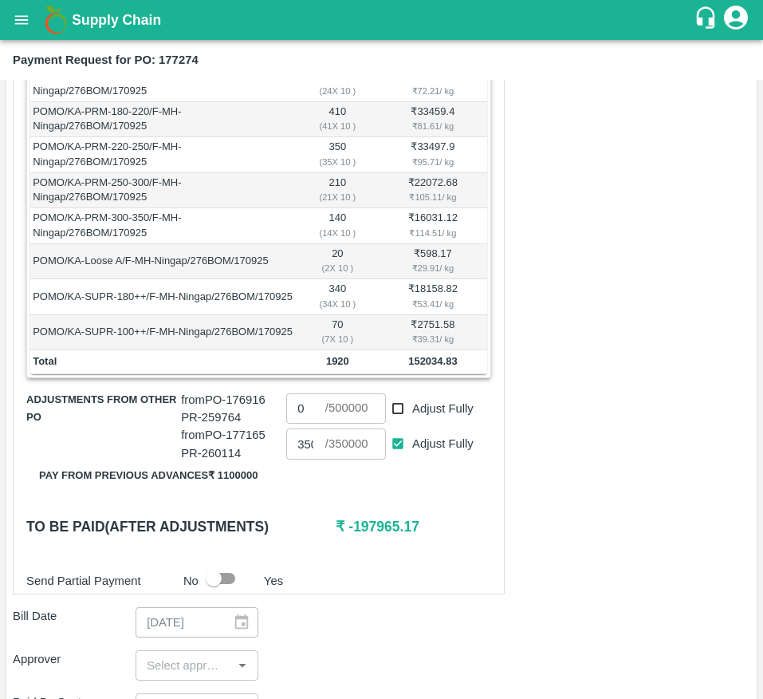
type input "0"
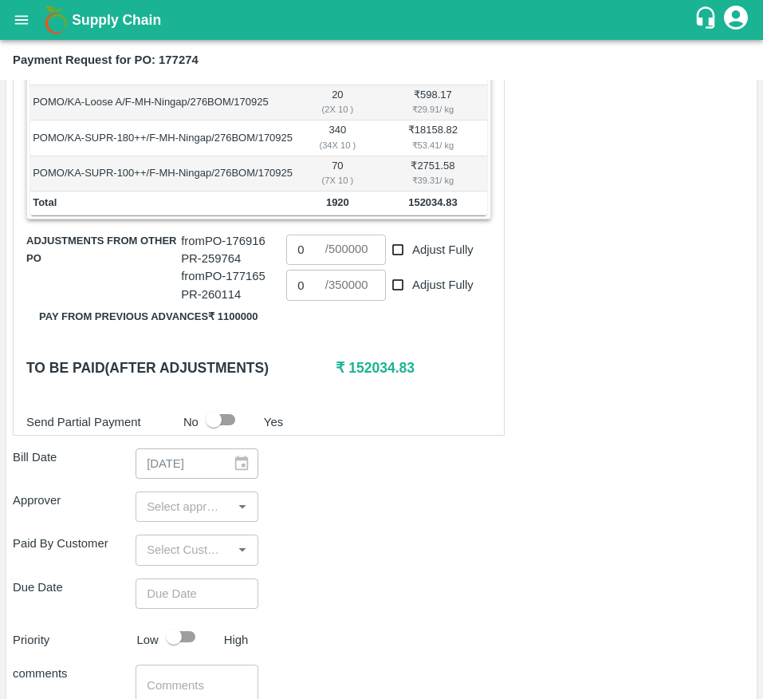
scroll to position [567, 0]
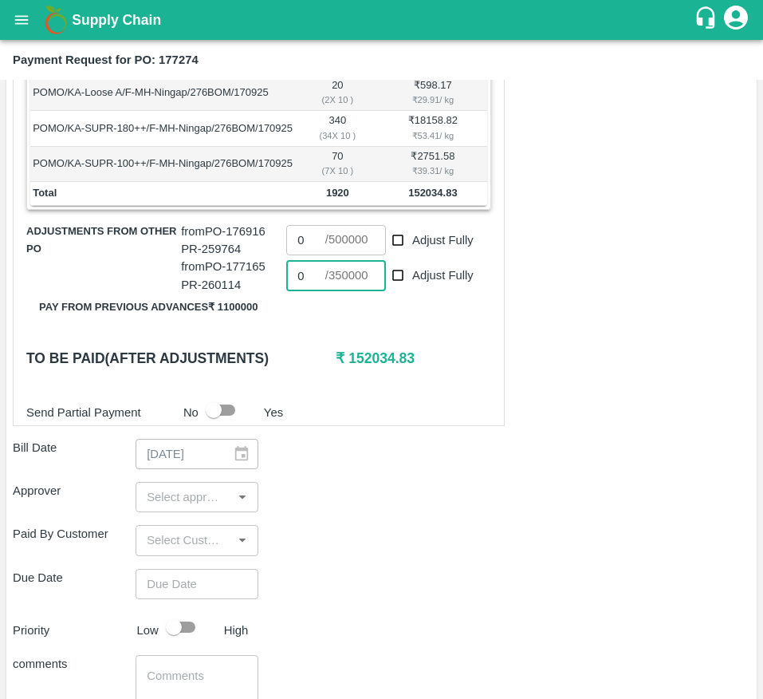
click at [304, 290] on input "0" at bounding box center [305, 275] width 38 height 30
type input "152000"
click at [443, 512] on div "Approver ​" at bounding box center [382, 497] width 738 height 30
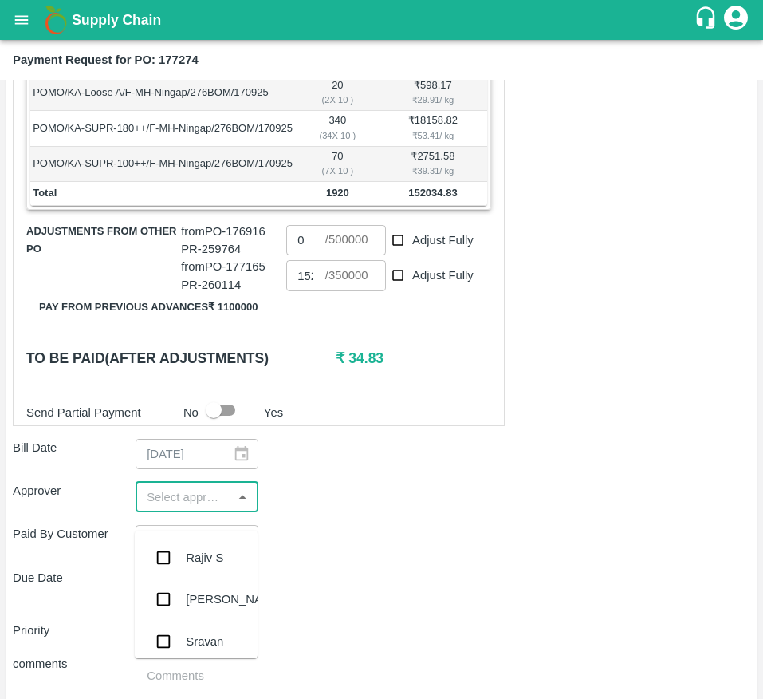
click at [208, 507] on input "input" at bounding box center [183, 497] width 87 height 21
type input "MUK"
click at [203, 540] on div "Mukul Chaudhari" at bounding box center [196, 557] width 123 height 41
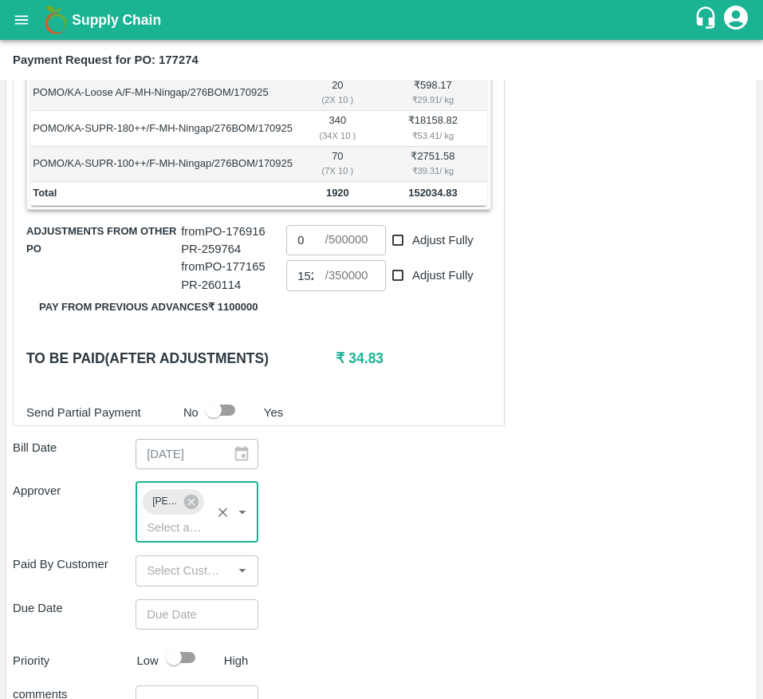
type input "DD/MM/YYYY hh:mm aa"
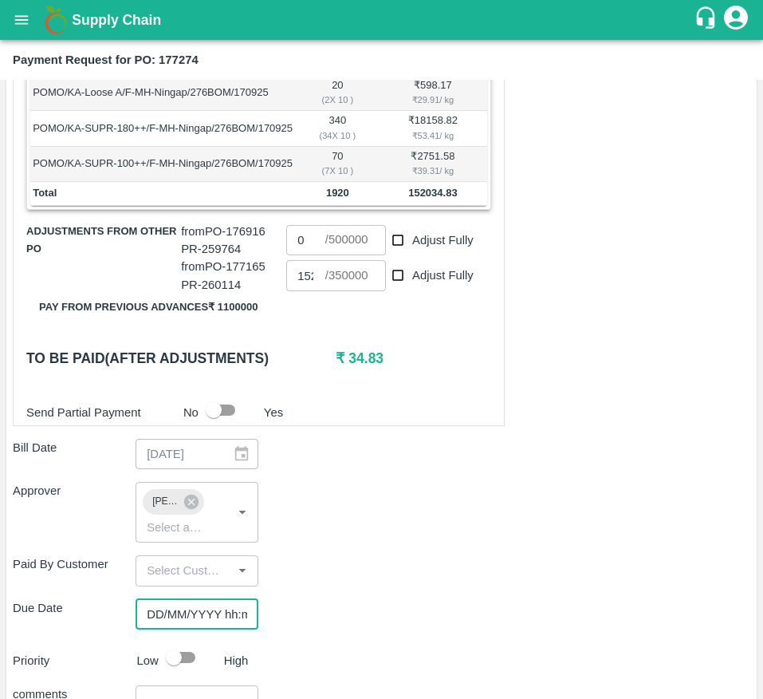
click at [178, 629] on input "DD/MM/YYYY hh:mm aa" at bounding box center [192, 614] width 112 height 30
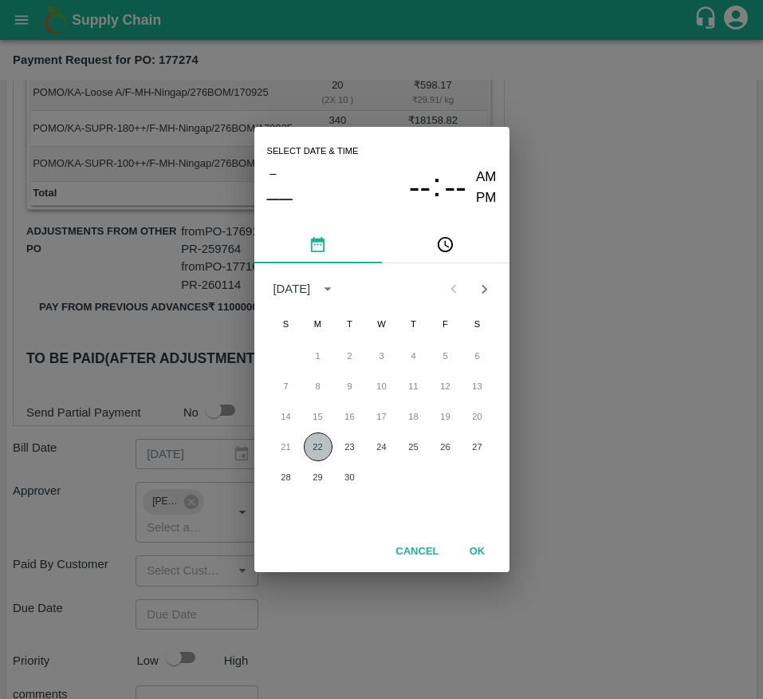
click at [321, 451] on button "22" at bounding box center [318, 446] width 29 height 29
type input "22/09/2025 12:00 AM"
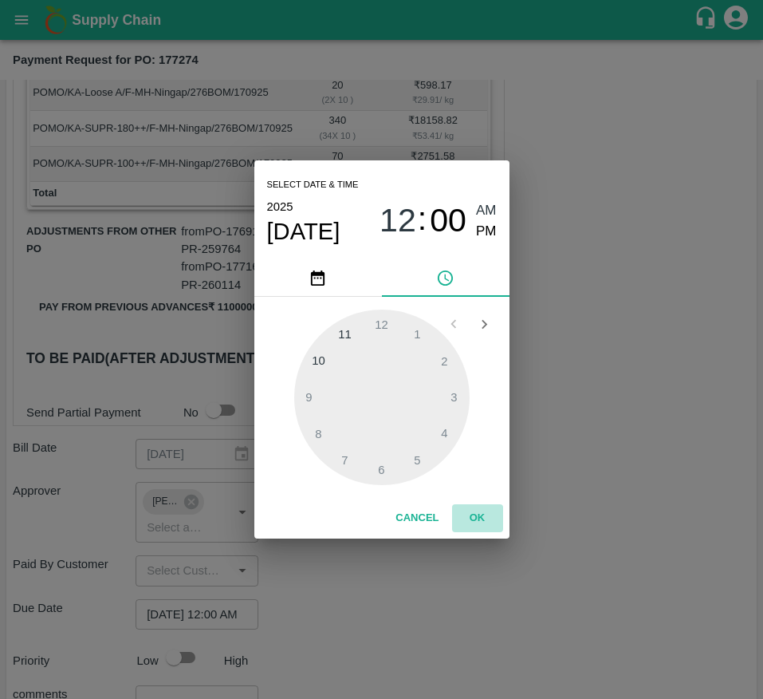
click at [467, 518] on button "OK" at bounding box center [477, 518] width 51 height 28
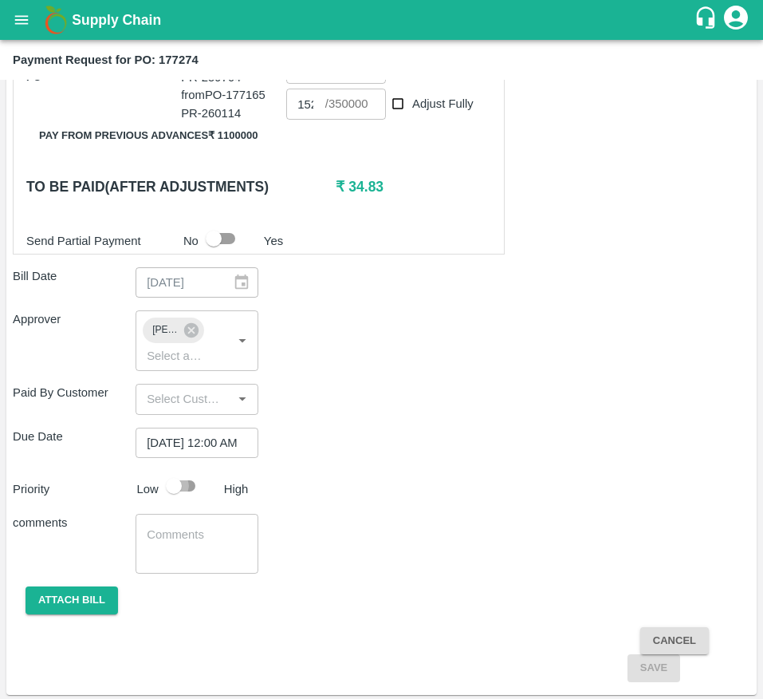
click at [175, 501] on input "checkbox" at bounding box center [173, 486] width 91 height 30
checkbox input "true"
click at [76, 614] on button "Attach bill" at bounding box center [72, 600] width 93 height 28
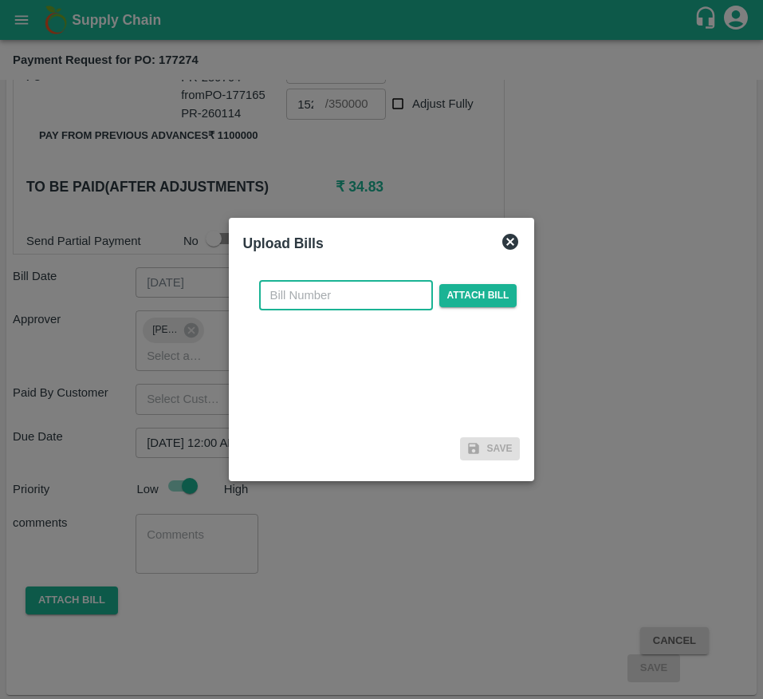
click at [342, 290] on input "text" at bounding box center [346, 295] width 174 height 30
type input "177274"
click at [443, 297] on span "Attach bill" at bounding box center [478, 295] width 78 height 23
click at [0, 0] on input "Attach bill" at bounding box center [0, 0] width 0 height 0
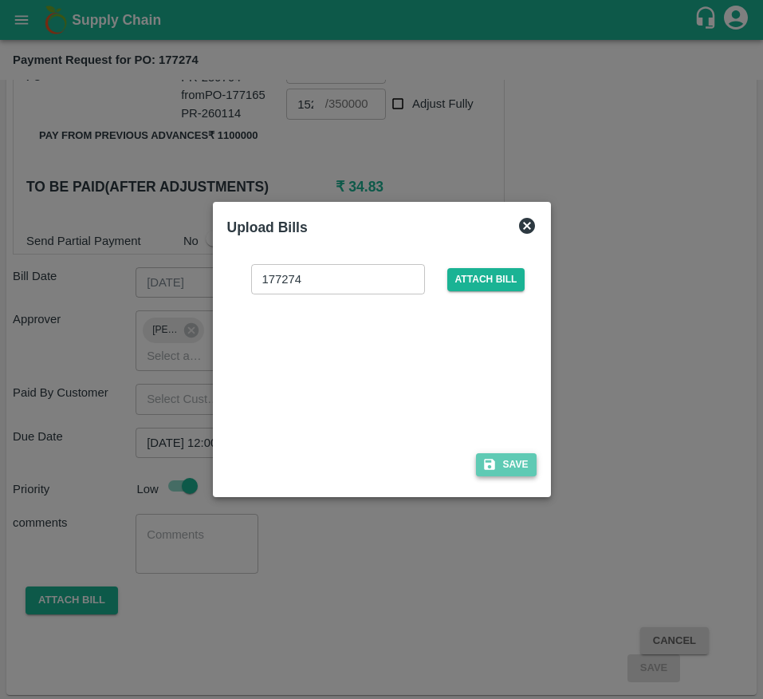
click at [514, 475] on button "Save" at bounding box center [506, 464] width 61 height 23
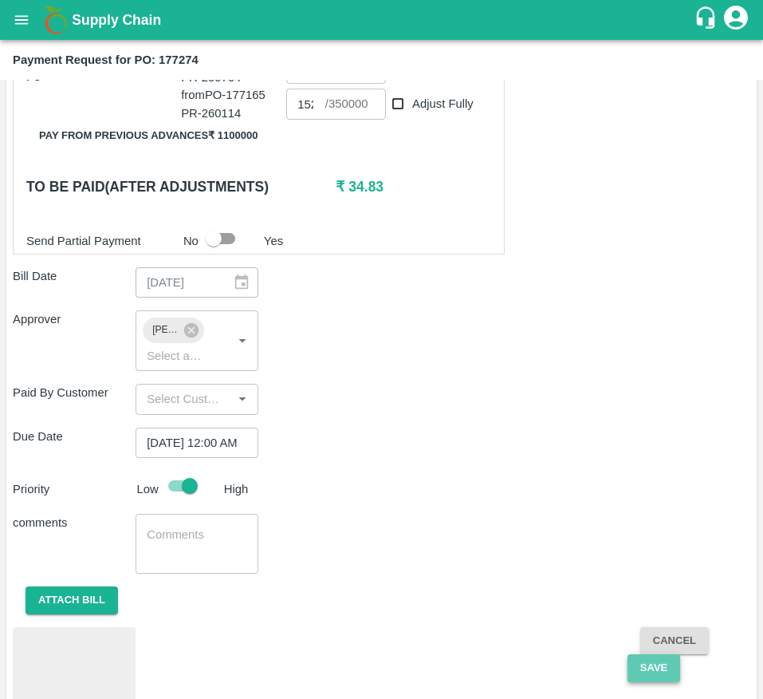
click at [640, 678] on button "Save" at bounding box center [654, 668] width 53 height 28
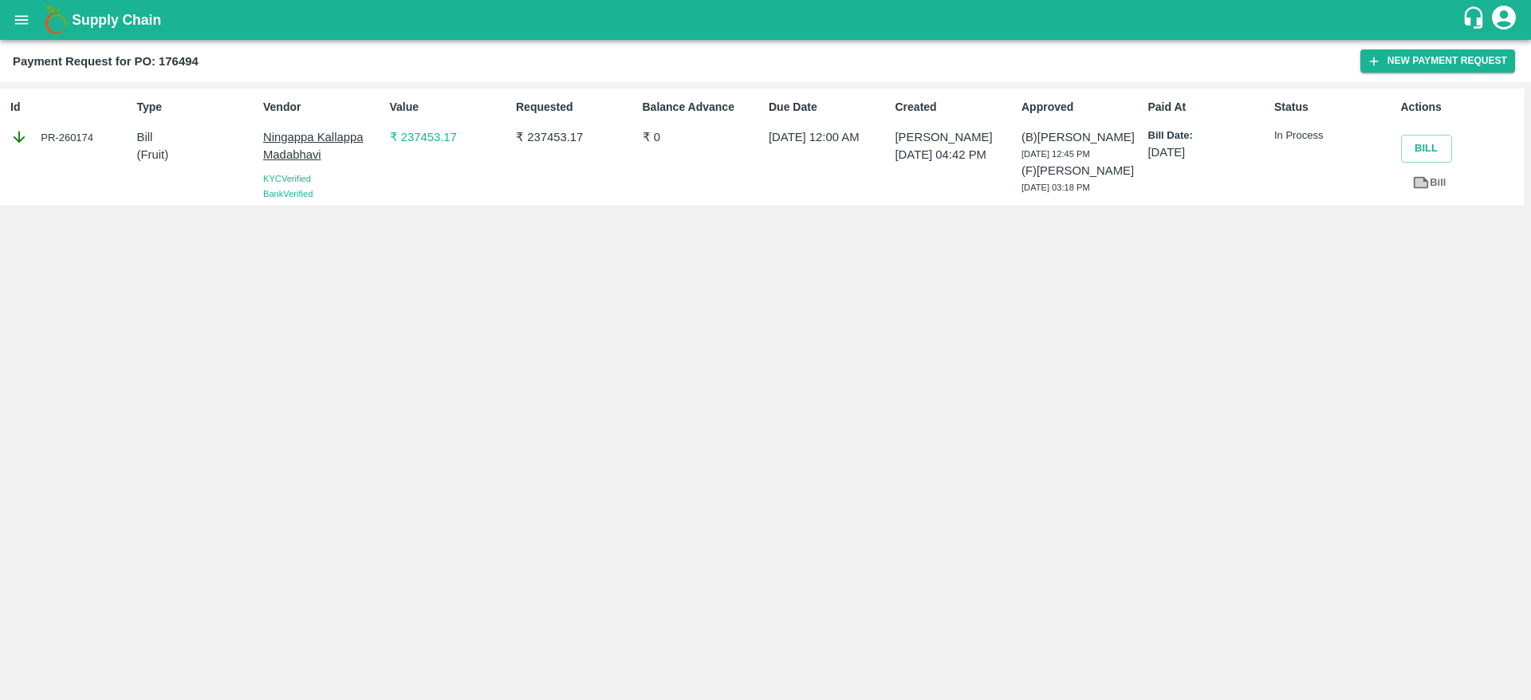
click at [946, 366] on div "Id PR-260174 Type Bill ( Fruit ) Vendor [PERSON_NAME] KYC Verified Bank Verifie…" at bounding box center [765, 391] width 1531 height 618
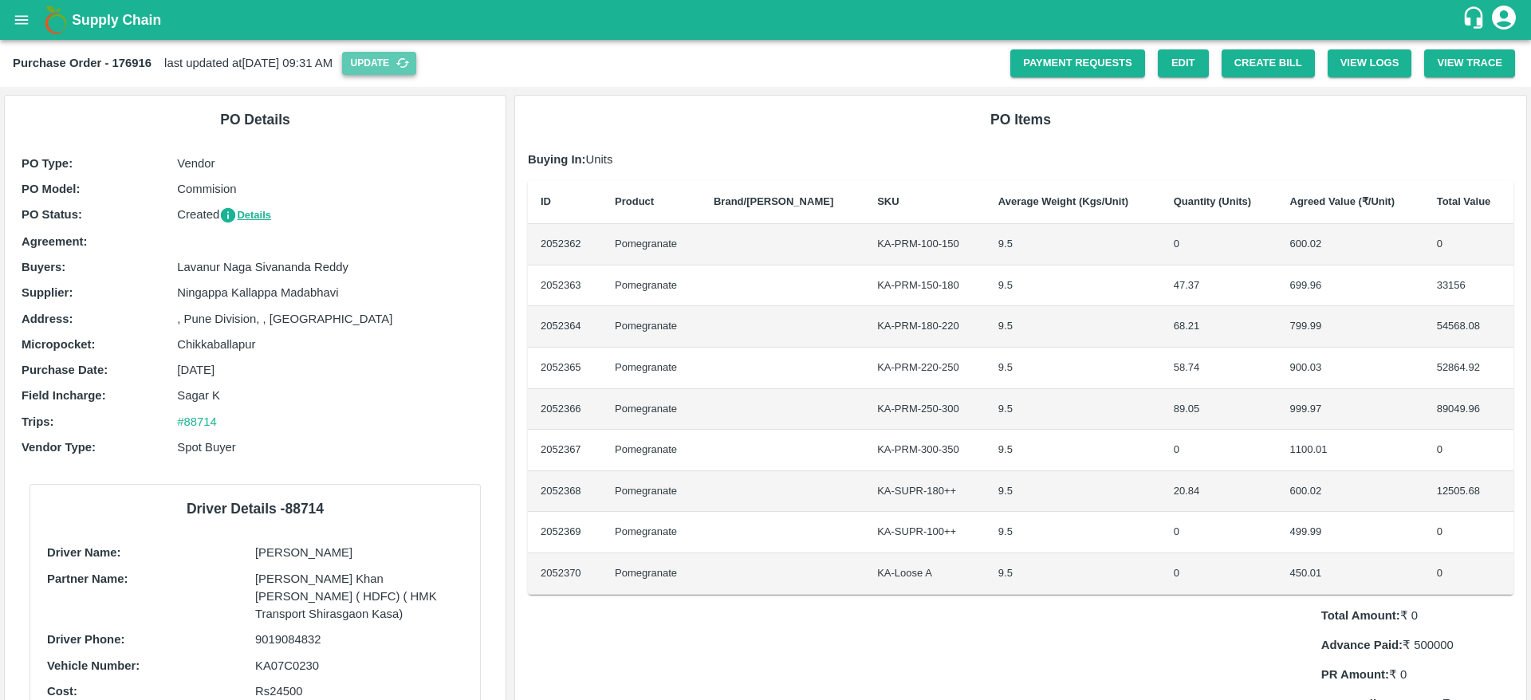
click at [414, 63] on button "Update" at bounding box center [379, 63] width 74 height 23
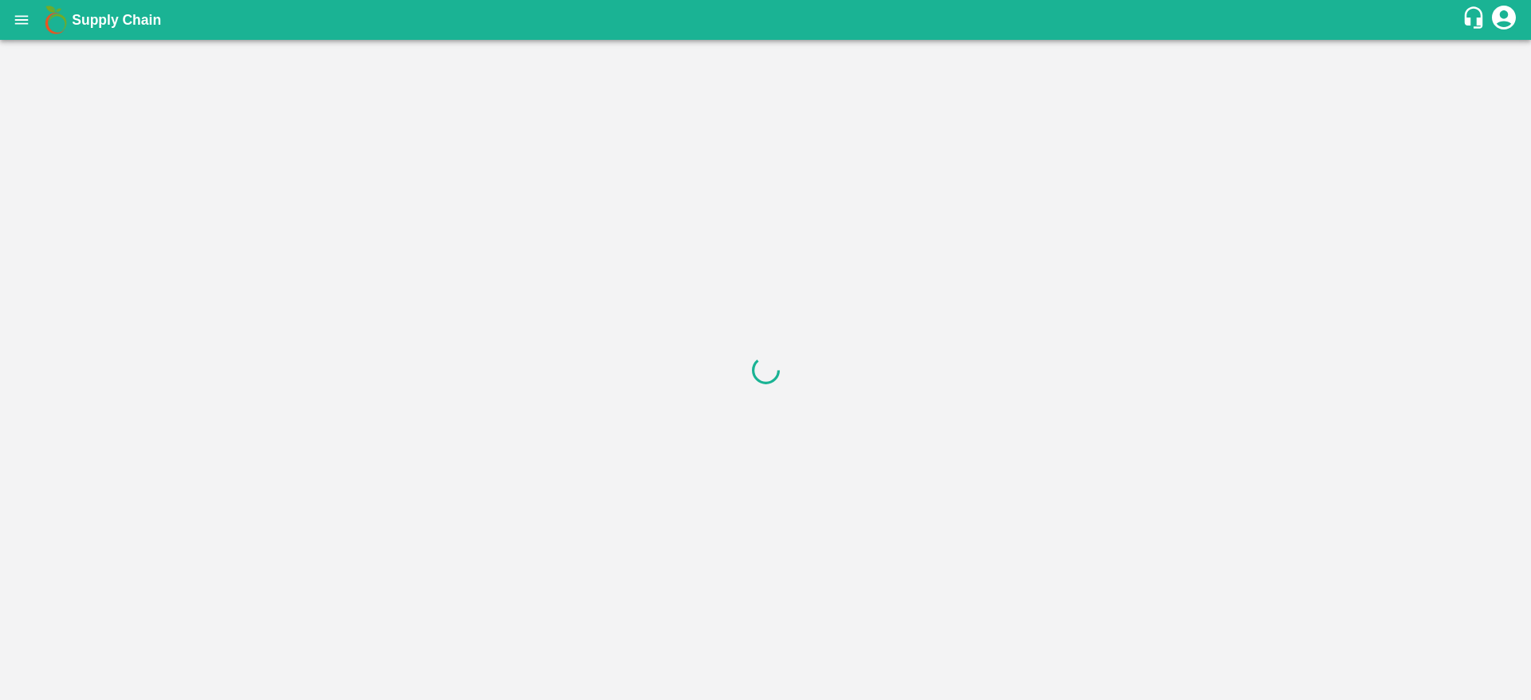
click at [1247, 67] on div at bounding box center [765, 370] width 1531 height 660
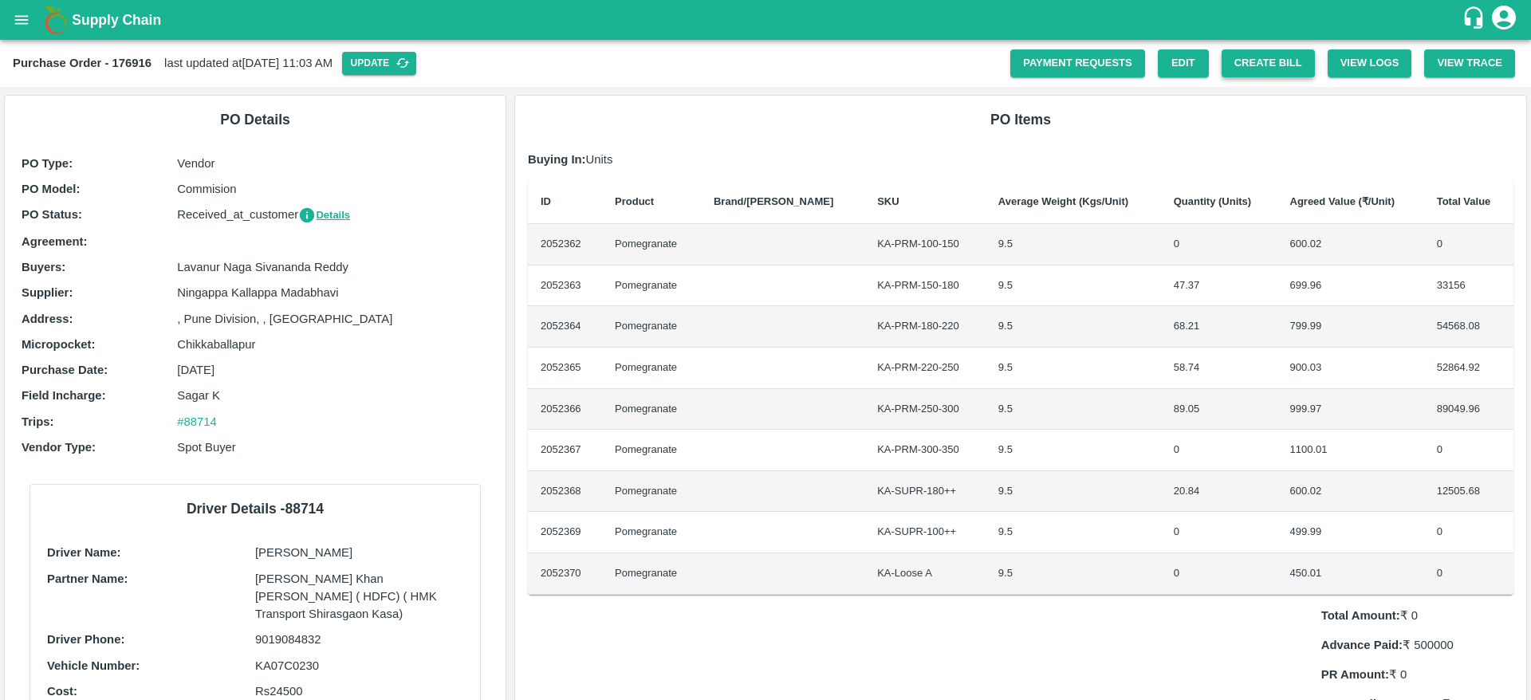
click at [1262, 65] on button "Create Bill" at bounding box center [1268, 63] width 93 height 28
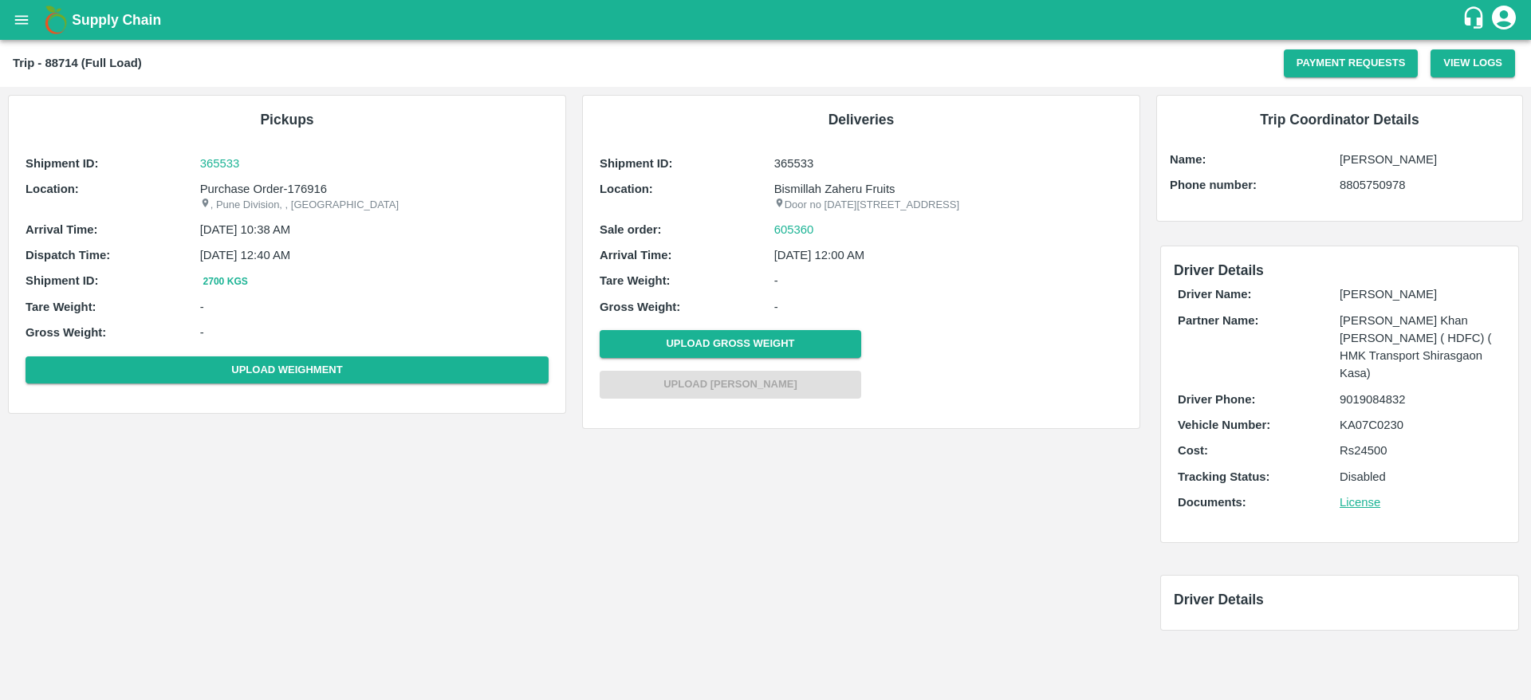
click at [1378, 442] on p "Rs 24500" at bounding box center [1421, 451] width 162 height 18
click at [1388, 468] on p "Disabled" at bounding box center [1421, 477] width 162 height 18
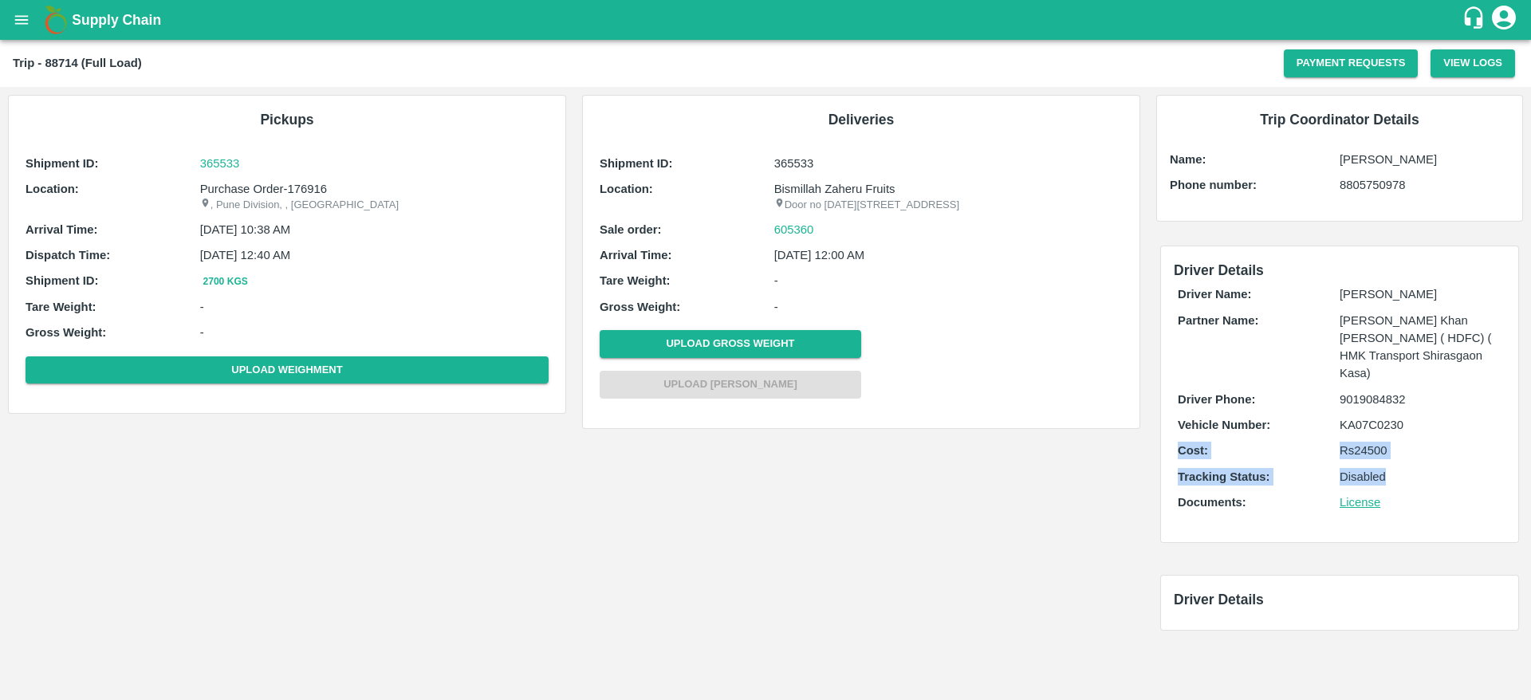
drag, startPoint x: 1388, startPoint y: 458, endPoint x: 1165, endPoint y: 443, distance: 223.0
click at [1165, 443] on div "Driver Details Driver Name: Sabbir pasha Partner Name: Azhar Ahmad Khan Aziz Ah…" at bounding box center [1339, 394] width 357 height 296
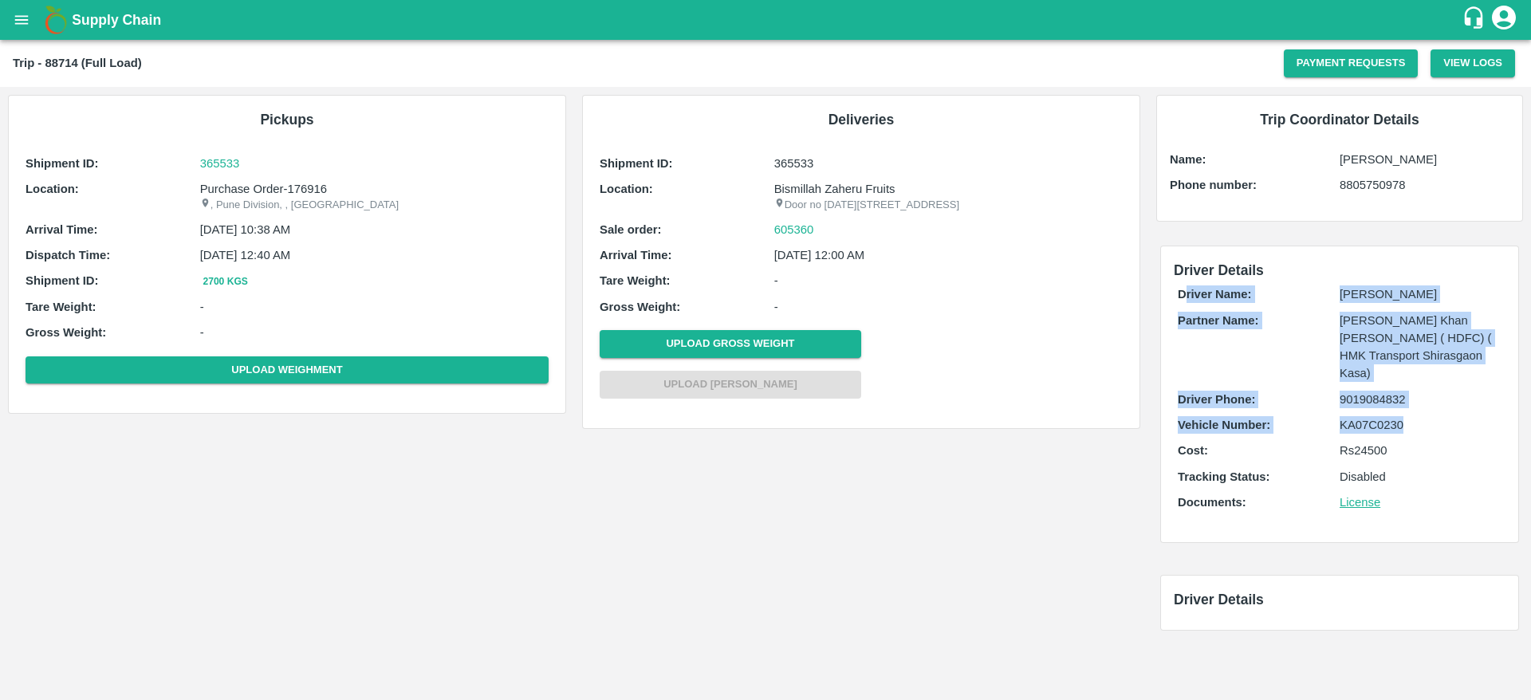
drag, startPoint x: 1176, startPoint y: 427, endPoint x: 1184, endPoint y: 290, distance: 138.3
click at [1184, 290] on div "Driver Name: Sabbir pasha Partner Name: Azhar Ahmad Khan Aziz Ahmad ( HDFC) ( H…" at bounding box center [1340, 403] width 332 height 242
drag, startPoint x: 1176, startPoint y: 267, endPoint x: 1409, endPoint y: 480, distance: 315.6
click at [1409, 480] on div "Driver Details Driver Name: Sabbir pasha Partner Name: Azhar Ahmad Khan Aziz Ah…" at bounding box center [1339, 394] width 357 height 296
